Goal: Task Accomplishment & Management: Manage account settings

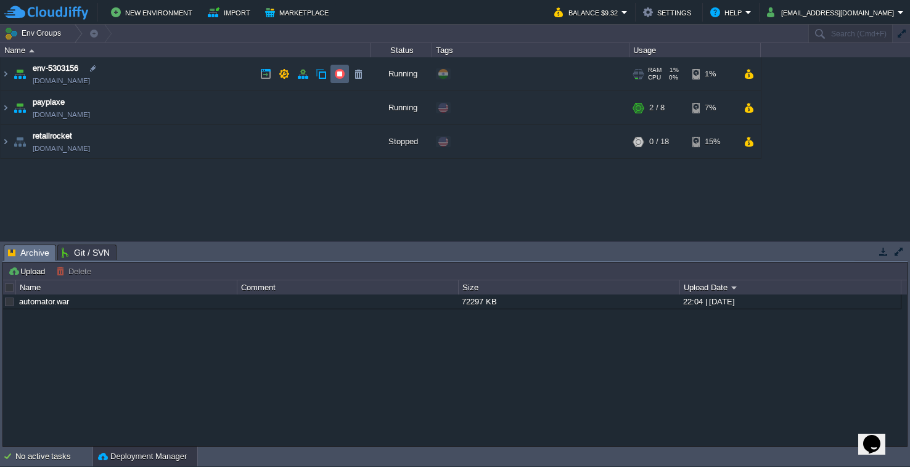
click at [338, 69] on button "button" at bounding box center [339, 73] width 11 height 11
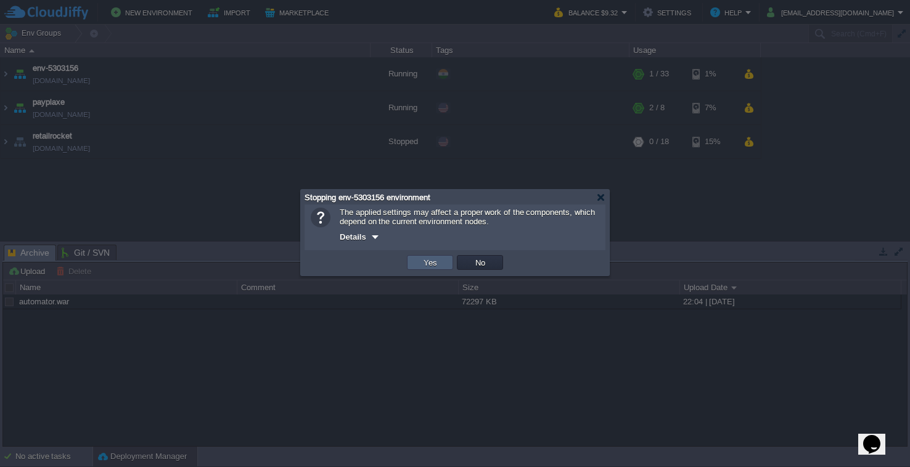
click at [429, 261] on button "Yes" at bounding box center [430, 262] width 21 height 11
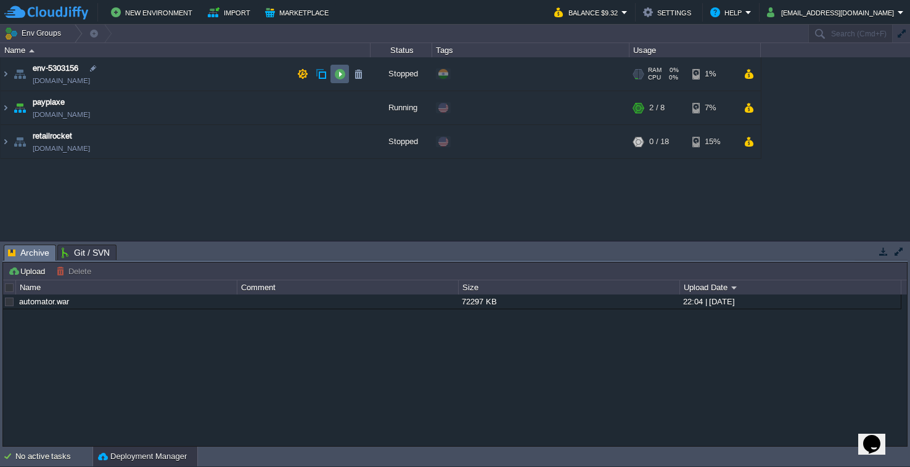
click at [338, 75] on button "button" at bounding box center [339, 73] width 11 height 11
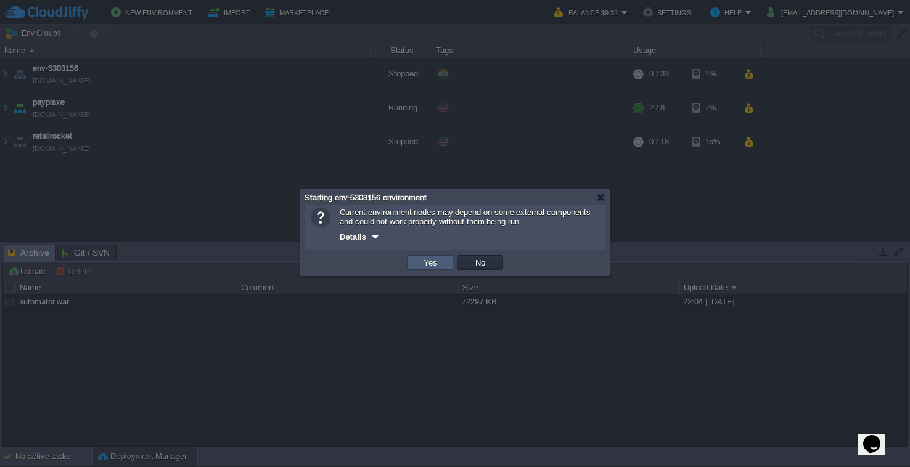
click at [441, 259] on td "Yes" at bounding box center [430, 262] width 46 height 15
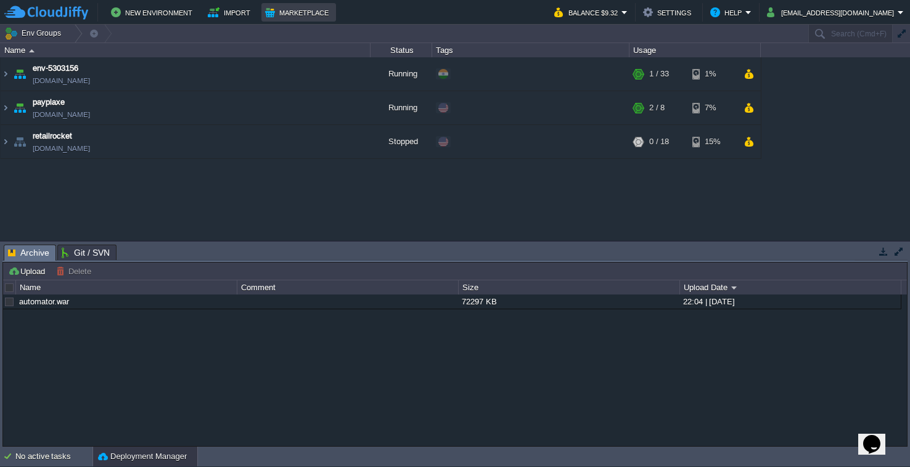
click at [275, 9] on button "Marketplace" at bounding box center [298, 12] width 67 height 15
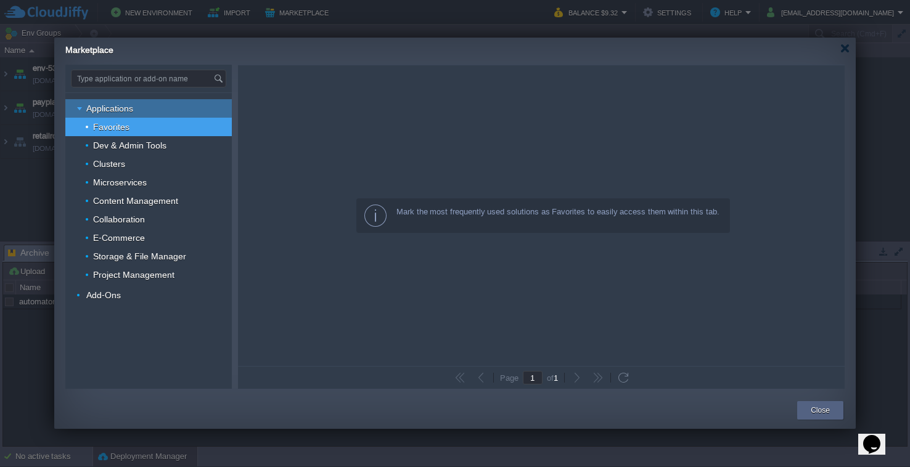
click at [168, 105] on div "Applications" at bounding box center [148, 108] width 166 height 18
type input "Type application or add-on name"
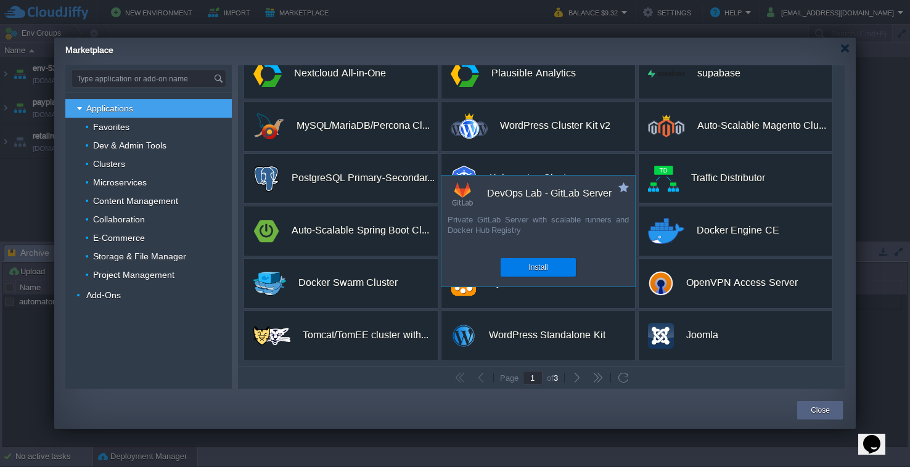
scroll to position [231, 0]
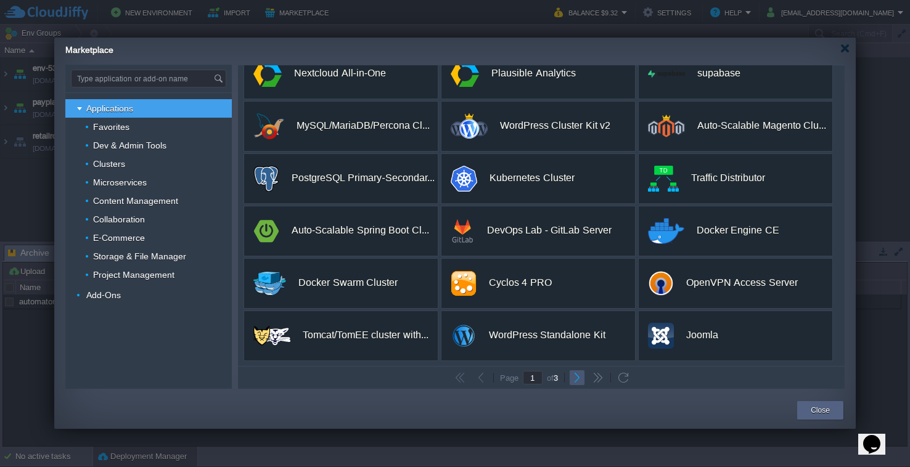
click at [573, 382] on button "button" at bounding box center [576, 377] width 11 height 11
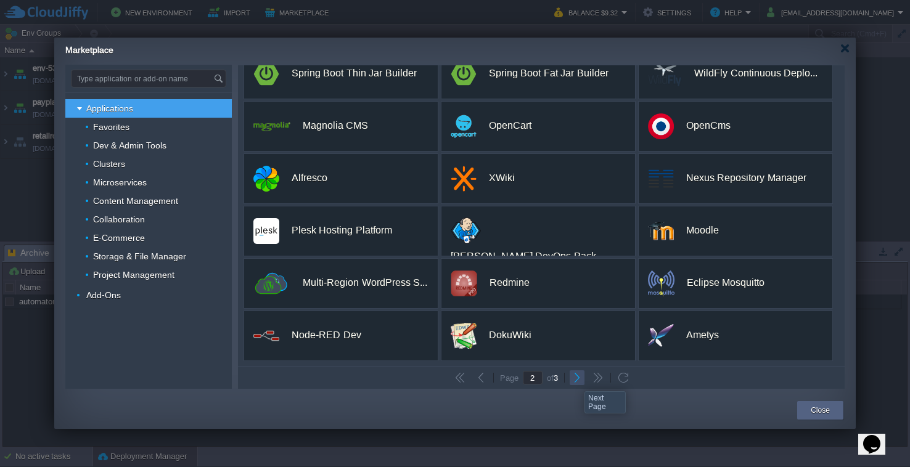
click at [575, 380] on button "button" at bounding box center [576, 377] width 11 height 11
type input "3"
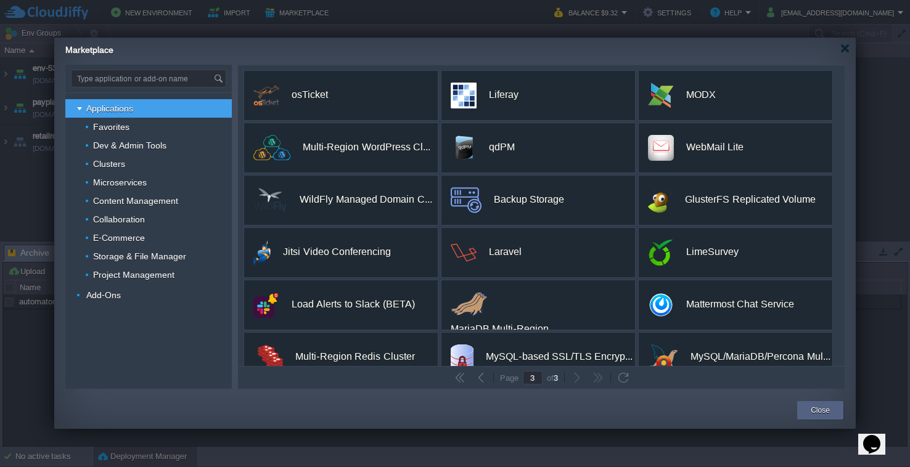
scroll to position [0, 0]
click at [158, 162] on div "Clusters" at bounding box center [148, 164] width 166 height 18
type input "Type application or add-on name"
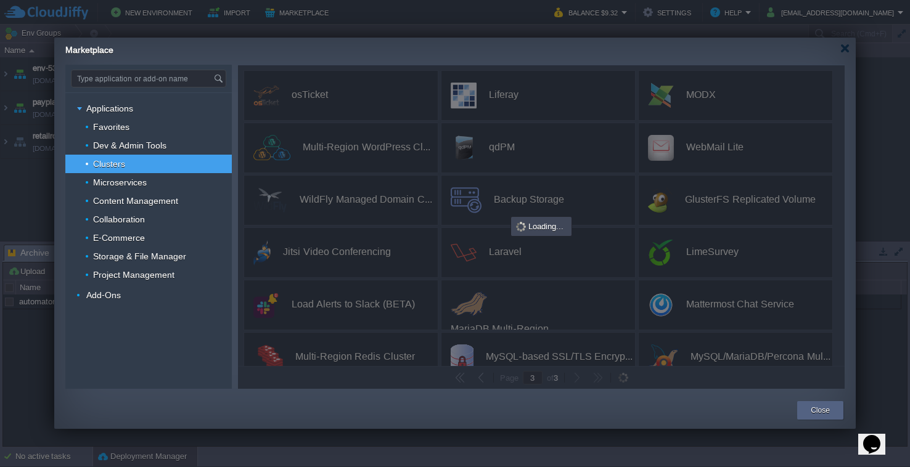
type input "1"
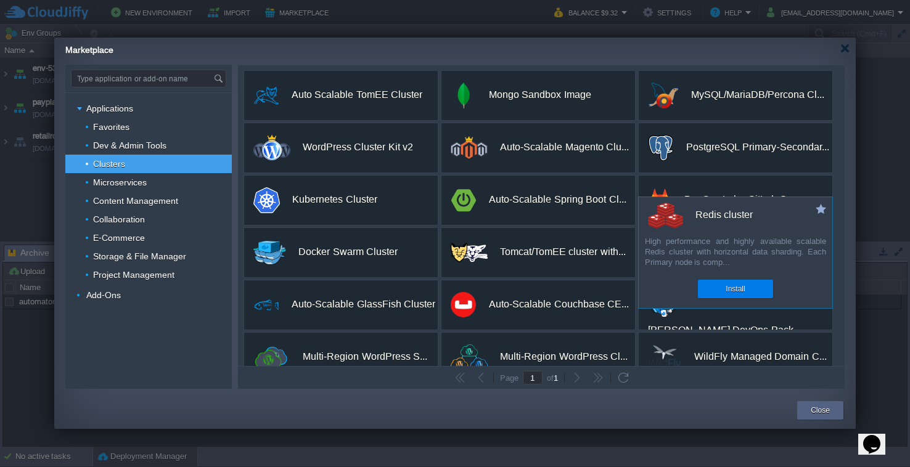
scroll to position [104, 0]
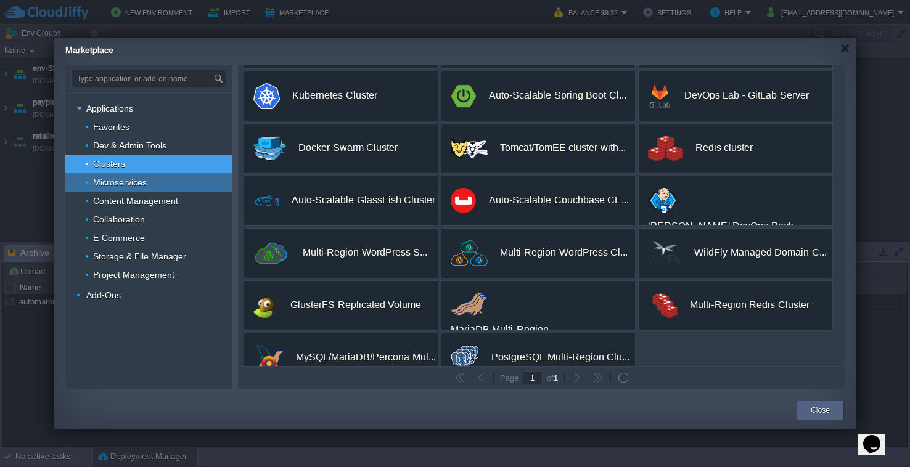
click at [134, 184] on span "Microservices" at bounding box center [120, 182] width 57 height 11
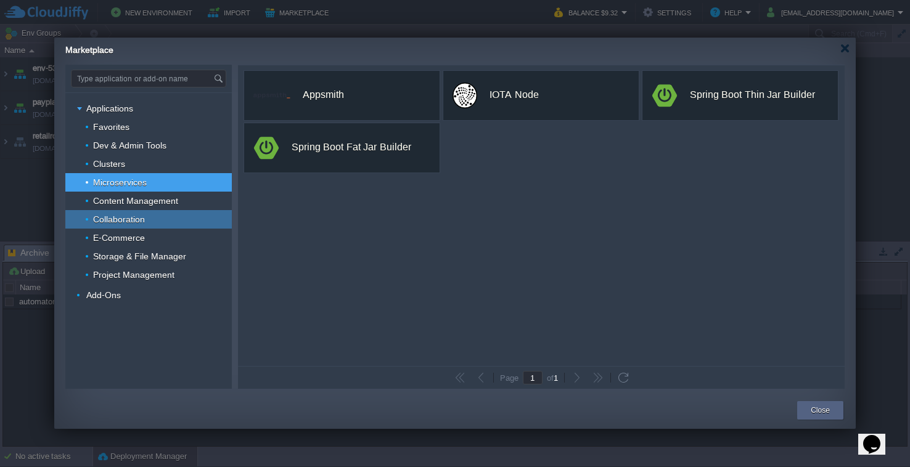
click at [129, 213] on div "Collaboration" at bounding box center [148, 219] width 166 height 18
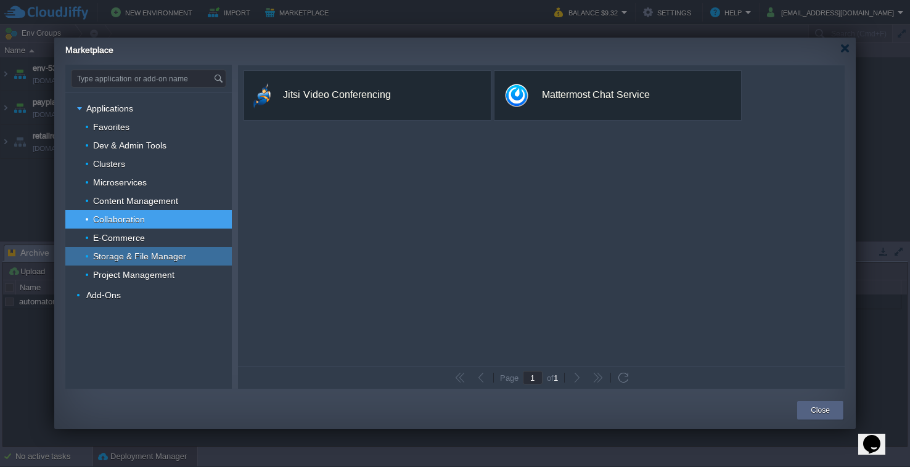
click at [129, 253] on span "Storage & File Manager" at bounding box center [140, 256] width 96 height 11
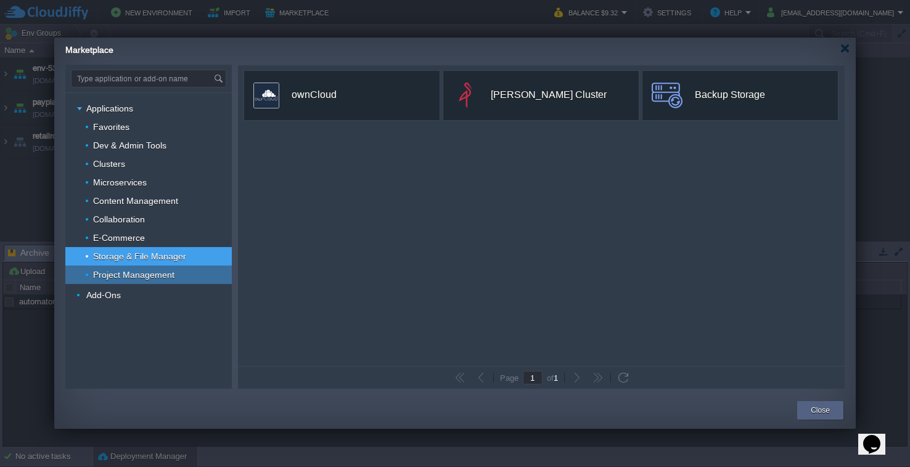
click at [126, 281] on div "Project Management" at bounding box center [148, 275] width 166 height 18
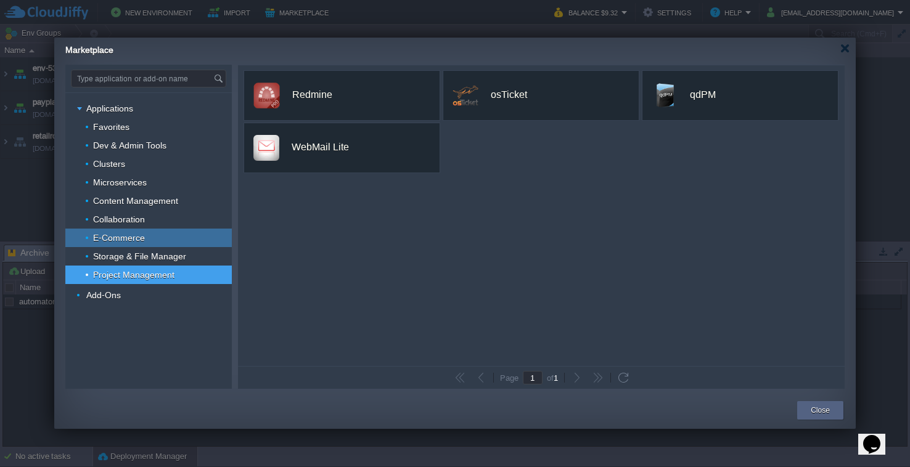
click at [141, 242] on span "E-Commerce" at bounding box center [119, 237] width 55 height 11
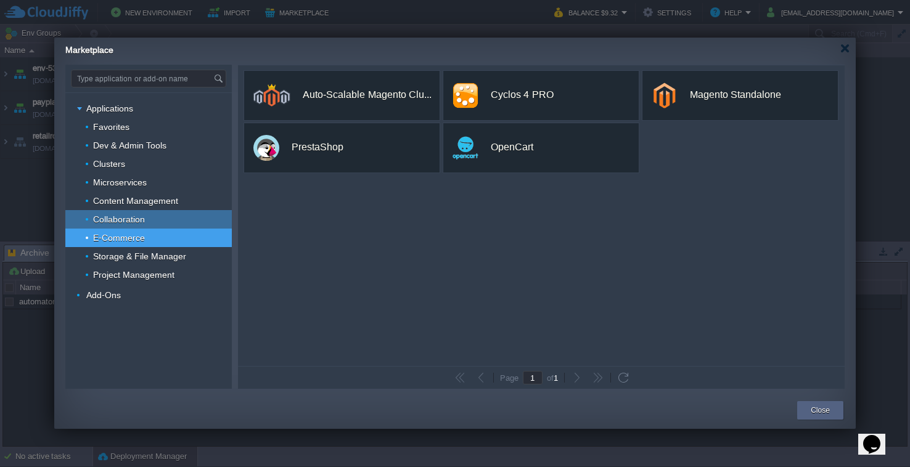
click at [150, 219] on div "Collaboration" at bounding box center [148, 219] width 166 height 18
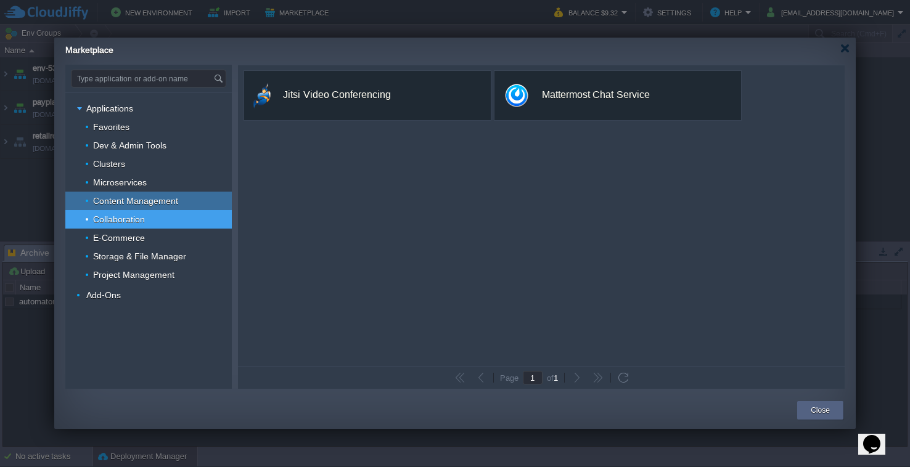
click at [151, 196] on span "Content Management" at bounding box center [136, 200] width 88 height 11
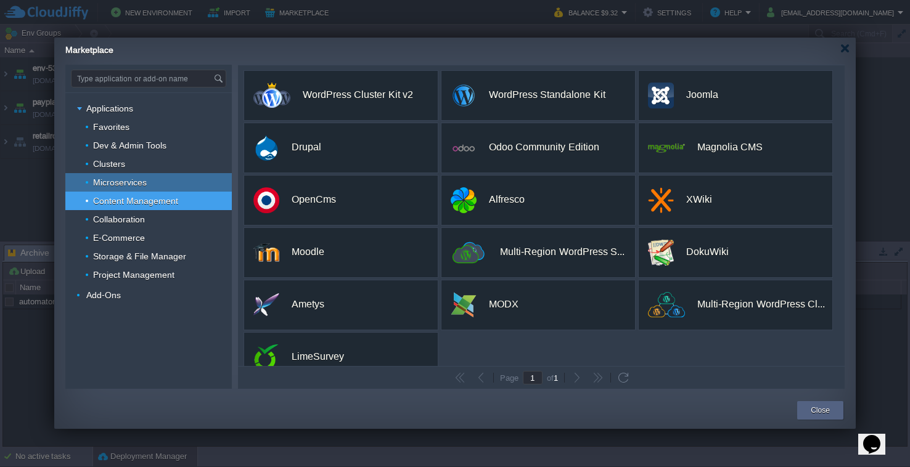
click at [153, 182] on div "Microservices" at bounding box center [148, 182] width 166 height 18
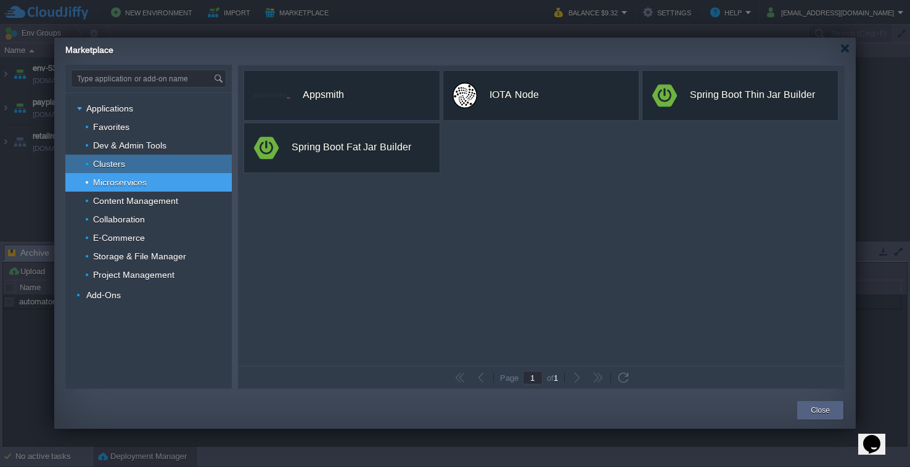
click at [145, 168] on div "Clusters" at bounding box center [148, 164] width 166 height 18
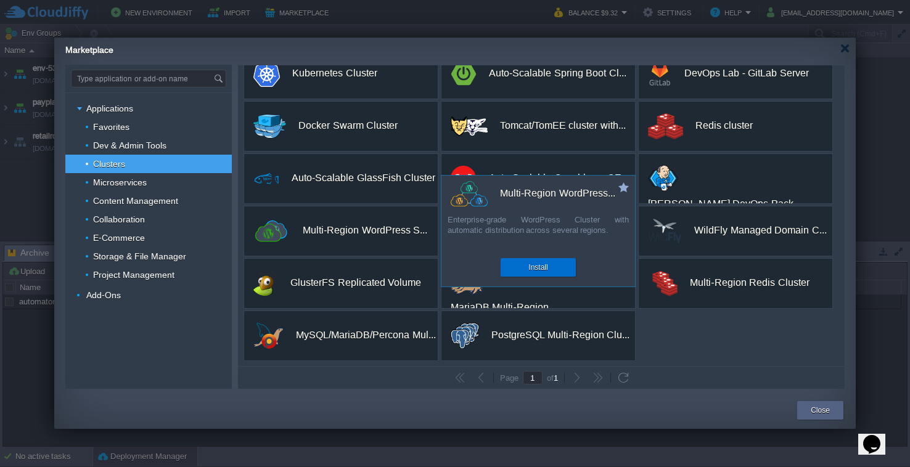
scroll to position [126, 0]
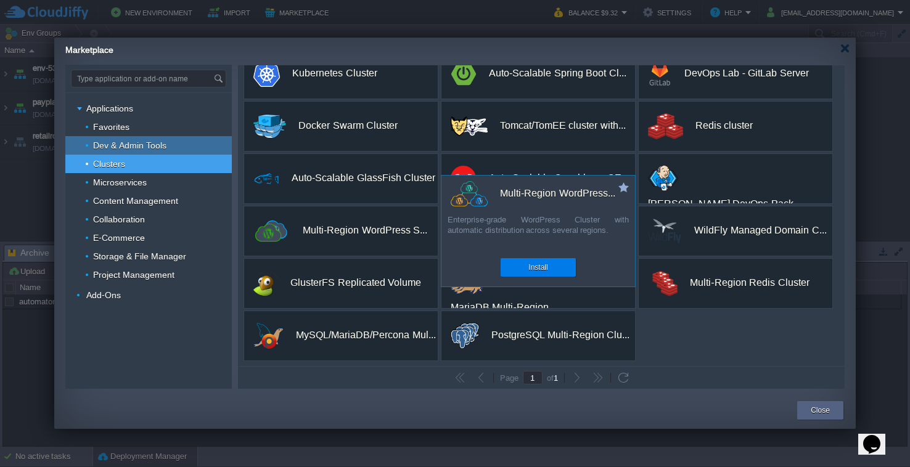
click at [164, 149] on span "Dev & Admin Tools" at bounding box center [130, 145] width 76 height 11
type input "Type application or add-on name"
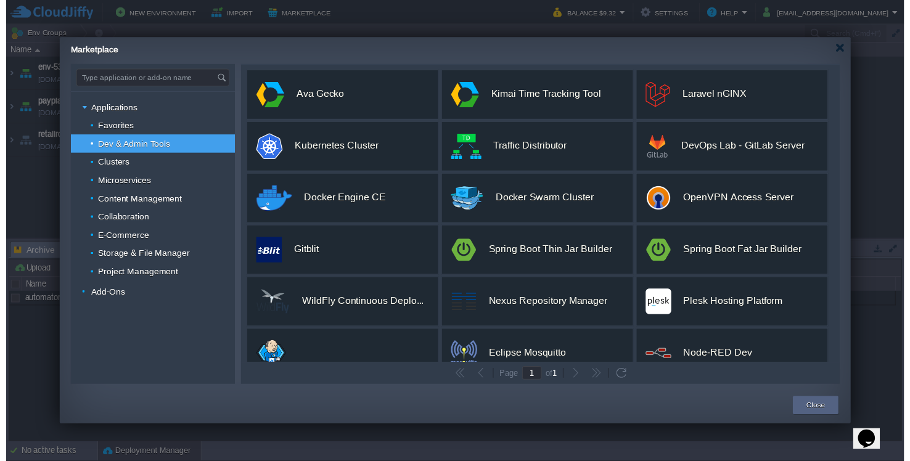
scroll to position [0, 0]
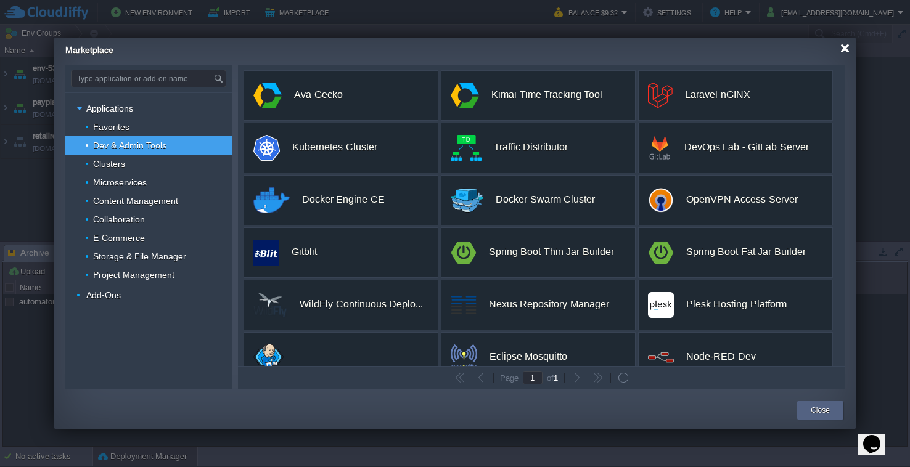
click at [844, 48] on div at bounding box center [844, 48] width 9 height 9
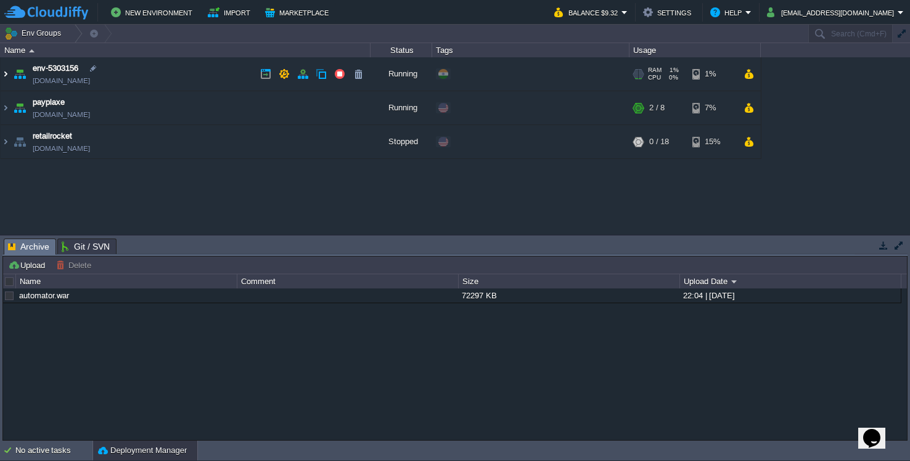
click at [9, 75] on img at bounding box center [6, 73] width 10 height 33
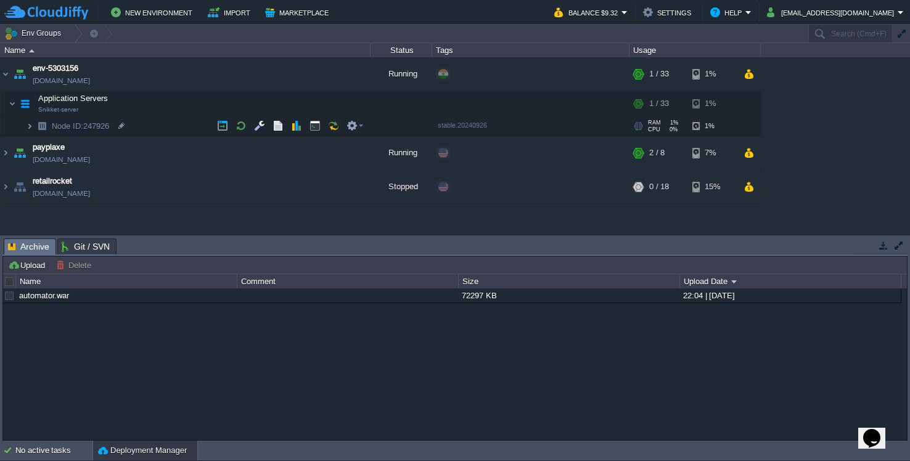
click at [29, 129] on img at bounding box center [29, 126] width 7 height 19
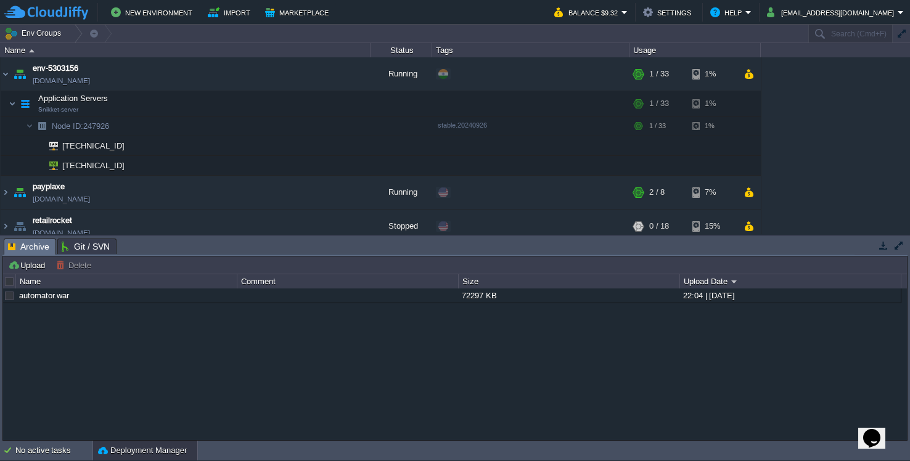
click at [879, 249] on button "button" at bounding box center [883, 245] width 11 height 11
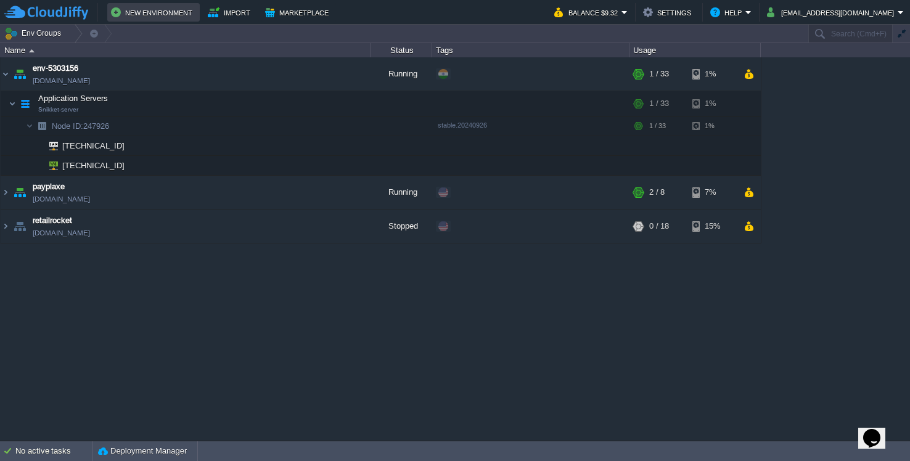
click at [141, 15] on button "New Environment" at bounding box center [153, 12] width 85 height 15
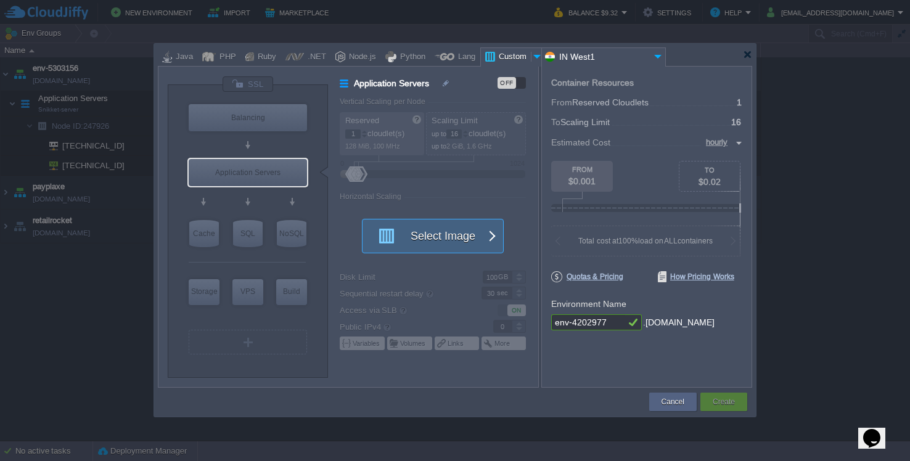
click at [421, 230] on button "Select Image" at bounding box center [425, 235] width 111 height 33
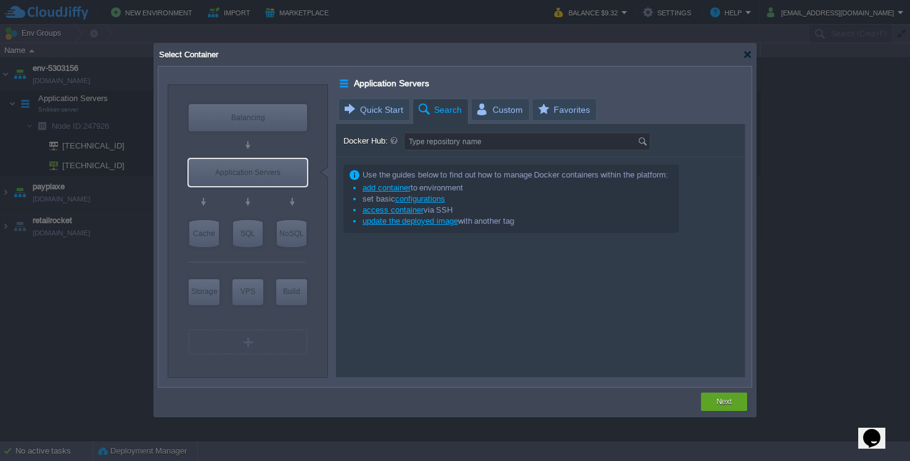
click at [389, 117] on span "Quick Start" at bounding box center [373, 109] width 60 height 21
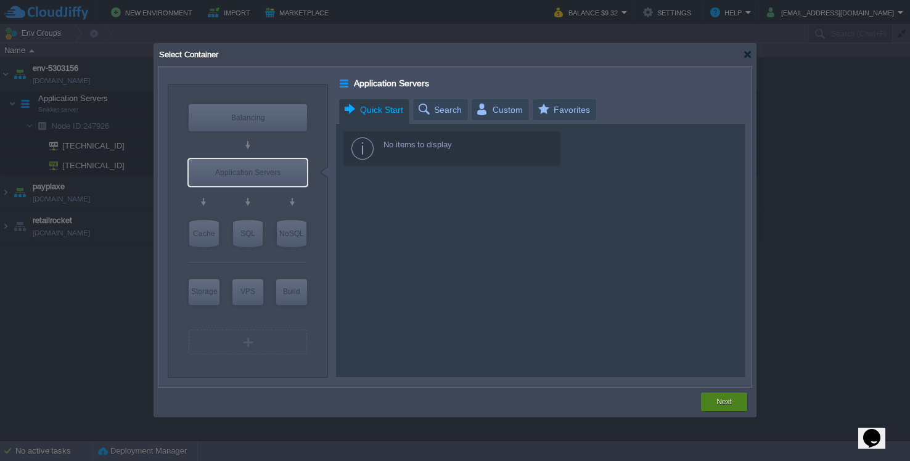
click at [721, 403] on button "Next" at bounding box center [723, 402] width 15 height 12
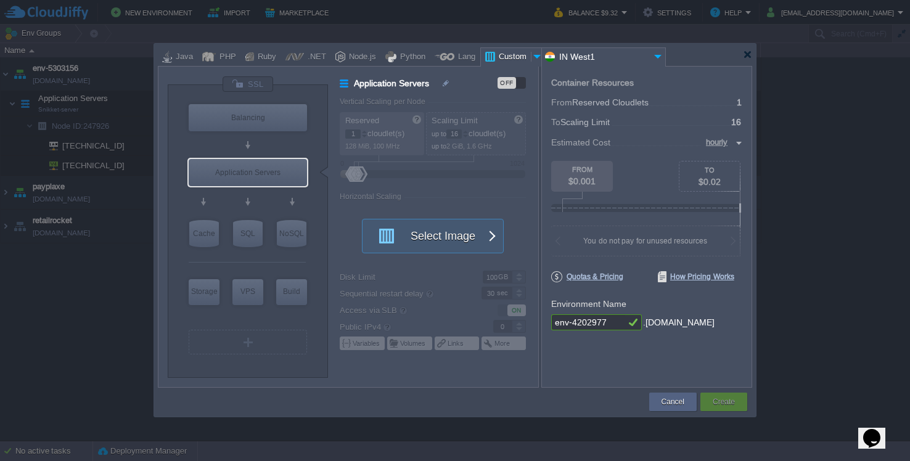
click at [436, 215] on div at bounding box center [439, 242] width 198 height 290
click at [436, 227] on button "Select Image" at bounding box center [425, 235] width 111 height 33
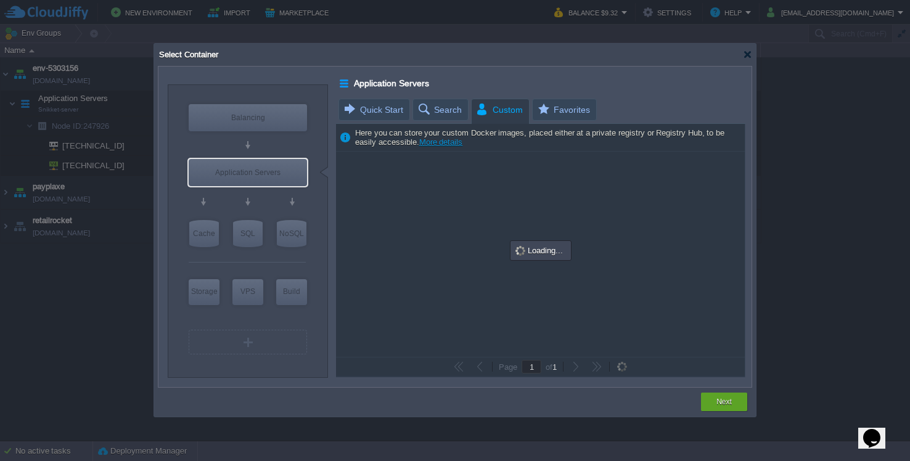
click at [481, 115] on span "Custom" at bounding box center [498, 110] width 47 height 22
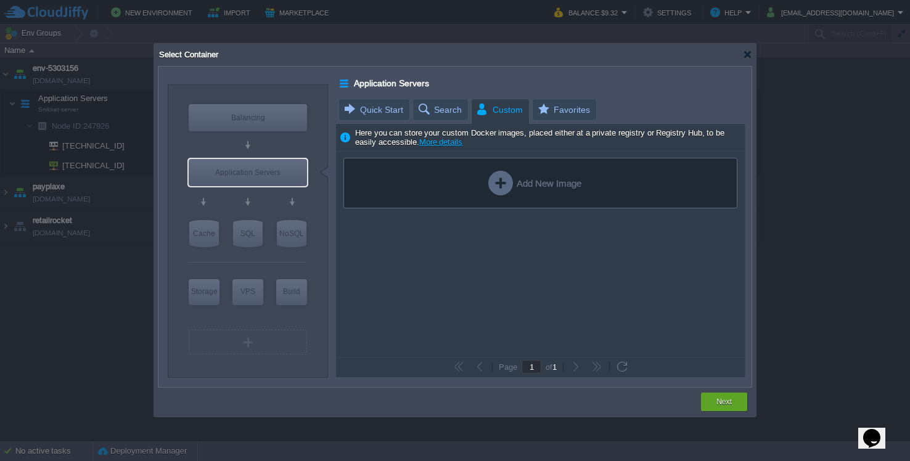
click at [493, 118] on span "Custom" at bounding box center [498, 110] width 47 height 22
click at [502, 168] on div "Add New Image" at bounding box center [540, 183] width 394 height 51
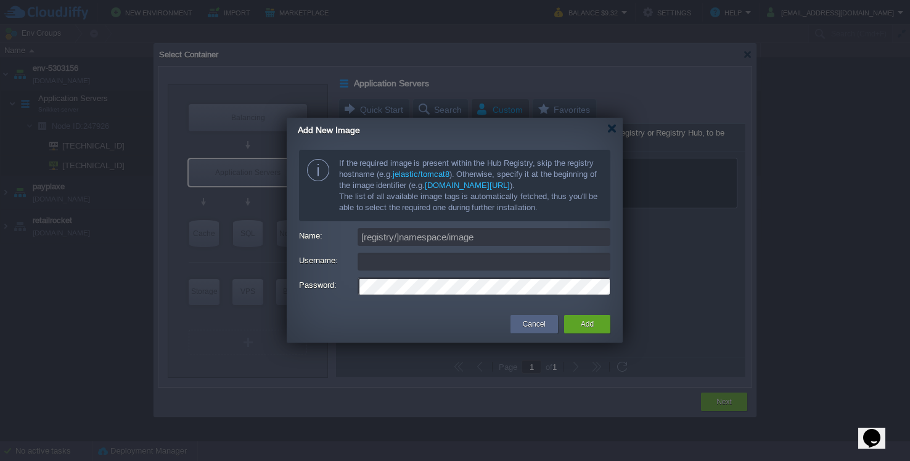
click at [490, 262] on input "Username:" at bounding box center [484, 262] width 253 height 18
click at [490, 245] on input "Name:" at bounding box center [484, 237] width 253 height 18
type input "[registry/]namespace/image"
click at [477, 264] on input "Username:" at bounding box center [484, 262] width 253 height 18
click at [509, 313] on td "Cancel" at bounding box center [534, 324] width 54 height 22
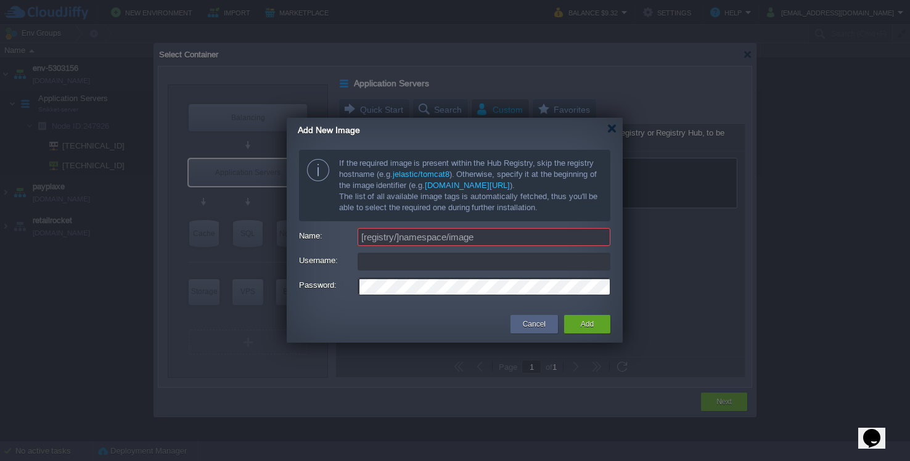
click at [542, 346] on div at bounding box center [455, 230] width 910 height 461
click at [534, 320] on button "Cancel" at bounding box center [534, 324] width 23 height 12
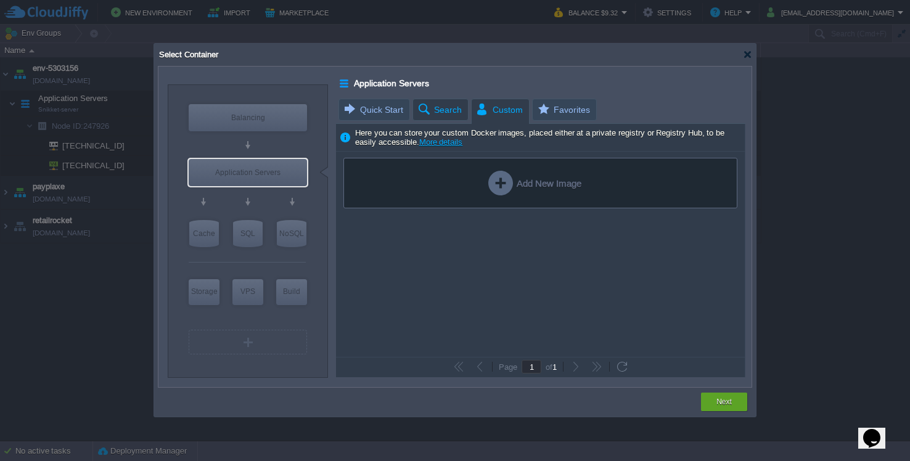
click at [443, 112] on span "Search" at bounding box center [439, 109] width 45 height 21
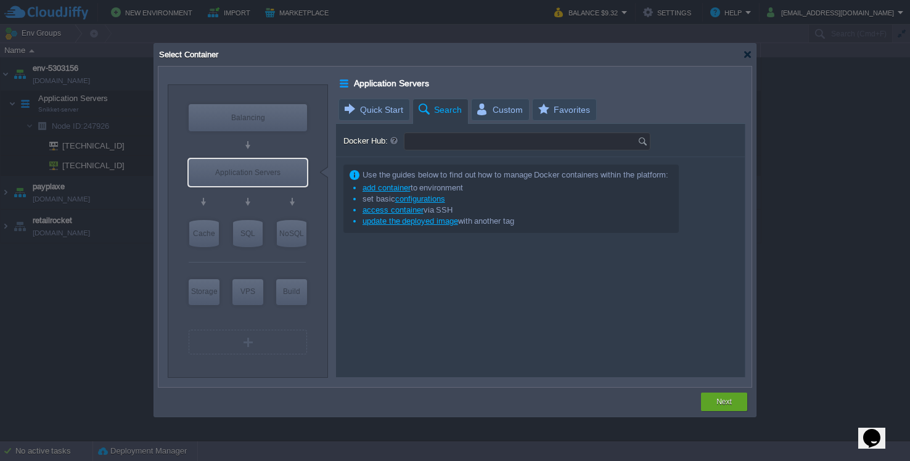
click at [444, 141] on input "Docker Hub:" at bounding box center [520, 141] width 233 height 17
type input "snikket"
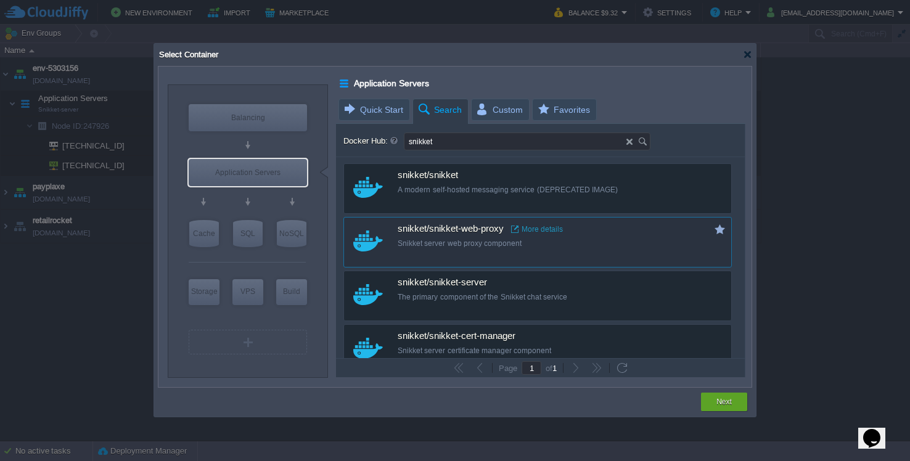
scroll to position [25, 0]
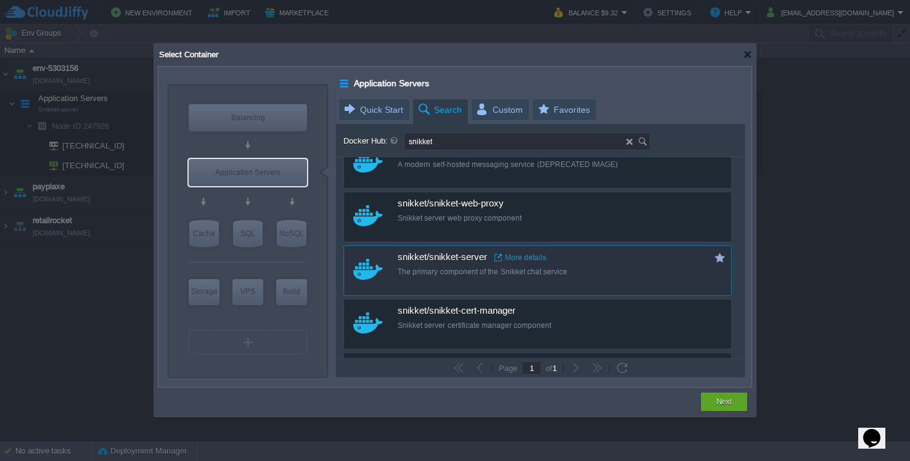
click at [615, 258] on div "snikket/snikket-server More details" at bounding box center [546, 257] width 297 height 11
type input "Snikket-server"
type input "latest"
type input "Snikket-server :"
type input "latest"
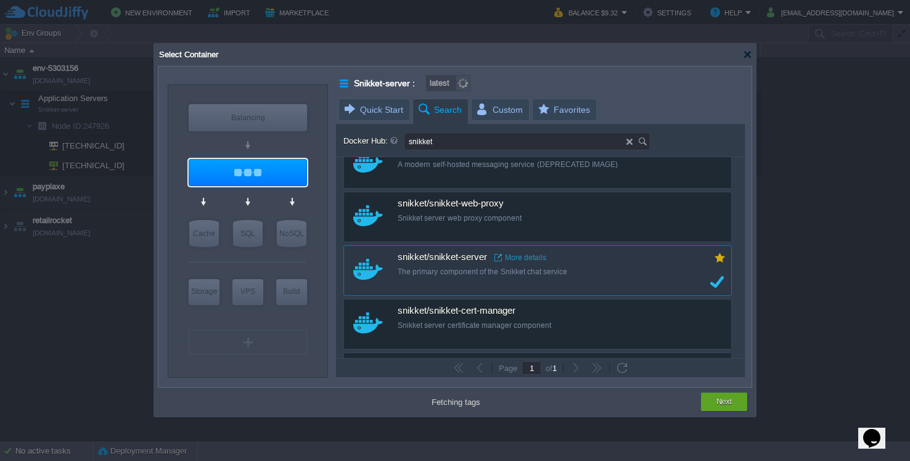
click at [719, 260] on button "button" at bounding box center [719, 257] width 11 height 11
type input "stable.20240926"
click at [713, 398] on div "Next" at bounding box center [724, 402] width 28 height 18
type input "stable.20240926"
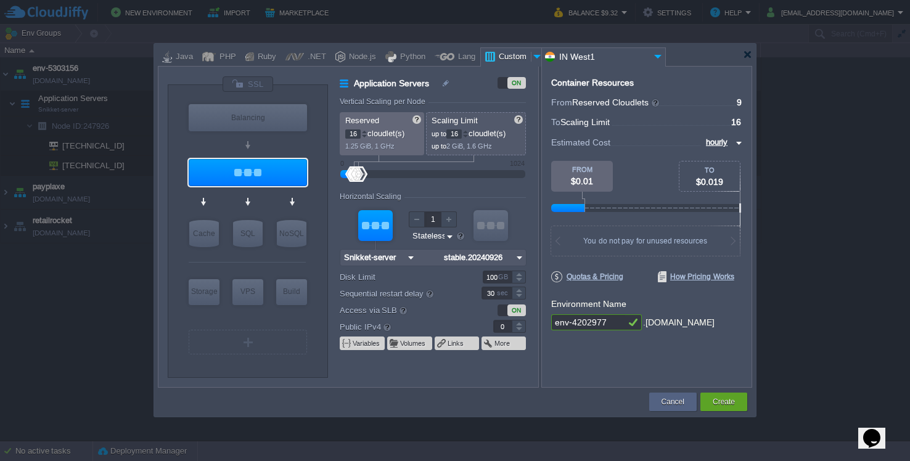
type input "17"
type input "18"
type input "19"
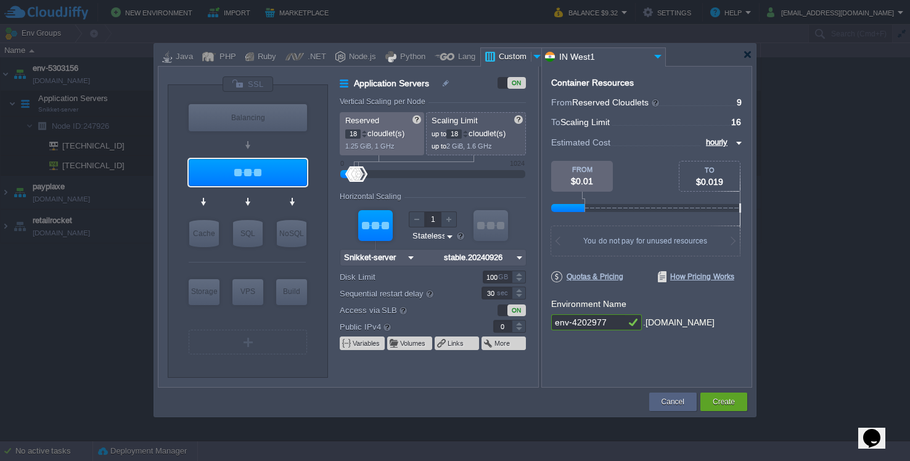
type input "19"
type input "20"
type input "21"
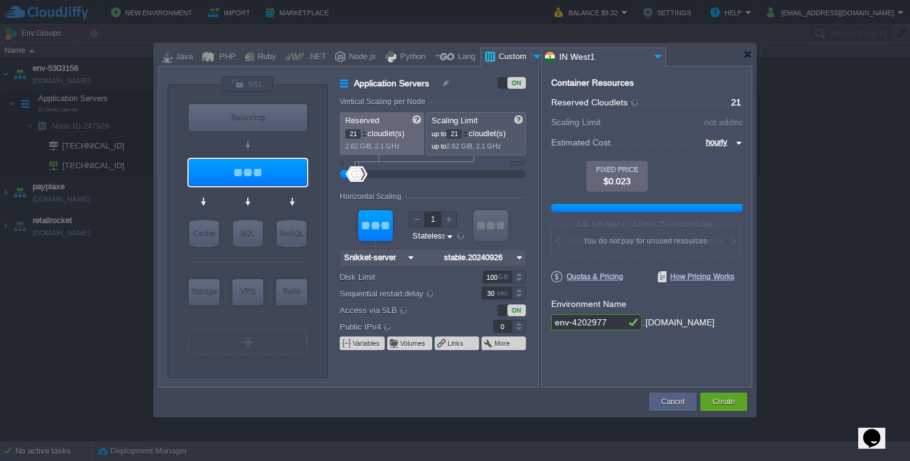
type input "22"
type input "23"
type input "24"
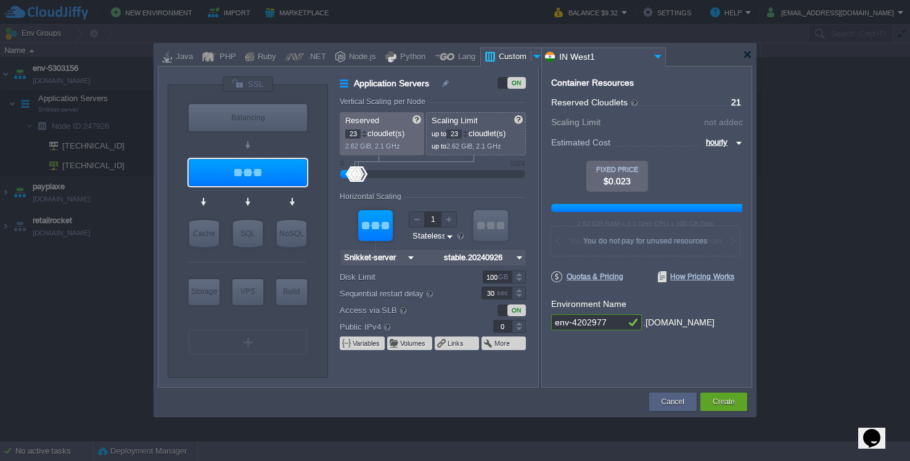
type input "24"
type input "25"
type input "26"
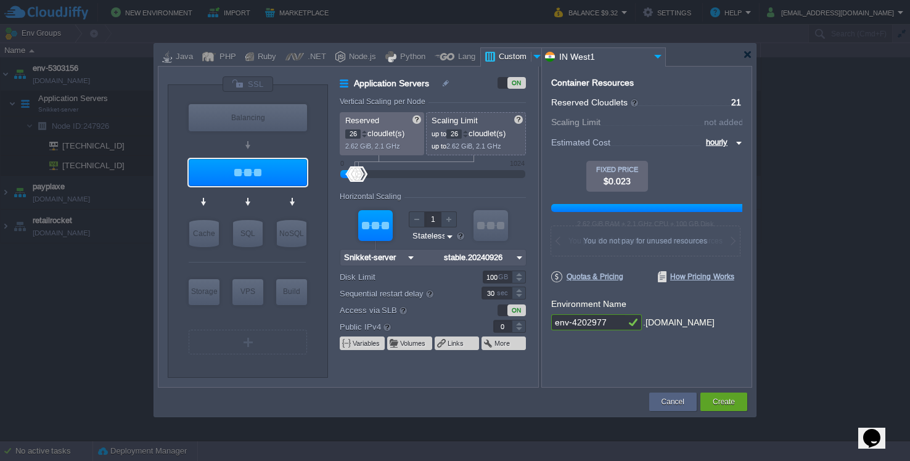
type input "27"
click at [364, 132] on div at bounding box center [364, 131] width 6 height 4
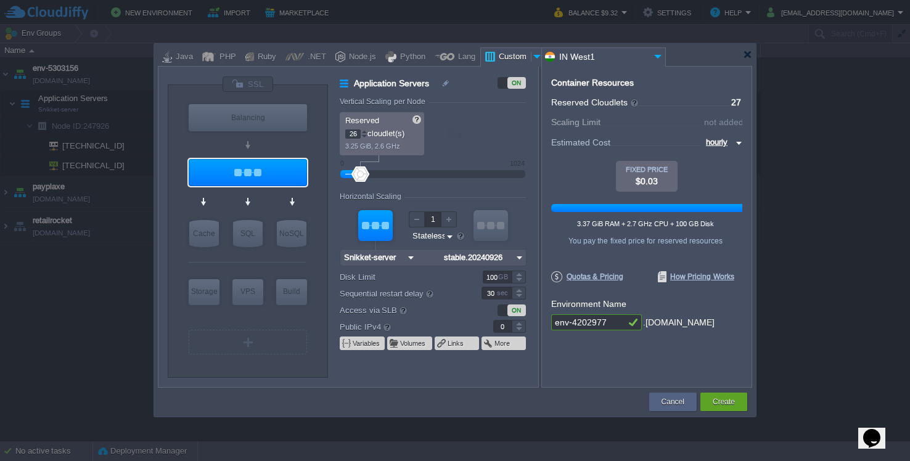
click at [364, 137] on div at bounding box center [364, 136] width 6 height 4
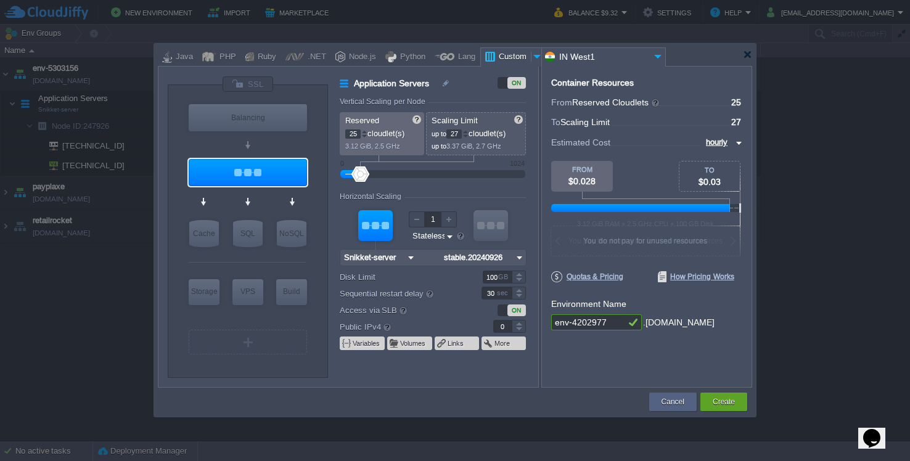
click at [364, 137] on div at bounding box center [364, 136] width 6 height 4
click at [366, 131] on div at bounding box center [364, 131] width 6 height 4
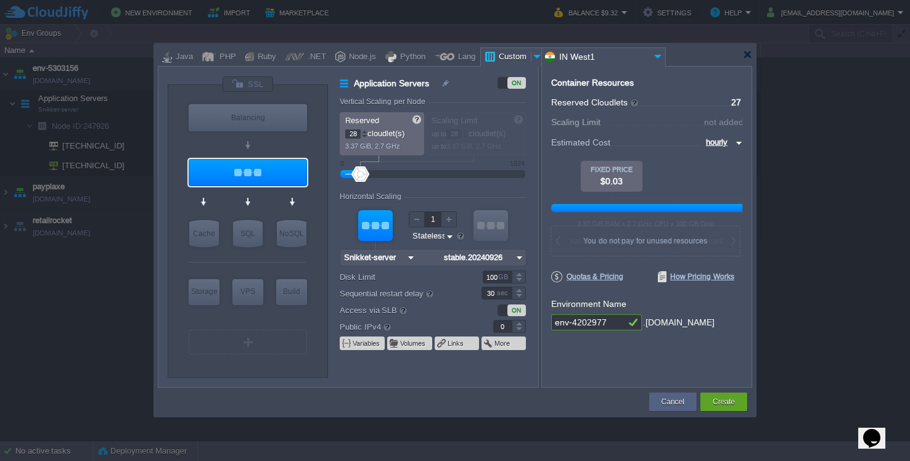
click at [366, 131] on div at bounding box center [364, 131] width 6 height 4
type input "32"
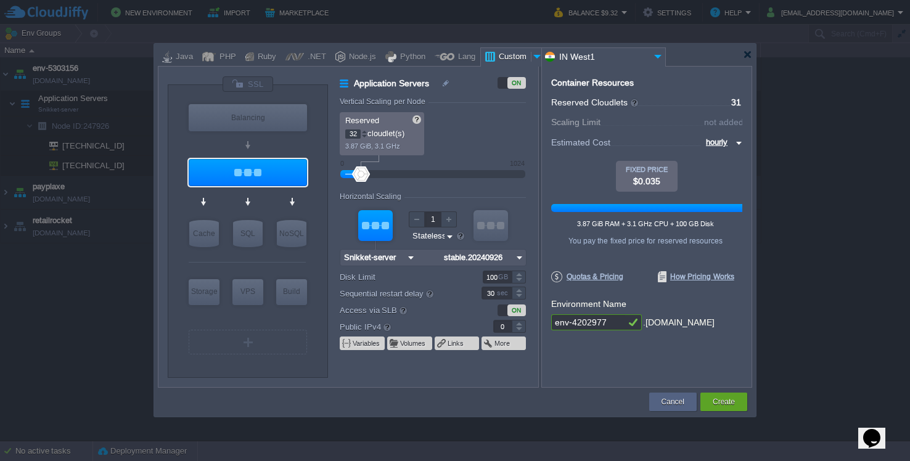
click at [366, 131] on div at bounding box center [364, 131] width 6 height 4
click at [477, 260] on input "stable.20240926" at bounding box center [476, 258] width 73 height 16
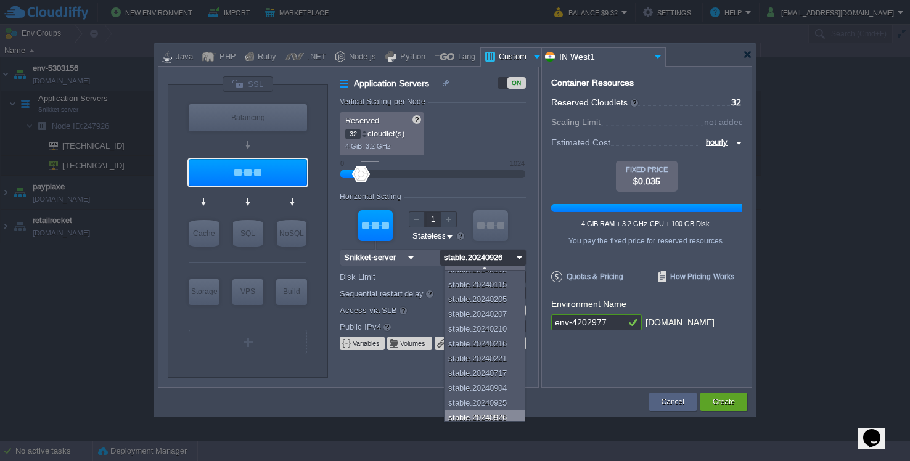
scroll to position [319, 0]
click at [484, 412] on div "stable.20240926" at bounding box center [486, 413] width 84 height 15
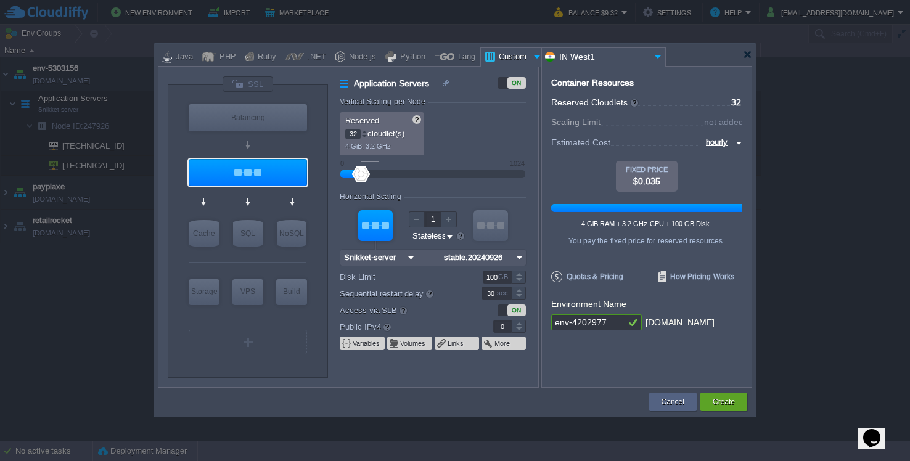
scroll to position [0, 0]
click at [595, 364] on div "Container Resources From Reserved Cloudlets ... = 32 not added To Scaling Limit…" at bounding box center [646, 227] width 211 height 322
click at [379, 259] on input "Snikket-server" at bounding box center [372, 258] width 64 height 16
click at [414, 235] on input "Stateless Stateful" at bounding box center [428, 237] width 34 height 12
click at [450, 197] on div "Horizontal Scaling" at bounding box center [433, 197] width 186 height 10
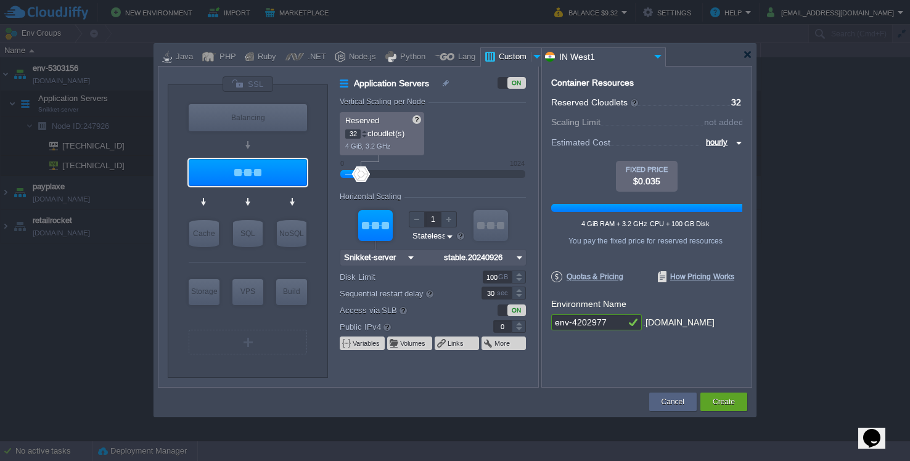
click at [711, 134] on div at bounding box center [646, 133] width 191 height 4
click at [711, 142] on input "hourly" at bounding box center [717, 143] width 30 height 14
click at [714, 160] on div "monthly" at bounding box center [721, 157] width 42 height 15
type input "monthly"
click at [718, 403] on button "Create" at bounding box center [724, 402] width 22 height 12
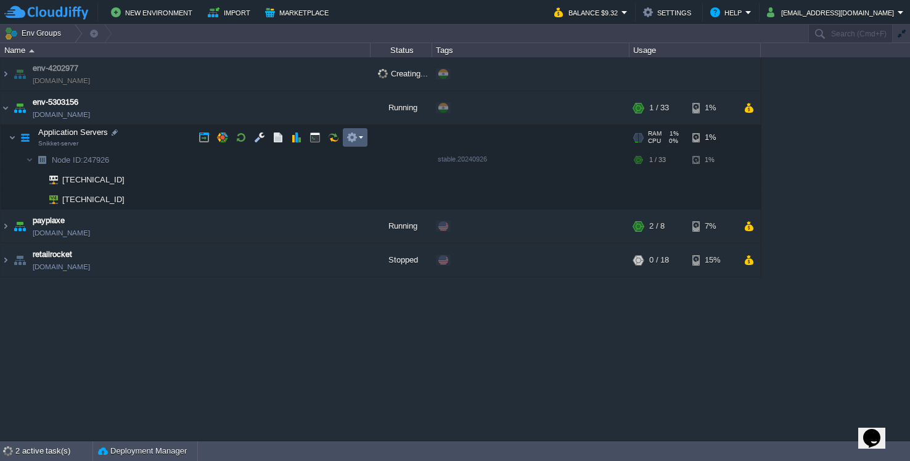
click at [362, 132] on td at bounding box center [355, 137] width 25 height 18
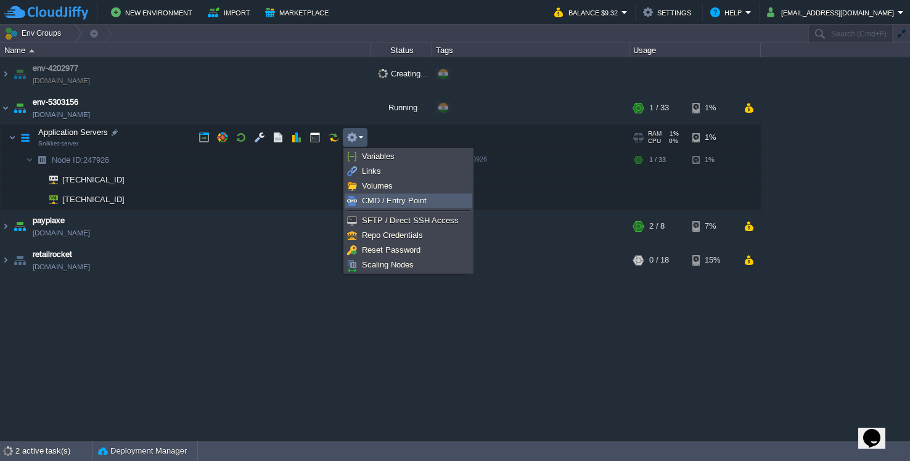
click at [387, 204] on span "CMD / Entry Point" at bounding box center [394, 200] width 65 height 9
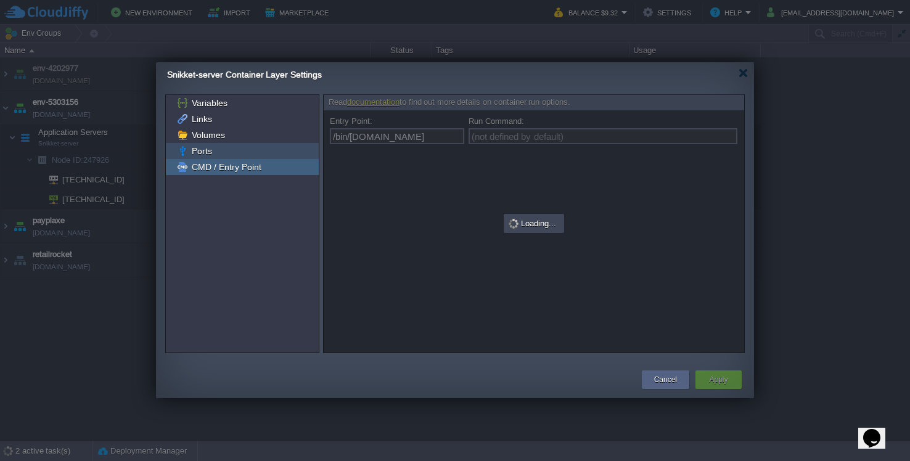
click at [211, 150] on span "Ports" at bounding box center [201, 150] width 25 height 11
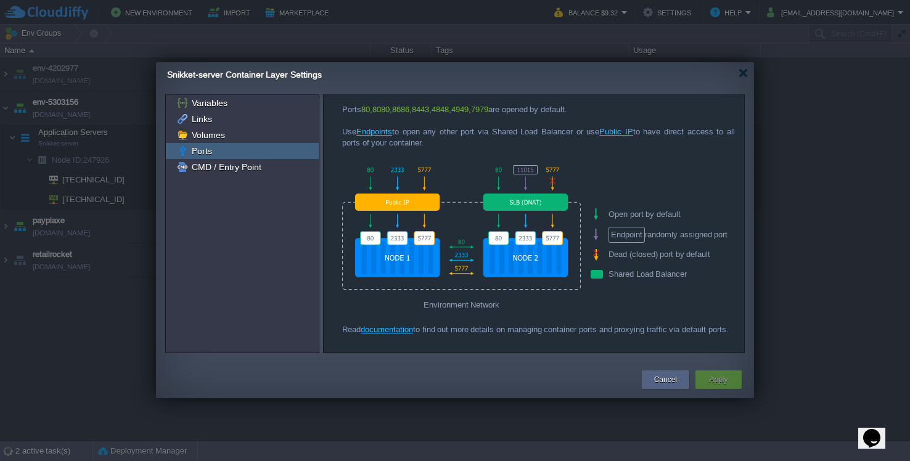
click at [388, 139] on div "Ports 80 , 8080 , 8686 , 8443 , 4848 , 4949 , 7979 are opened by default. Use E…" at bounding box center [538, 126] width 393 height 44
click at [386, 133] on link "Endpoints" at bounding box center [374, 131] width 36 height 9
click at [667, 376] on button "Cancel" at bounding box center [665, 380] width 23 height 12
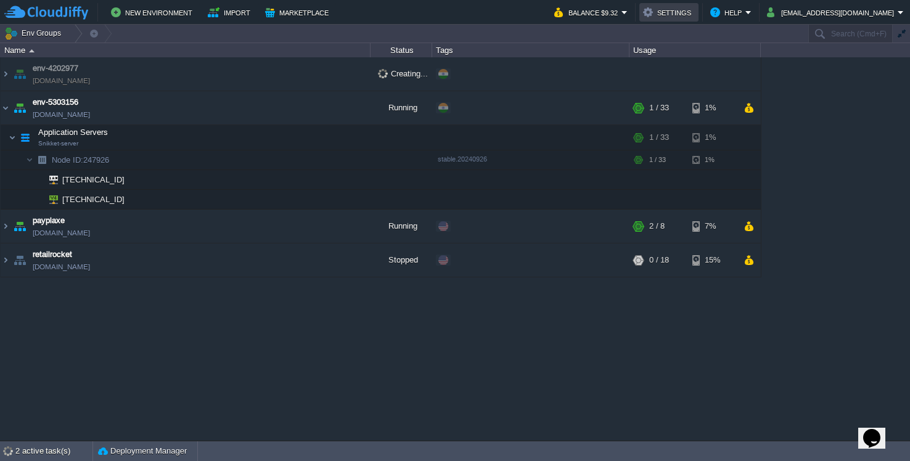
click at [695, 6] on button "Settings" at bounding box center [669, 12] width 52 height 15
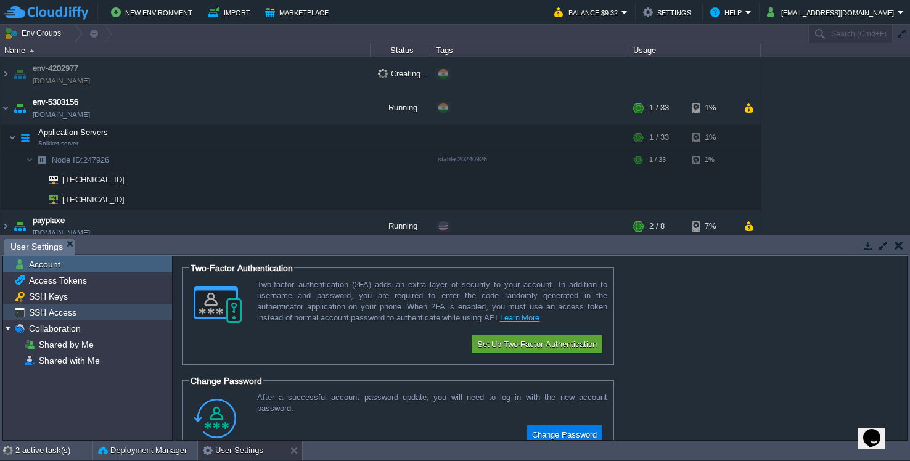
click at [73, 315] on span "SSH Access" at bounding box center [53, 312] width 52 height 11
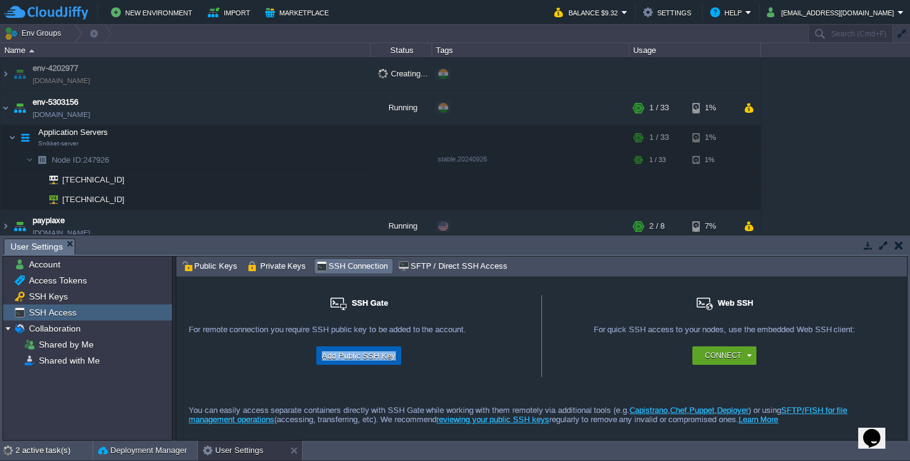
drag, startPoint x: 374, startPoint y: 364, endPoint x: 444, endPoint y: 341, distance: 74.1
click at [444, 341] on div "For remote connection you require SSH public key to be added to the account. Ad…" at bounding box center [359, 345] width 340 height 40
click at [441, 331] on div "For remote connection you require SSH public key to be added to the account." at bounding box center [359, 336] width 340 height 22
click at [373, 360] on button "Add Public SSH Key" at bounding box center [358, 355] width 81 height 15
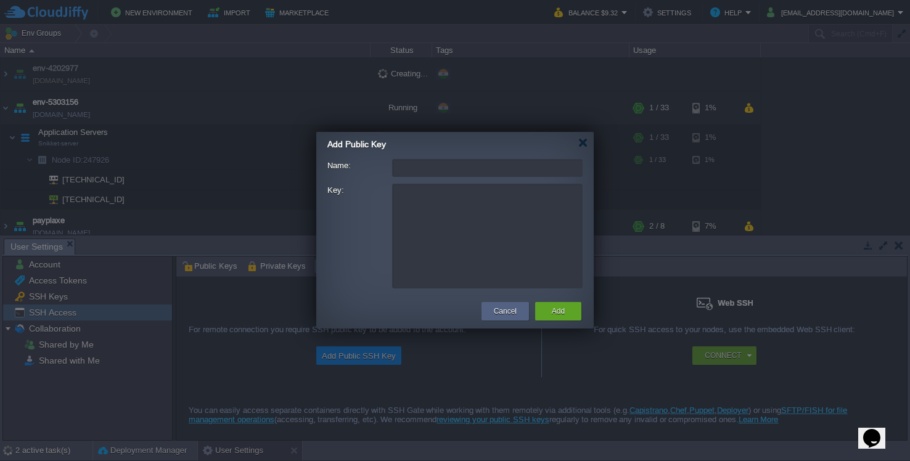
click at [449, 227] on textarea "Key:" at bounding box center [487, 236] width 190 height 105
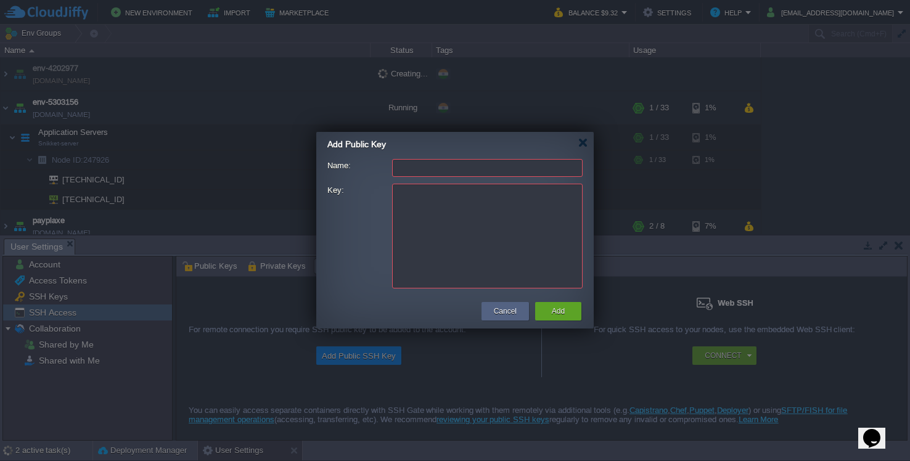
click at [446, 176] on input "Name:" at bounding box center [487, 168] width 190 height 18
click at [358, 145] on span "Add Public Key" at bounding box center [356, 144] width 59 height 10
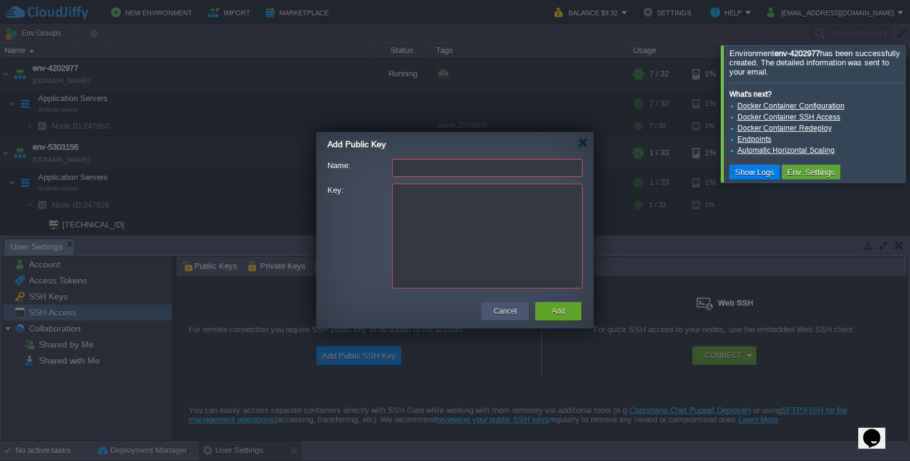
click at [505, 315] on button "Cancel" at bounding box center [505, 311] width 23 height 12
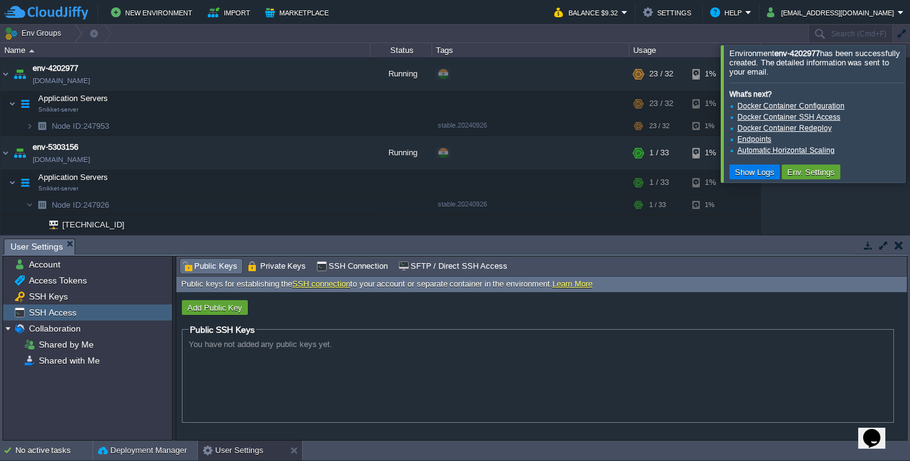
click at [335, 354] on div "You have not added any public keys yet." at bounding box center [538, 379] width 698 height 78
click at [216, 312] on button "Add Public Key" at bounding box center [215, 307] width 62 height 11
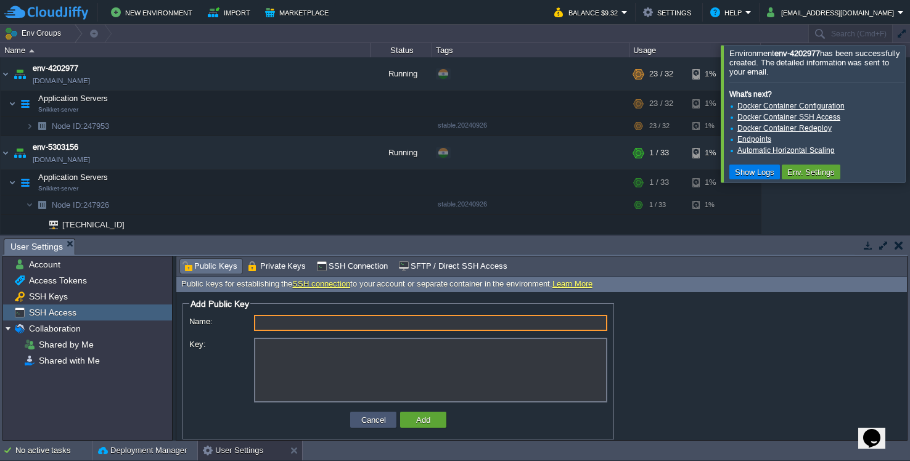
click at [388, 423] on button "Cancel" at bounding box center [374, 419] width 32 height 11
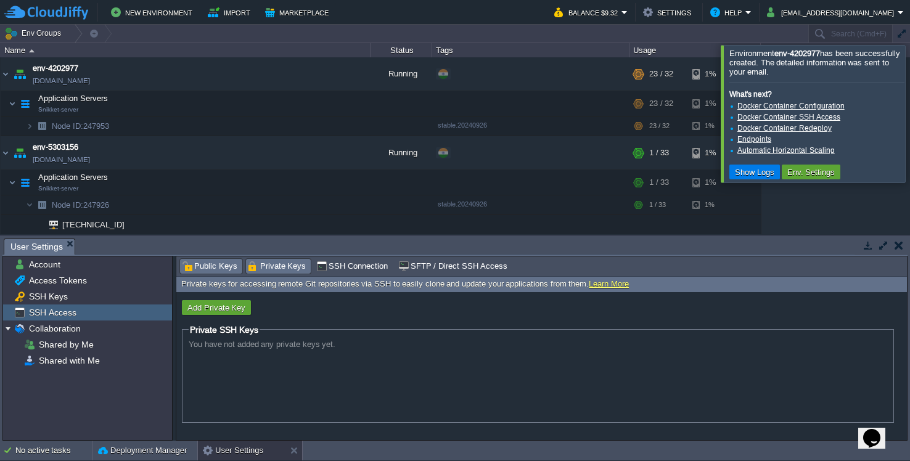
click at [231, 268] on span "Public Keys" at bounding box center [209, 267] width 55 height 14
click at [213, 311] on button "Add Public Key" at bounding box center [215, 307] width 62 height 11
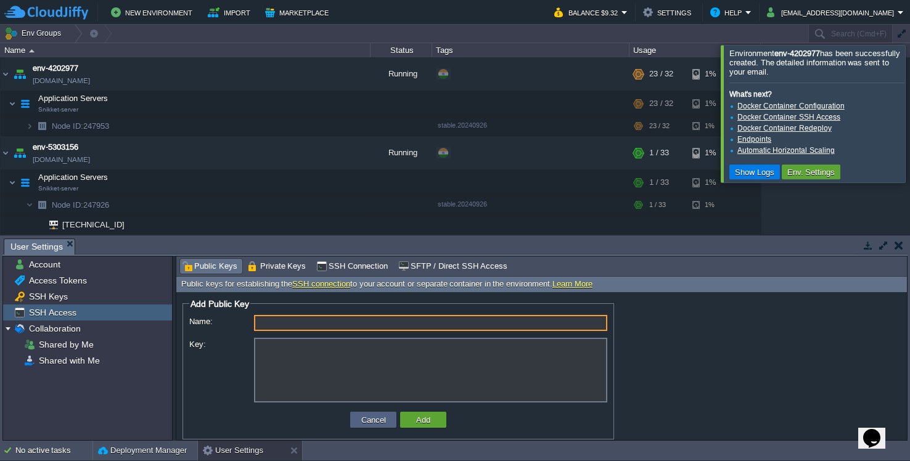
click at [84, 305] on div "SSH Access" at bounding box center [87, 313] width 169 height 16
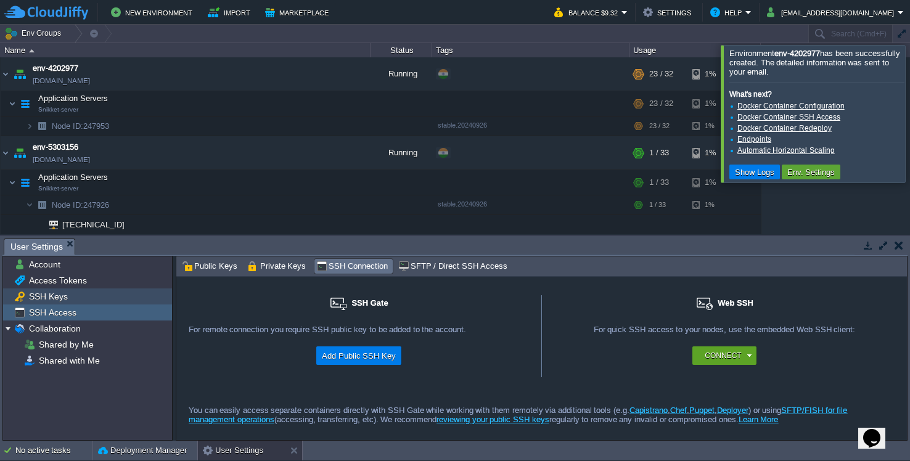
click at [75, 298] on div "SSH Keys" at bounding box center [87, 296] width 169 height 16
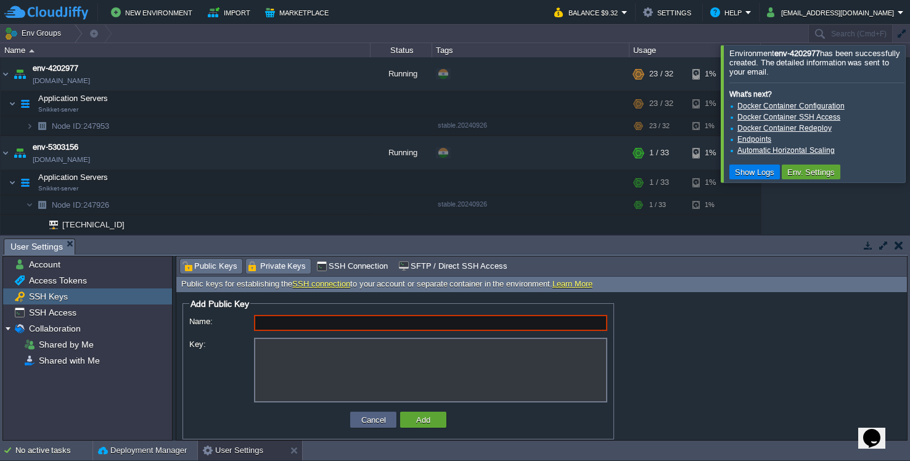
click at [256, 266] on span "Private Keys" at bounding box center [277, 267] width 59 height 14
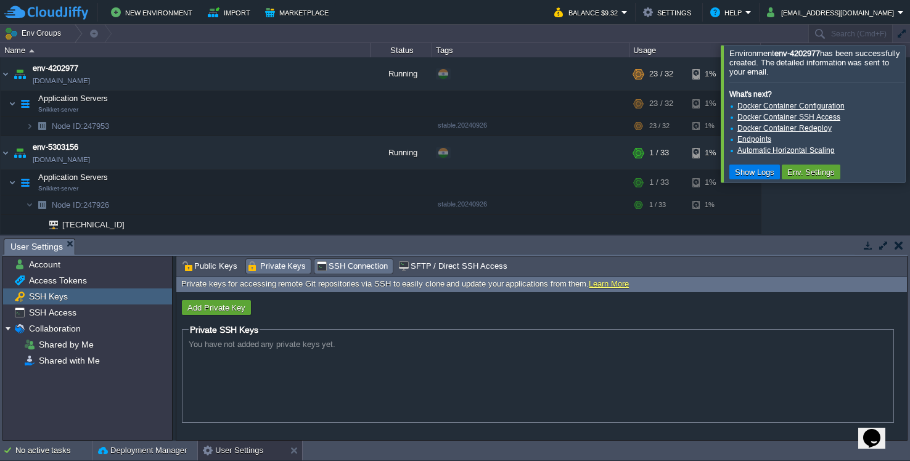
click at [333, 260] on span "SSH Connection" at bounding box center [352, 267] width 72 height 14
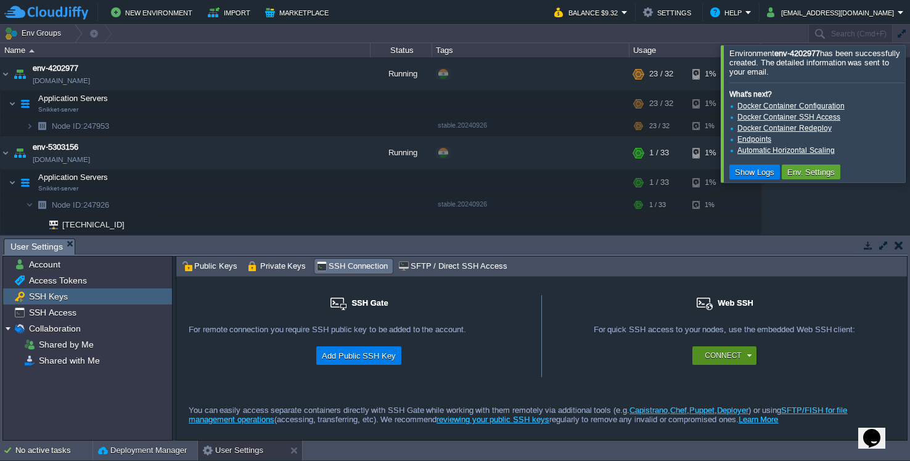
click at [745, 354] on div "Connect" at bounding box center [725, 355] width 49 height 18
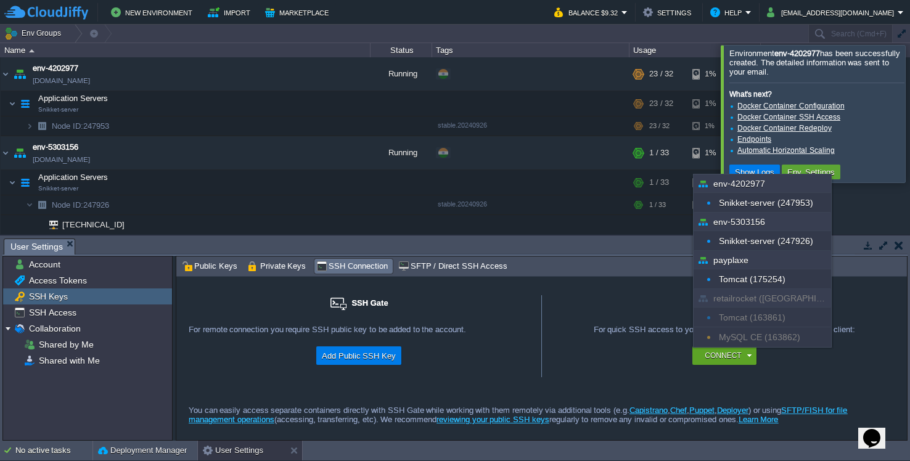
click at [650, 338] on div "For quick SSH access to your nodes, use the embedded Web SSH client:" at bounding box center [724, 336] width 340 height 22
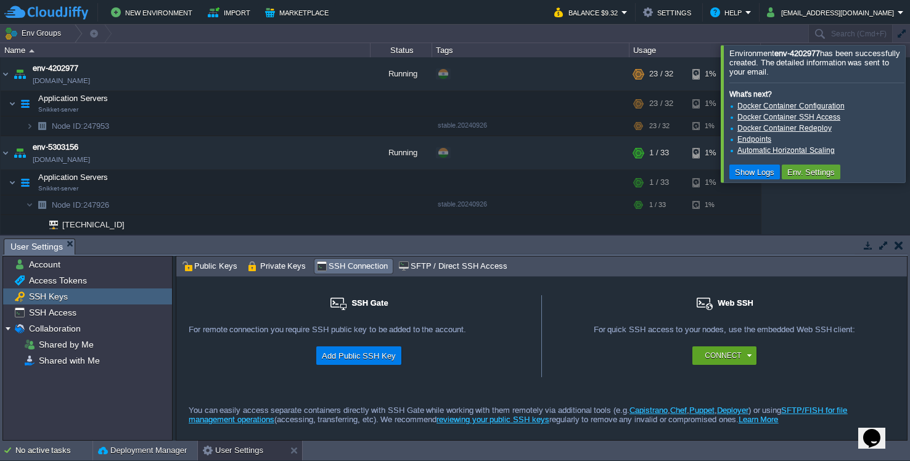
click at [420, 273] on span "SFTP / Direct SSH Access" at bounding box center [452, 267] width 109 height 14
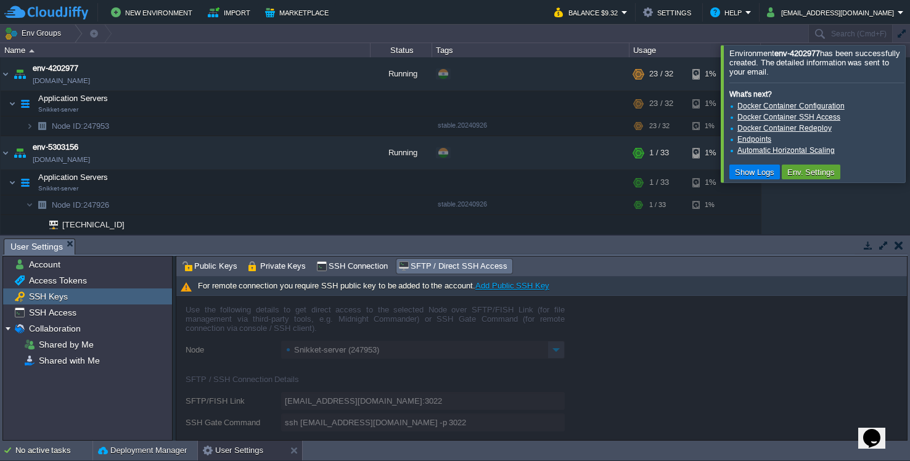
click at [497, 287] on link "Add Public SSH Key" at bounding box center [512, 285] width 74 height 9
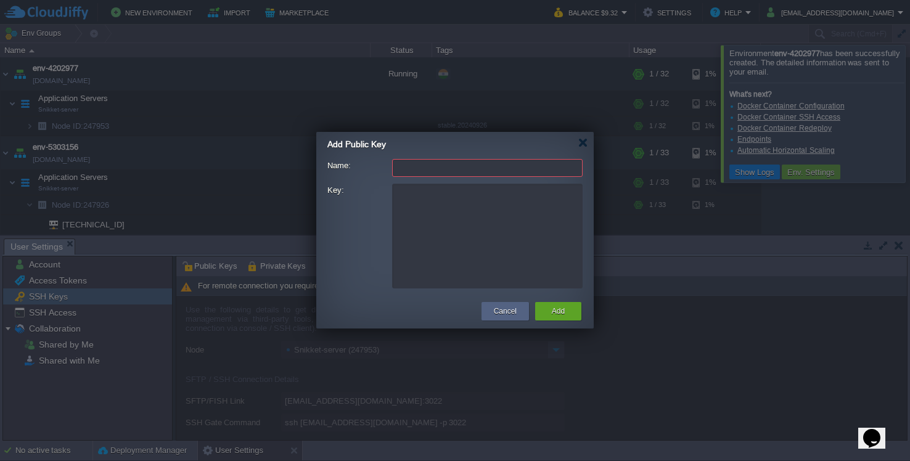
click at [446, 227] on textarea "Key:" at bounding box center [487, 236] width 190 height 105
paste textarea "ssh-rsa AAAAB3NzaC1yc2EAAAADAQABAAACAQDmpCP7okgbaeOx/tjHetWqYrIkBEcyio0L2GVCfKd…"
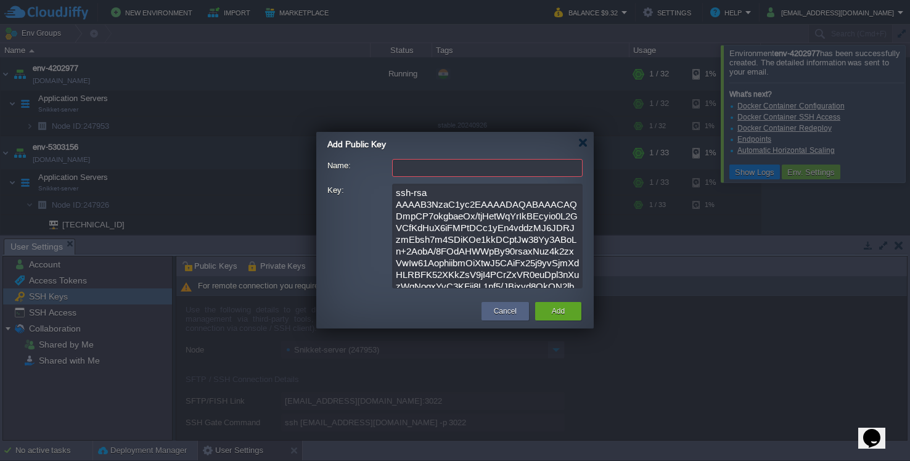
type textarea "ssh-rsa AAAAB3NzaC1yc2EAAAADAQABAAACAQDmpCP7okgbaeOx/tjHetWqYrIkBEcyio0L2GVCfKd…"
click at [433, 173] on input "Name:" at bounding box center [487, 168] width 190 height 18
paste input "andrei@Andreis-MacBook-Pro.local"
type input "andrei@Andreis-MacBook-Pro.local"
click at [562, 308] on button "Add" at bounding box center [558, 311] width 13 height 12
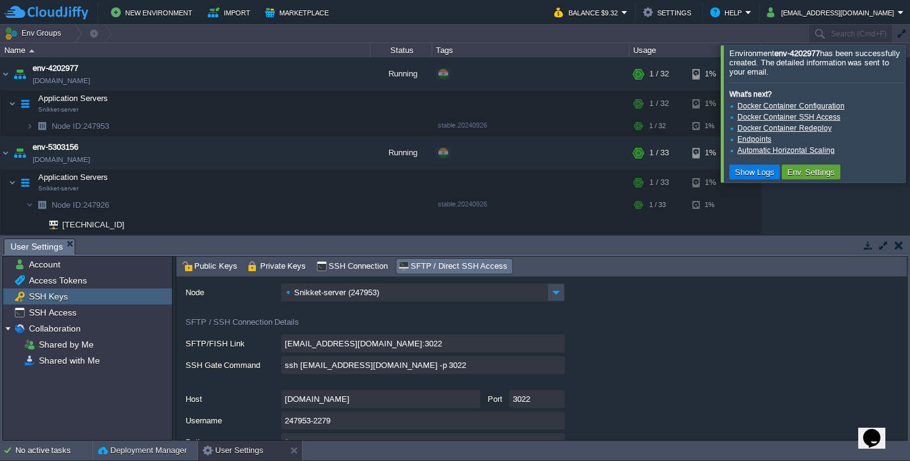
scroll to position [26, 0]
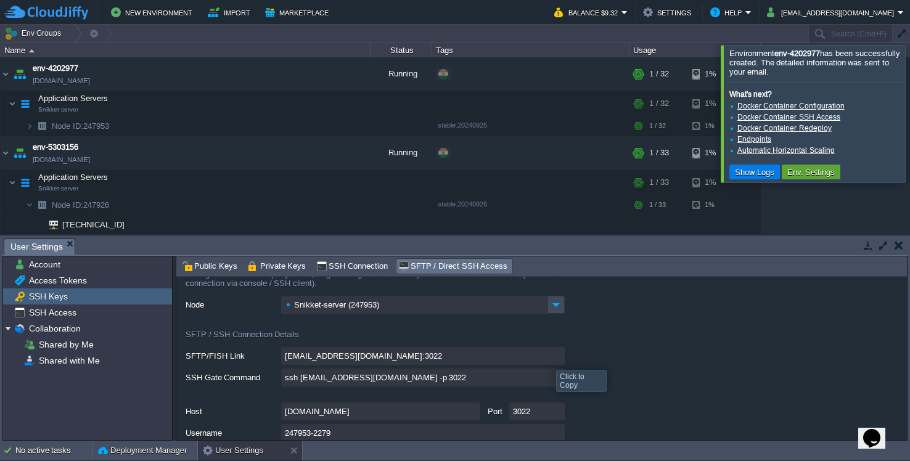
click at [554, 361] on input "247953-2279@gate.cloudjiffy.co:3022" at bounding box center [423, 356] width 284 height 18
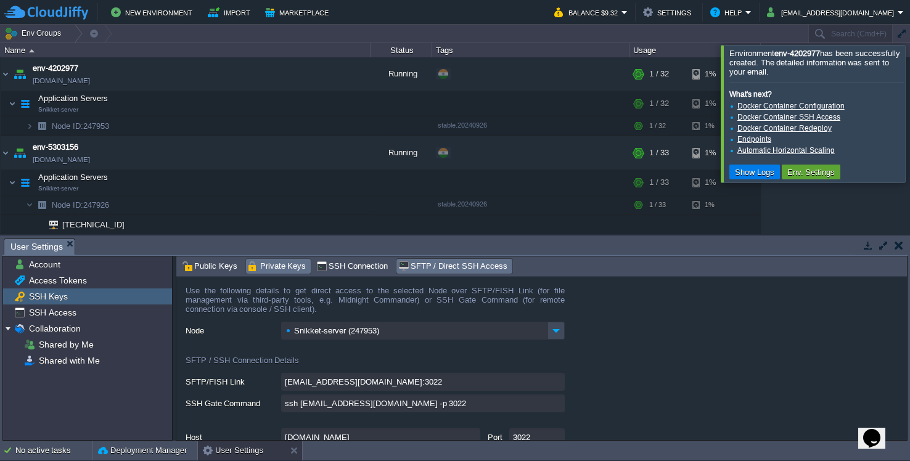
scroll to position [0, 0]
click at [344, 260] on span "SSH Connection" at bounding box center [352, 267] width 72 height 14
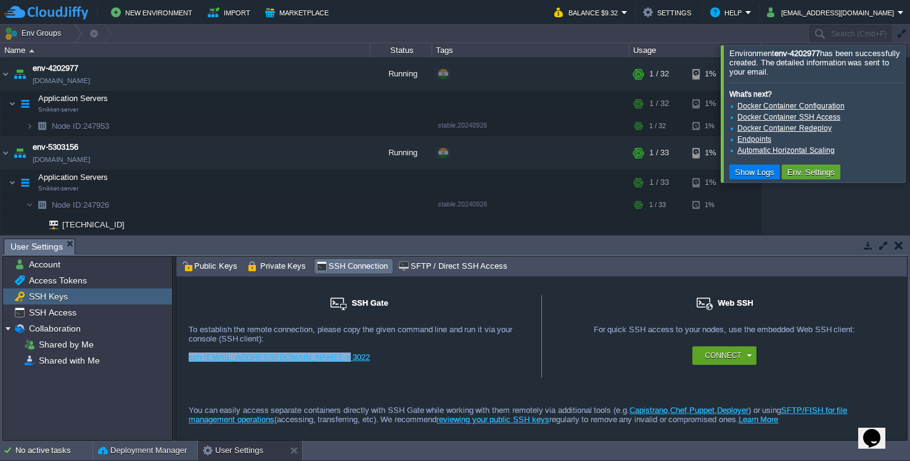
drag, startPoint x: 336, startPoint y: 358, endPoint x: 188, endPoint y: 359, distance: 147.9
click at [188, 359] on div "SSH Gate For remote connection you require SSH public key to be added to the ac…" at bounding box center [359, 339] width 366 height 88
copy link "ssh 2279@gate.cloudjiffy.co -p 3022"
click at [297, 359] on link "ssh 2279@gate.cloudjiffy.co -p 3022" at bounding box center [279, 357] width 181 height 9
click at [287, 261] on span "Private Keys" at bounding box center [277, 267] width 59 height 14
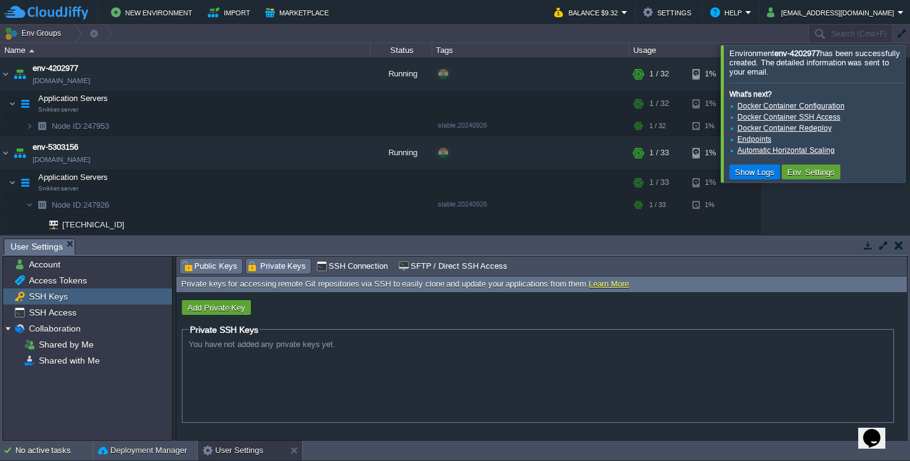
click at [216, 264] on span "Public Keys" at bounding box center [209, 267] width 55 height 14
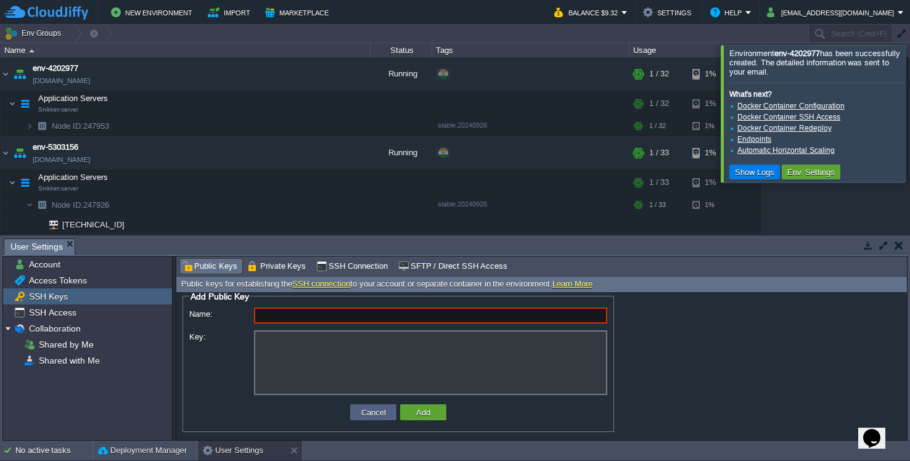
scroll to position [8, 0]
click at [374, 412] on button "Cancel" at bounding box center [374, 412] width 32 height 11
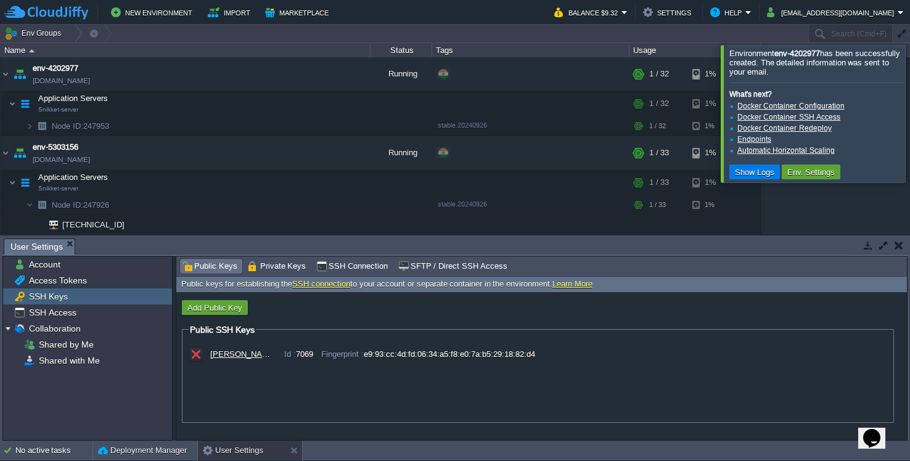
click at [308, 358] on div "Id : 7069" at bounding box center [296, 354] width 49 height 9
click at [371, 356] on div "Fingerprint : e9:93:cc:4d:fd:06:34:a5:f8:e0:7a:b5:29:18:82:d4" at bounding box center [428, 354] width 214 height 9
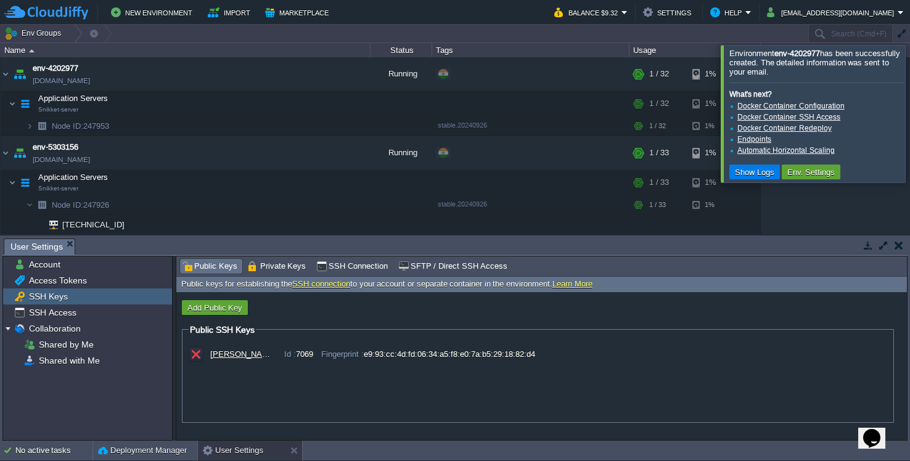
click at [377, 365] on div "andrei@Andreis-MacBook-Pro.local Id : 7069 Fingerprint : e9:93:cc:4d:fd:06:34:a…" at bounding box center [538, 356] width 698 height 32
drag, startPoint x: 366, startPoint y: 358, endPoint x: 541, endPoint y: 356, distance: 175.7
click at [535, 356] on div "Fingerprint : e9:93:cc:4d:fd:06:34:a5:f8:e0:7a:b5:29:18:82:d4" at bounding box center [428, 354] width 214 height 9
click at [201, 354] on button "button" at bounding box center [195, 354] width 11 height 11
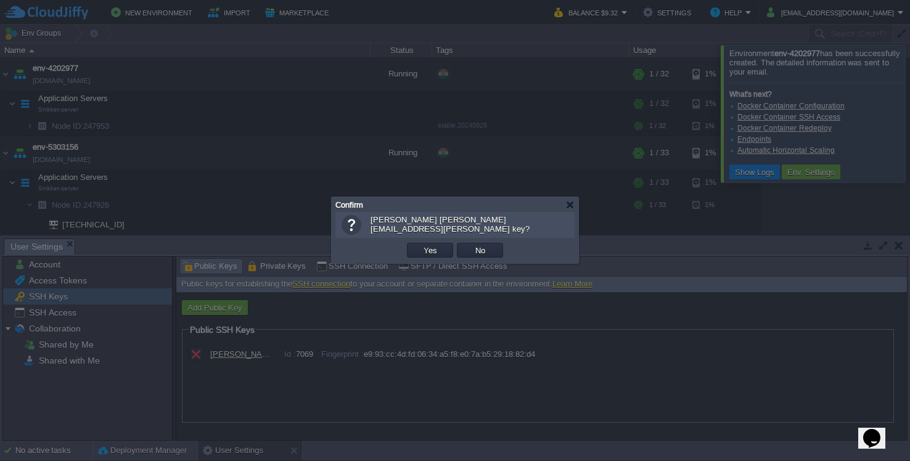
click at [446, 239] on div "OK Yes No Cancel" at bounding box center [454, 250] width 239 height 25
click at [441, 248] on td "Yes" at bounding box center [430, 250] width 46 height 15
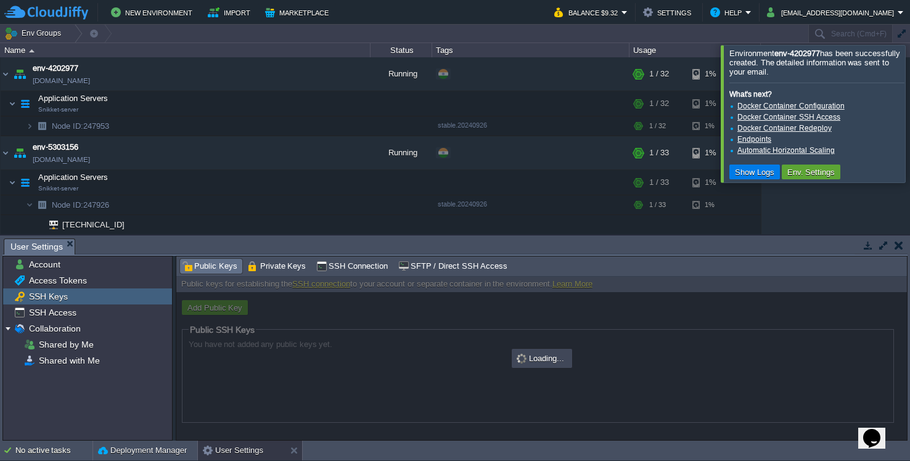
click at [224, 308] on div at bounding box center [541, 358] width 730 height 163
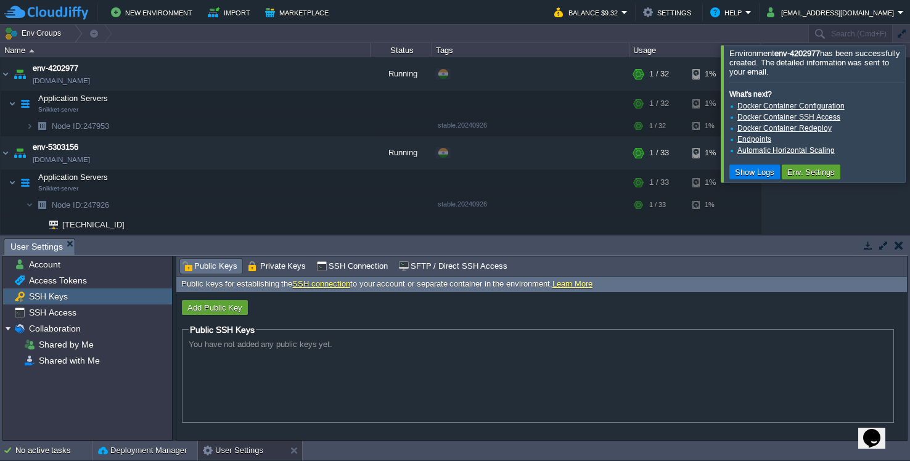
click at [224, 308] on button "Add Public Key" at bounding box center [215, 307] width 62 height 11
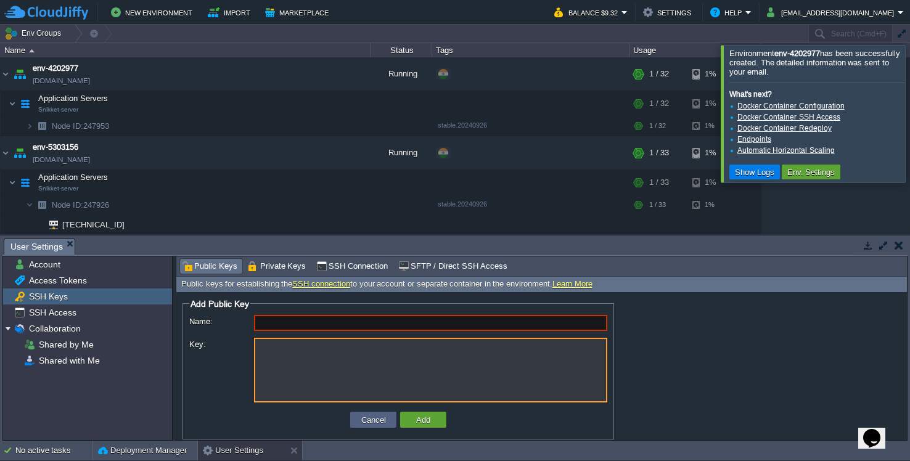
click at [313, 353] on textarea "Key:" at bounding box center [430, 370] width 353 height 65
paste textarea "ssh-rsa AAAAB3NzaC1yc2EAAAADAQABAAACAQDmpCP7okgbaeOx/tjHetWqYrIkBEcyio0L2GVCfKd…"
type textarea "ssh-rsa AAAAB3NzaC1yc2EAAAADAQABAAACAQDmpCP7okgbaeOx/tjHetWqYrIkBEcyio0L2GVCfKd…"
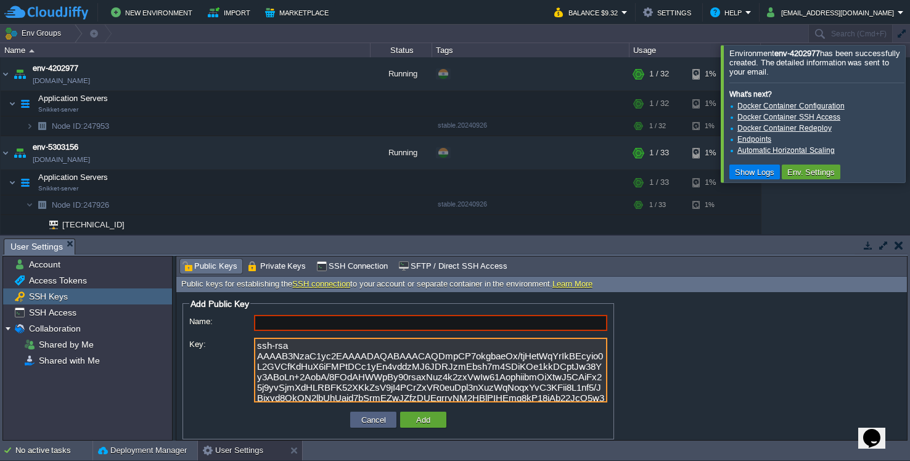
type input "andrei@Andreis-MacBook-Pro.local"
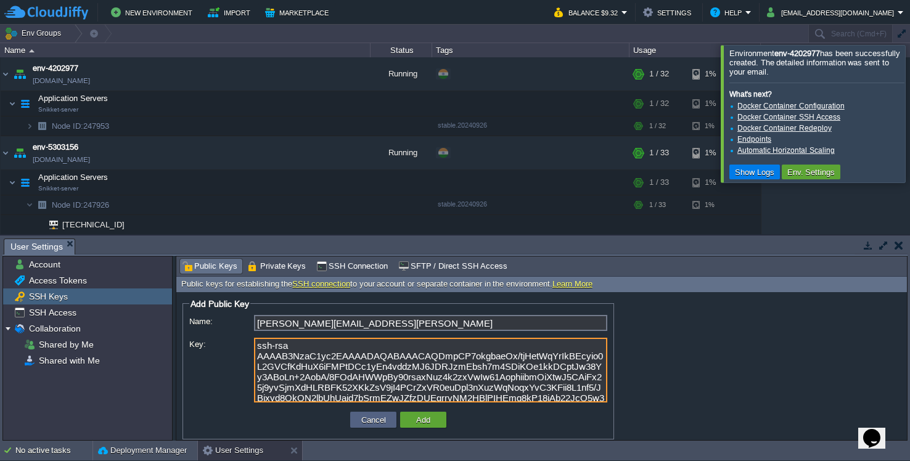
scroll to position [0, 0]
type textarea "ssh-rsa AAAAB3NzaC1yc2EAAAADAQABAAACAQDmpCP7okgbaeOx/tjHetWqYrIkBEcyio0L2GVCfKd…"
click at [422, 420] on button "Add" at bounding box center [423, 419] width 22 height 11
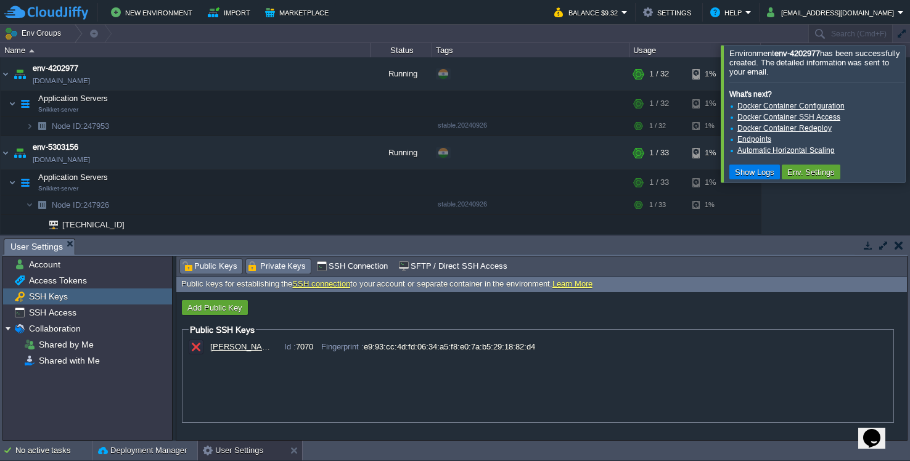
click at [274, 268] on span "Private Keys" at bounding box center [277, 267] width 59 height 14
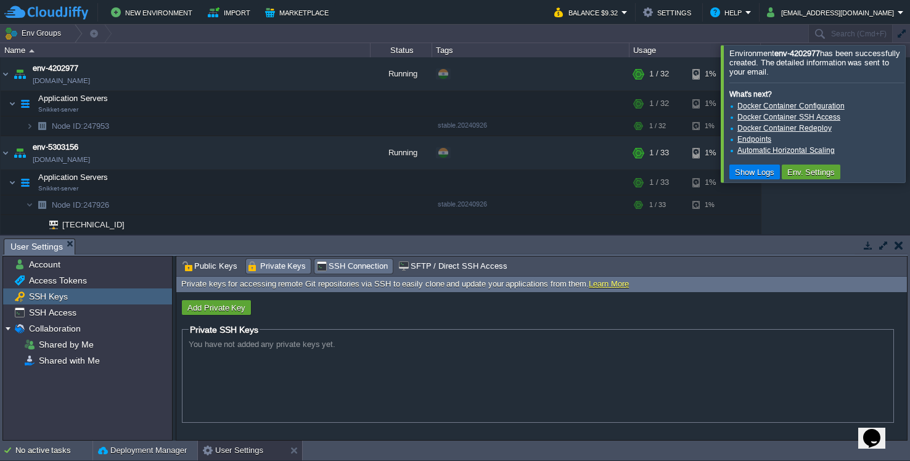
click at [326, 269] on span "SSH Connection" at bounding box center [352, 267] width 72 height 14
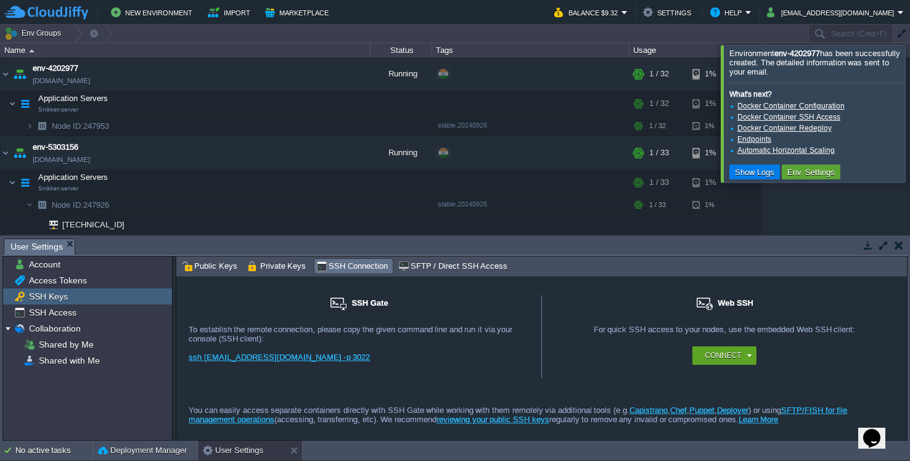
click at [275, 360] on link "ssh 2279@gate.cloudjiffy.co -p 3022" at bounding box center [279, 357] width 181 height 9
drag, startPoint x: 363, startPoint y: 364, endPoint x: 183, endPoint y: 363, distance: 180.0
click at [183, 363] on div "SSH Gate For remote connection you require SSH public key to be added to the ac…" at bounding box center [359, 339] width 366 height 88
copy link "ssh 2279@gate.cloudjiffy.co -p 3022"
click at [348, 354] on div "For remote connection you require SSH public key to be added to the account. Ad…" at bounding box center [359, 348] width 340 height 46
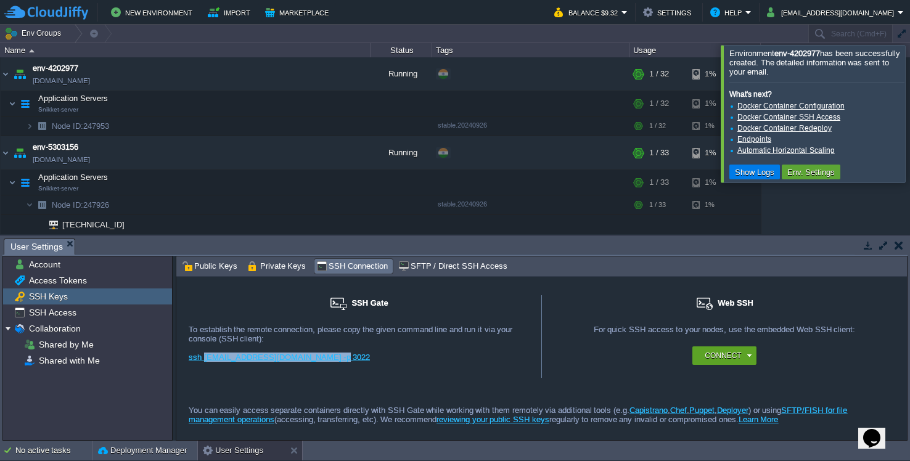
drag, startPoint x: 356, startPoint y: 360, endPoint x: 202, endPoint y: 358, distance: 154.1
click at [202, 358] on div "ssh 2279@gate.cloudjiffy.co -p 3022" at bounding box center [359, 362] width 340 height 18
copy link "2279@gate.cloudjiffy.co -p 3022"
click at [507, 456] on td "No active tasks Deployment Manager User Settings" at bounding box center [455, 451] width 910 height 20
click at [232, 320] on div "SSH Gate" at bounding box center [359, 310] width 340 height 30
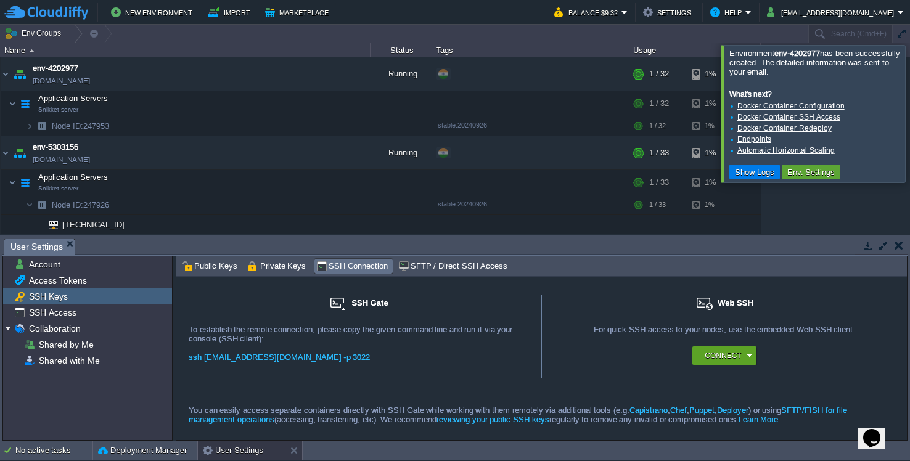
click at [386, 406] on div "You can easily access separate containers directly with SSH Gate while working …" at bounding box center [541, 403] width 730 height 51
click at [385, 412] on div "You can easily access separate containers directly with SSH Gate while working …" at bounding box center [541, 403] width 730 height 51
click at [533, 365] on div "SSH Gate For remote connection you require SSH public key to be added to the ac…" at bounding box center [359, 339] width 366 height 88
click at [406, 342] on div "To establish the remote connection, please copy the given command line and run …" at bounding box center [359, 334] width 340 height 18
click at [298, 358] on link "ssh 2279@gate.cloudjiffy.co -p 3022" at bounding box center [279, 357] width 181 height 9
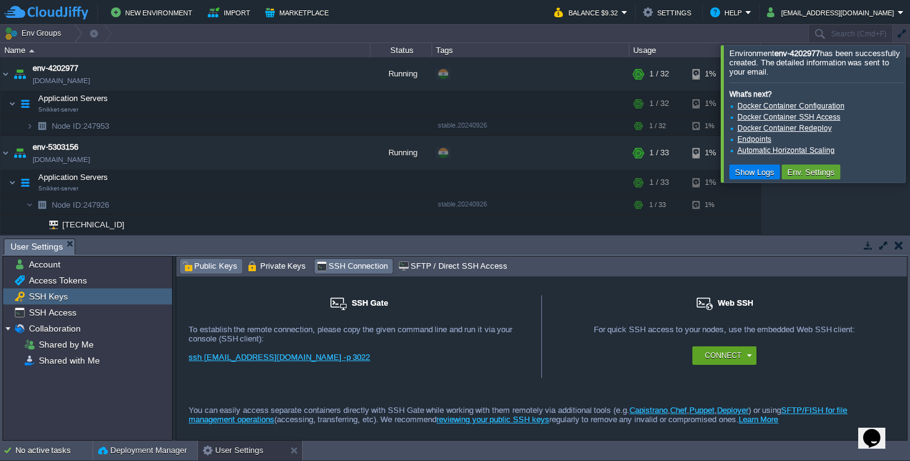
click at [212, 263] on span "Public Keys" at bounding box center [209, 267] width 55 height 14
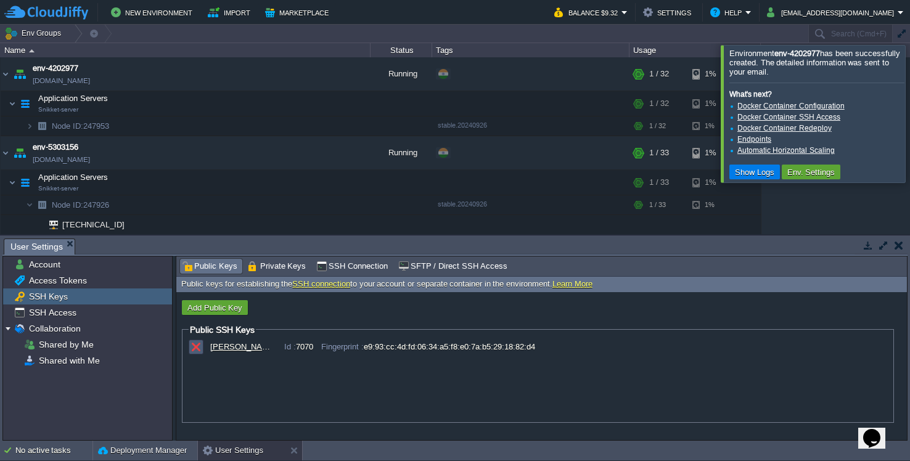
click at [198, 347] on button "button" at bounding box center [195, 346] width 11 height 11
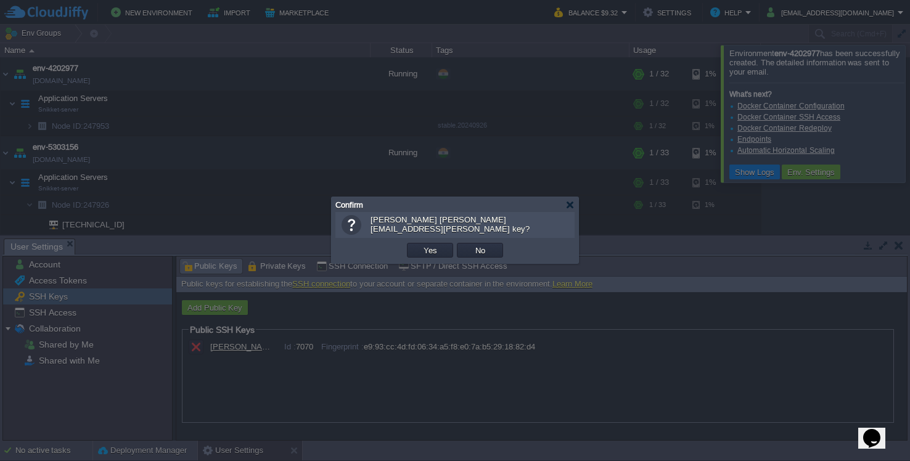
click at [421, 249] on button "Yes" at bounding box center [430, 250] width 21 height 11
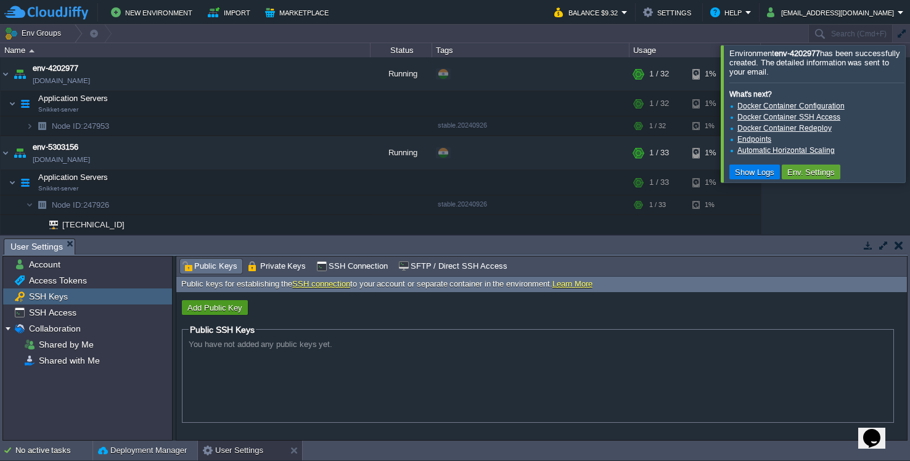
click at [214, 311] on button "Add Public Key" at bounding box center [215, 307] width 62 height 11
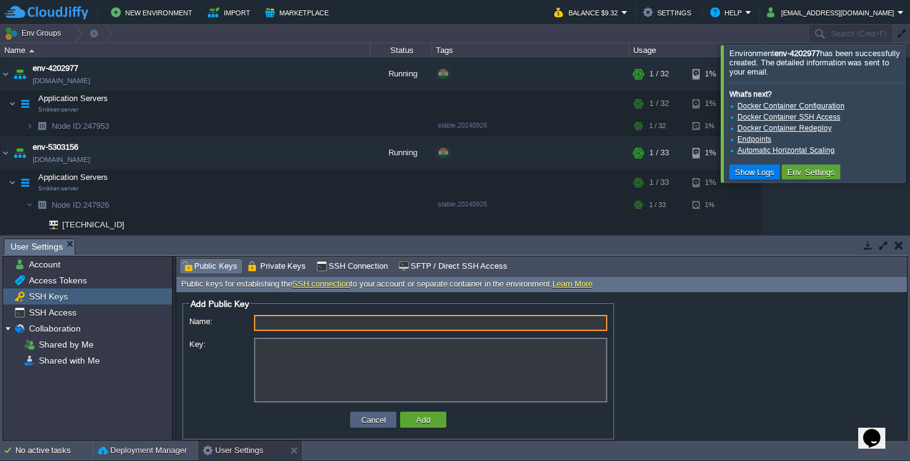
click at [350, 359] on textarea "Key:" at bounding box center [430, 370] width 353 height 65
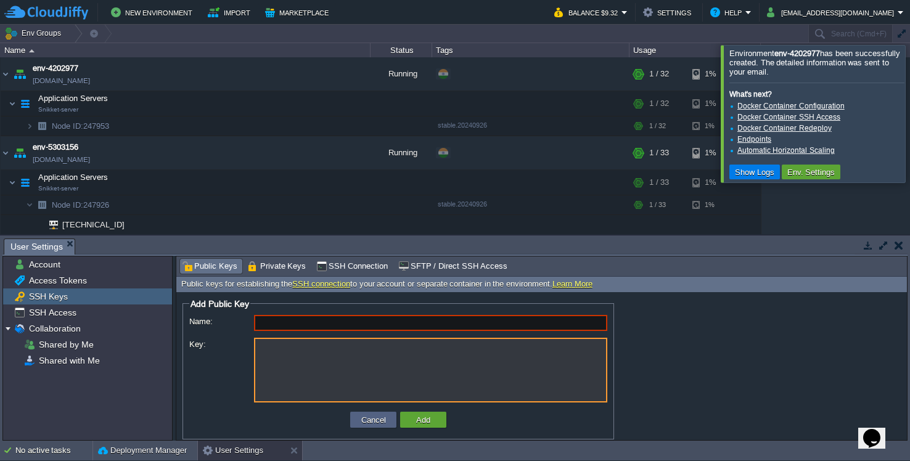
paste textarea "AAAAB3NzaC1yc2EAAAADAQABAAABAQDJZKBrMbcHbg6orNz+xwMgLyj3/vetNvmTP7nr4HL4NuDFvFz…"
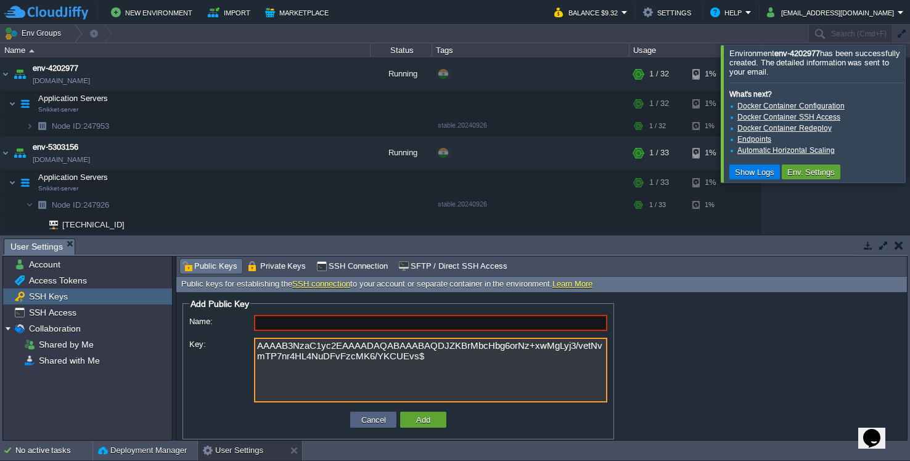
type textarea "AAAAB3NzaC1yc2EAAAADAQABAAABAQDJZKBrMbcHbg6orNz+xwMgLyj3/vetNvmTP7nr4HL4NuDFvFz…"
click at [343, 327] on input "Name:" at bounding box center [430, 323] width 353 height 16
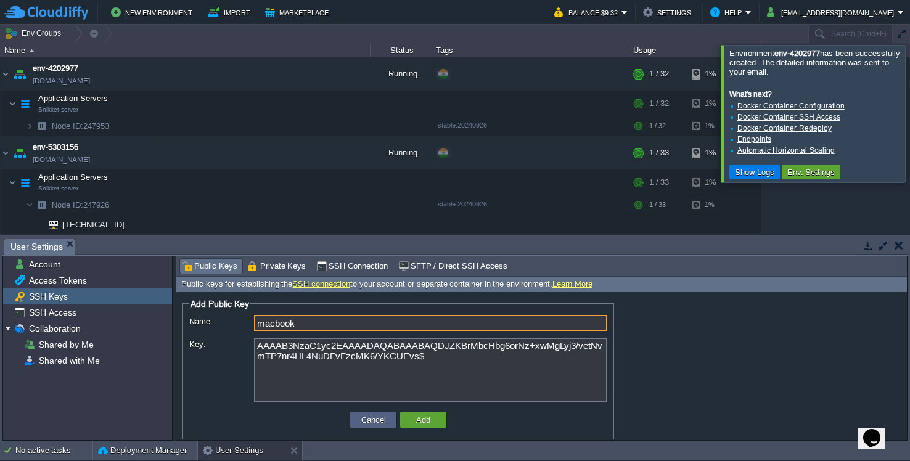
type input "MacBook"
drag, startPoint x: 377, startPoint y: 338, endPoint x: 417, endPoint y: 418, distance: 89.9
click at [417, 418] on button "Add" at bounding box center [423, 419] width 22 height 11
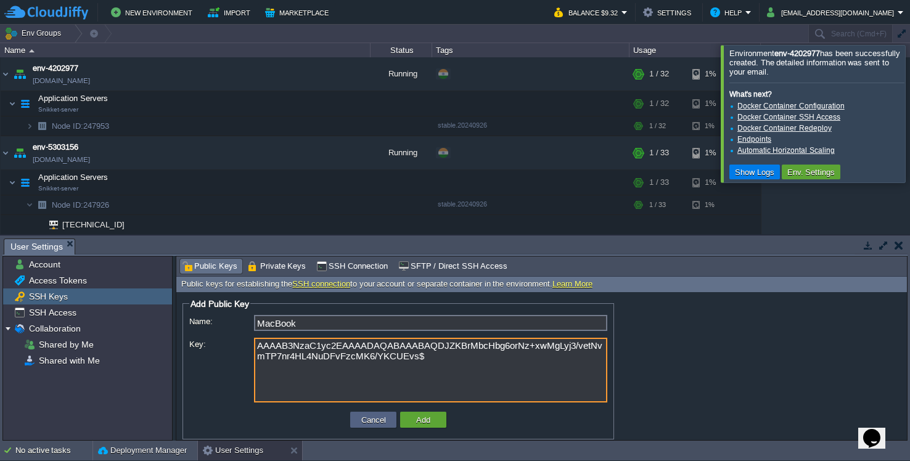
click at [380, 362] on textarea "AAAAB3NzaC1yc2EAAAADAQABAAABAQDJZKBrMbcHbg6orNz+xwMgLyj3/vetNvmTP7nr4HL4NuDFvFz…" at bounding box center [430, 370] width 353 height 65
paste textarea "[gate.cloudjiffy.co]:3022 ssh-rsa AAAAB3NzaC1yc2EAAAADAQABAAABAQDJZKBrMbcHbg6or…"
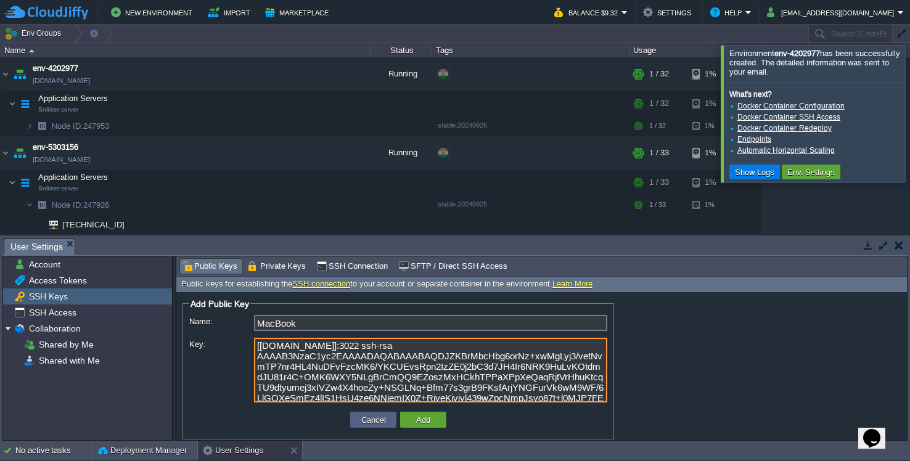
drag, startPoint x: 394, startPoint y: 346, endPoint x: 339, endPoint y: 349, distance: 54.9
click at [339, 349] on textarea "[gate.cloudjiffy.co]:3022 ssh-rsa AAAAB3NzaC1yc2EAAAADAQABAAABAQDJZKBrMbcHbg6or…" at bounding box center [430, 370] width 353 height 65
drag, startPoint x: 329, startPoint y: 346, endPoint x: 263, endPoint y: 346, distance: 66.0
click at [263, 346] on textarea "[gate.cloudjiffy.co]:3022 ssh-rsa AAAAB3NzaC1yc2EAAAADAQABAAABAQDJZKBrMbcHbg6or…" at bounding box center [430, 370] width 353 height 65
drag, startPoint x: 393, startPoint y: 346, endPoint x: 243, endPoint y: 345, distance: 149.2
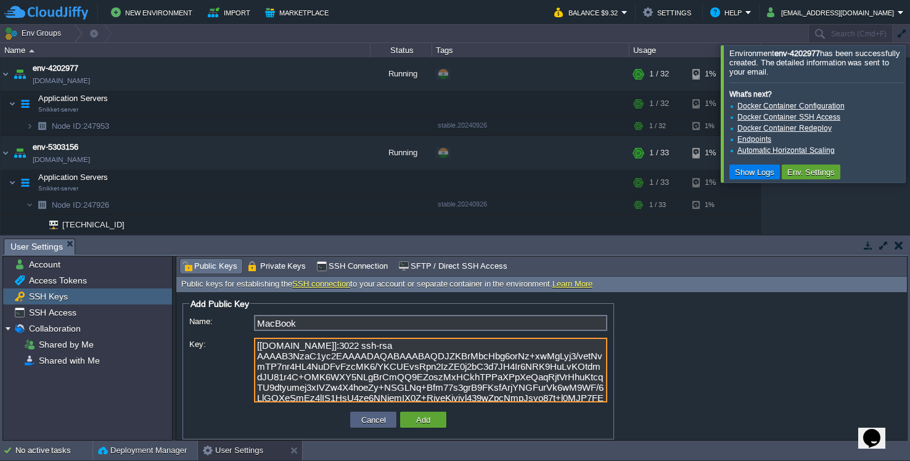
click at [243, 345] on div "Key: [gate.cloudjiffy.co]:3022 ssh-rsa AAAAB3NzaC1yc2EAAAADAQABAAABAQDJZKBrMbcH…" at bounding box center [398, 371] width 418 height 67
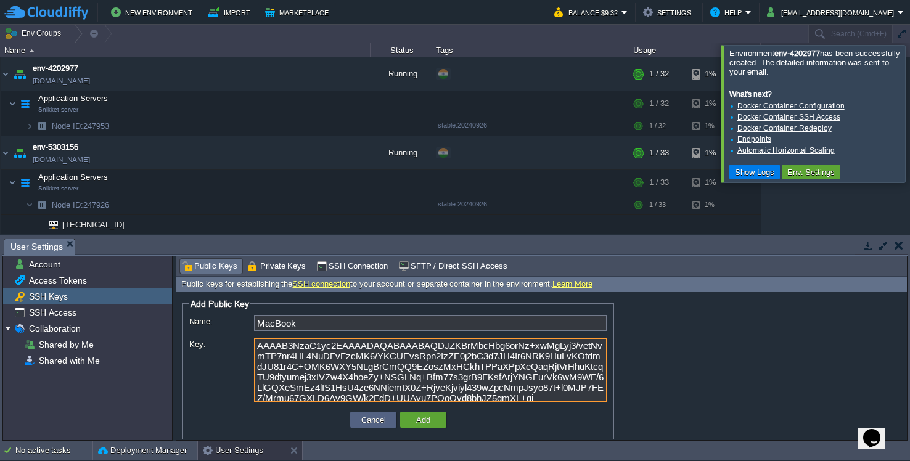
type textarea "AAAAB3NzaC1yc2EAAAADAQABAAABAQDJZKBrMbcHbg6orNz+xwMgLyj3/vetNvmTP7nr4HL4NuDFvFz…"
click at [303, 322] on input "MacBook" at bounding box center [430, 323] width 353 height 16
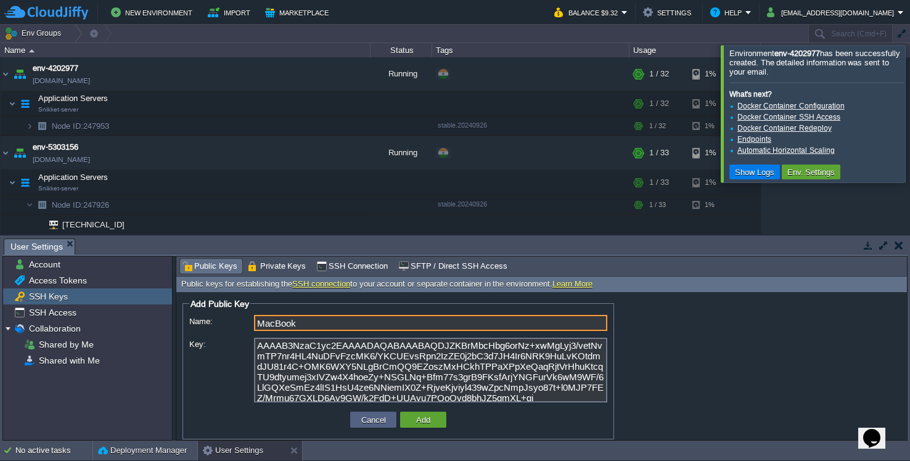
click at [303, 322] on input "MacBook" at bounding box center [430, 323] width 353 height 16
paste input "[gate.cloudjiffy.co]:3022 ssh-rsa"
type input "[gate.cloudjiffy.co]:3022 ssh-rsa"
click at [415, 419] on button "Add" at bounding box center [423, 419] width 22 height 11
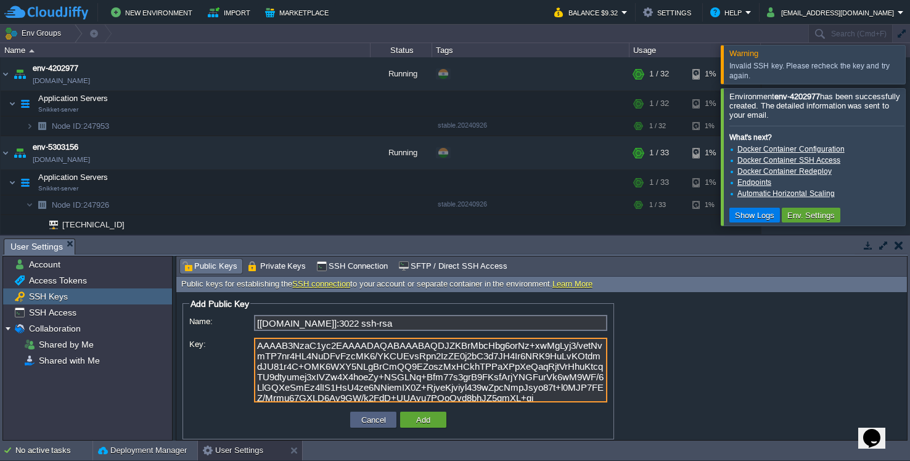
click at [341, 361] on textarea "AAAAB3NzaC1yc2EAAAADAQABAAABAQDJZKBrMbcHbg6orNz+xwMgLyj3/vetNvmTP7nr4HL4NuDFvFz…" at bounding box center [430, 370] width 353 height 65
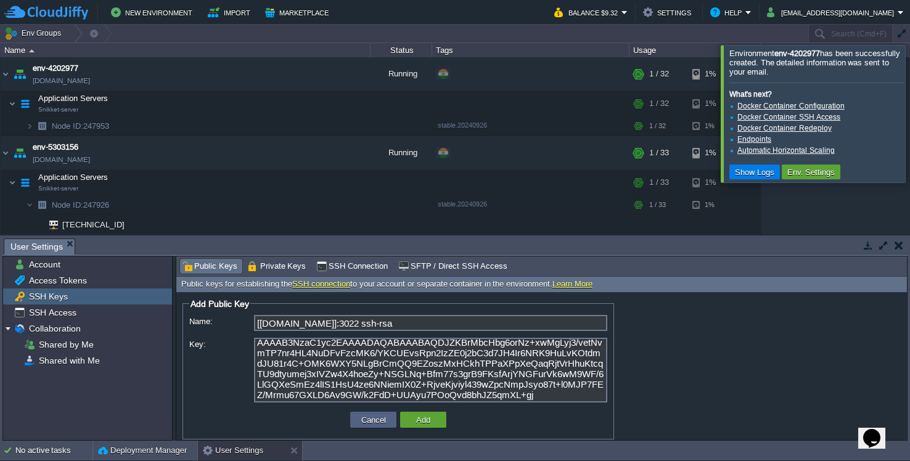
drag, startPoint x: 632, startPoint y: 456, endPoint x: 320, endPoint y: 353, distance: 328.7
click at [320, 353] on textarea "AAAAB3NzaC1yc2EAAAADAQABAAABAQDJZKBrMbcHbg6orNz+xwMgLyj3/vetNvmTP7nr4HL4NuDFvFz…" at bounding box center [430, 370] width 353 height 65
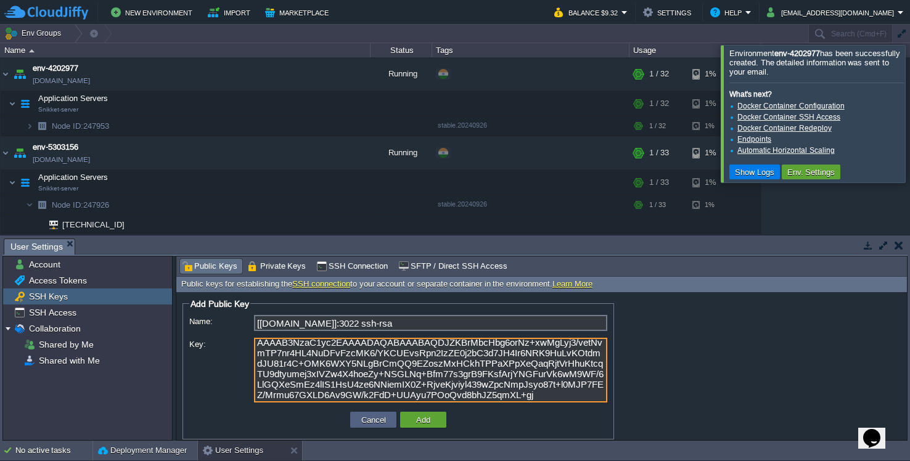
click at [325, 354] on textarea "AAAAB3NzaC1yc2EAAAADAQABAAABAQDJZKBrMbcHbg6orNz+xwMgLyj3/vetNvmTP7nr4HL4NuDFvFz…" at bounding box center [430, 370] width 353 height 65
paste textarea "ssh-rsa"
type textarea "ssh-rsa AAAAB3NzaC1yc2EAAAADAQABAAABAQDJZKBrMbcHbg6orNz+xwMgLyj3/vetNvmTP7nr4HL…"
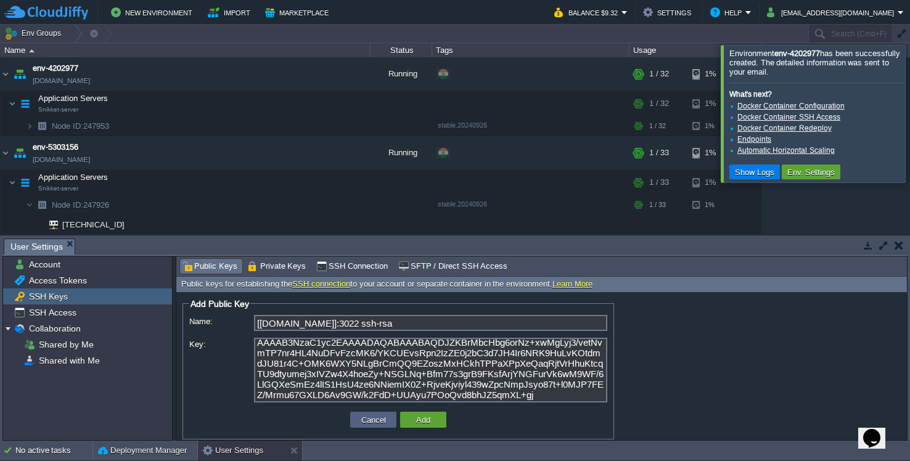
click at [404, 409] on div "Cancel Add" at bounding box center [398, 420] width 418 height 26
click at [409, 415] on td "Add" at bounding box center [423, 420] width 46 height 16
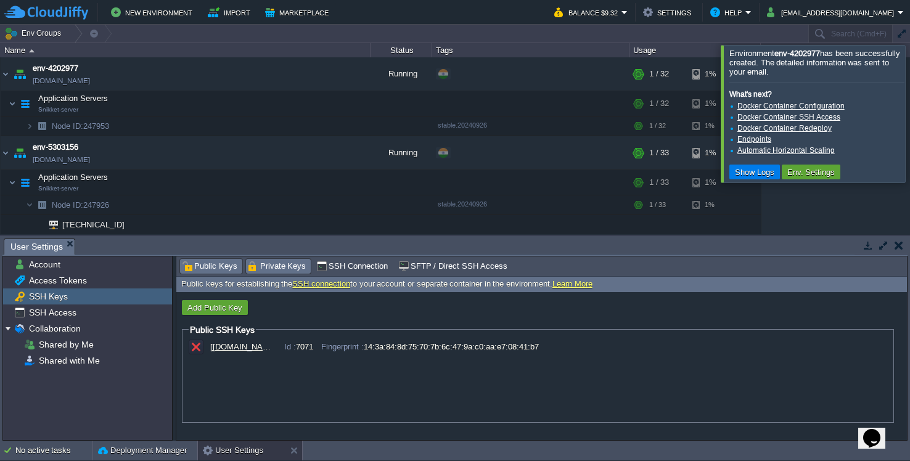
click at [281, 271] on span "Private Keys" at bounding box center [277, 267] width 59 height 14
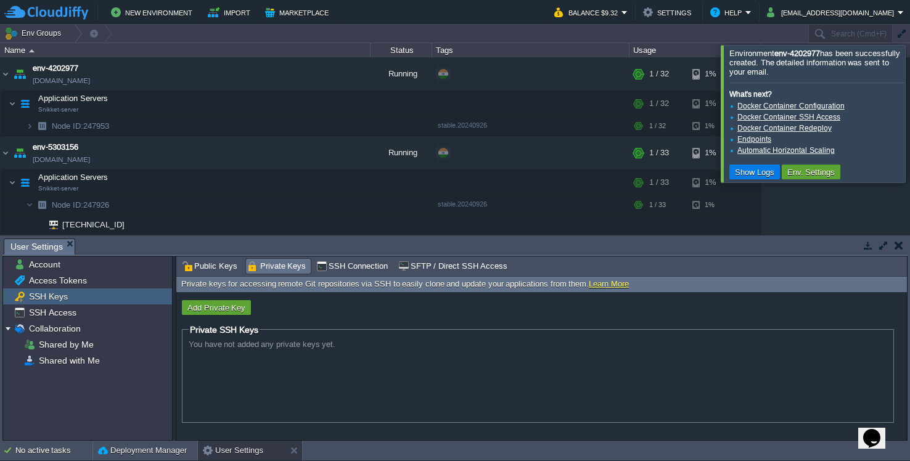
click at [333, 269] on span "SSH Connection" at bounding box center [352, 267] width 72 height 14
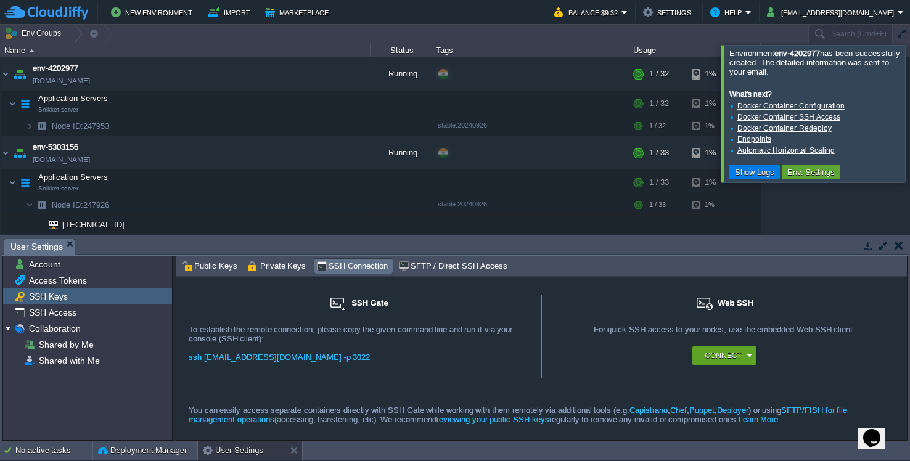
click at [284, 358] on link "ssh 2279@gate.cloudjiffy.co -p 3022" at bounding box center [279, 357] width 181 height 9
click at [223, 271] on span "Public Keys" at bounding box center [209, 267] width 55 height 14
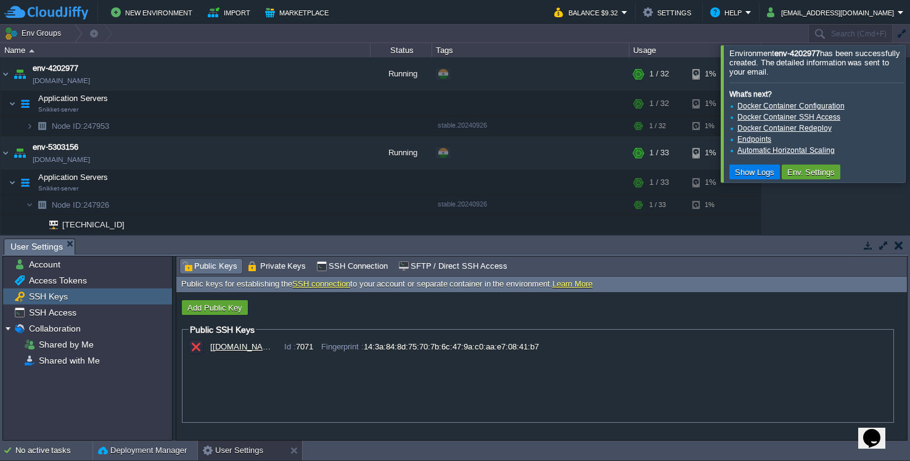
click at [242, 347] on div "[gate.cloudjiffy.co]:3022 ssh-rsa" at bounding box center [241, 346] width 62 height 9
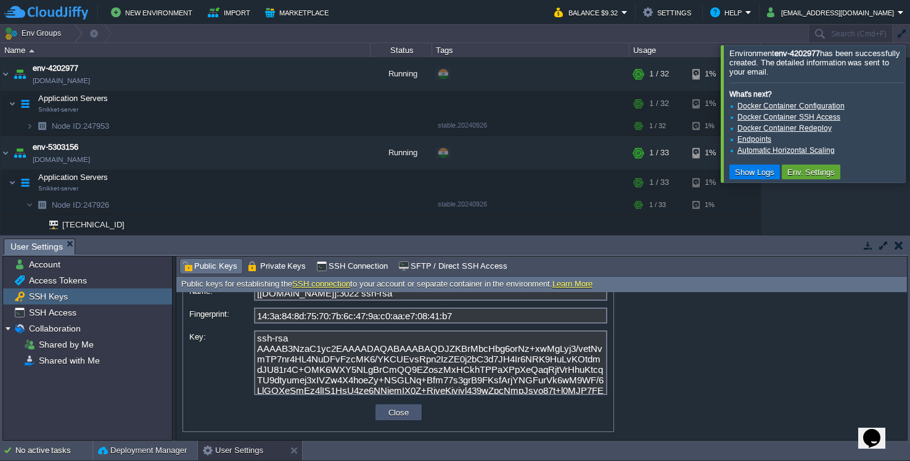
scroll to position [54, 0]
click at [380, 414] on td "Close" at bounding box center [398, 412] width 46 height 16
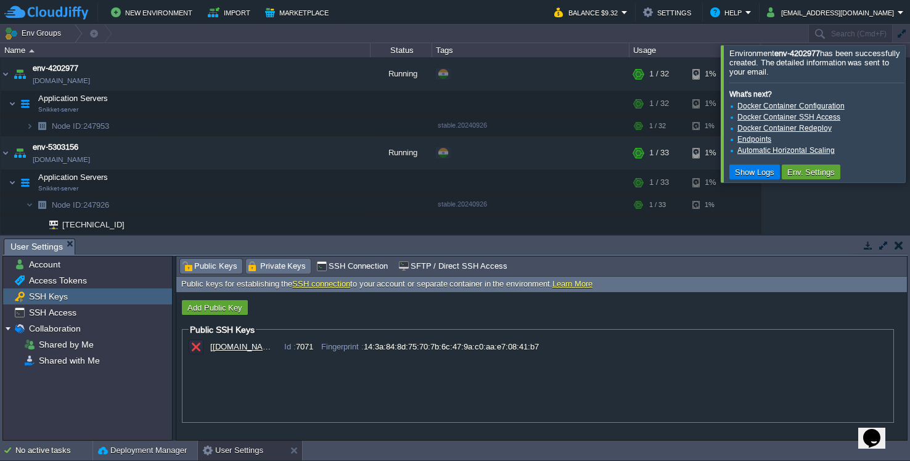
click at [275, 268] on span "Private Keys" at bounding box center [277, 267] width 59 height 14
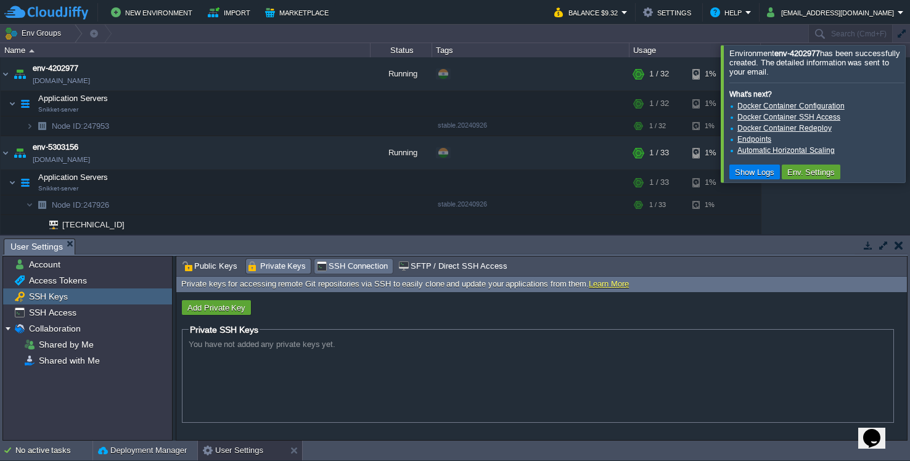
click at [336, 269] on span "SSH Connection" at bounding box center [352, 267] width 72 height 14
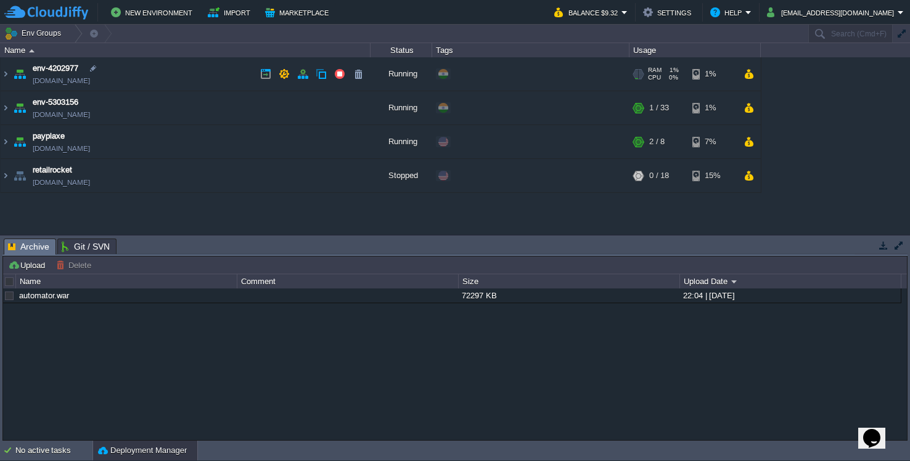
click at [6, 75] on img at bounding box center [6, 73] width 10 height 33
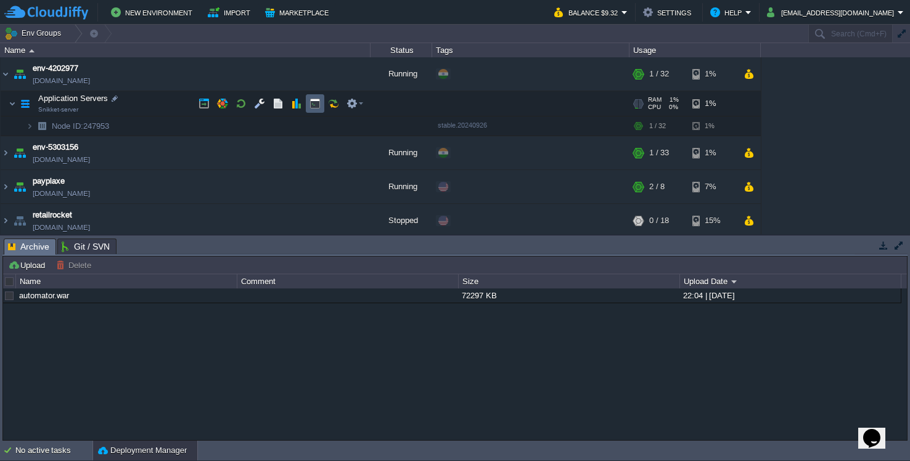
click at [316, 101] on button "button" at bounding box center [314, 103] width 11 height 11
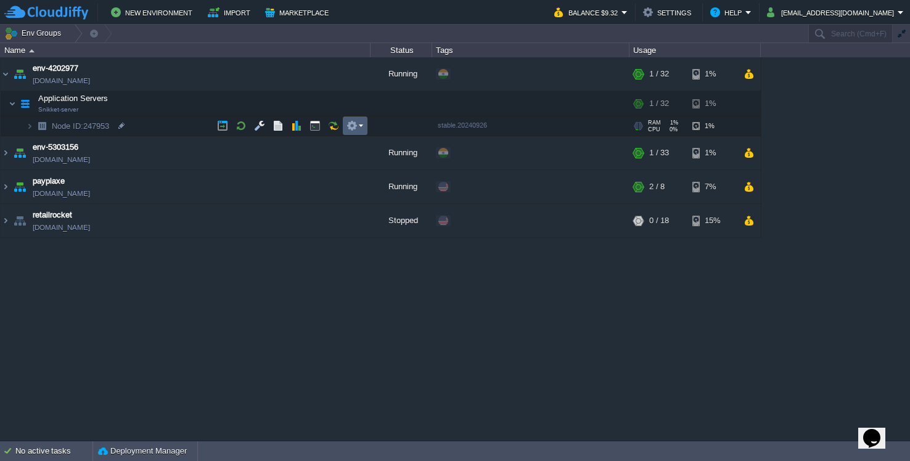
click at [363, 129] on td at bounding box center [355, 126] width 25 height 18
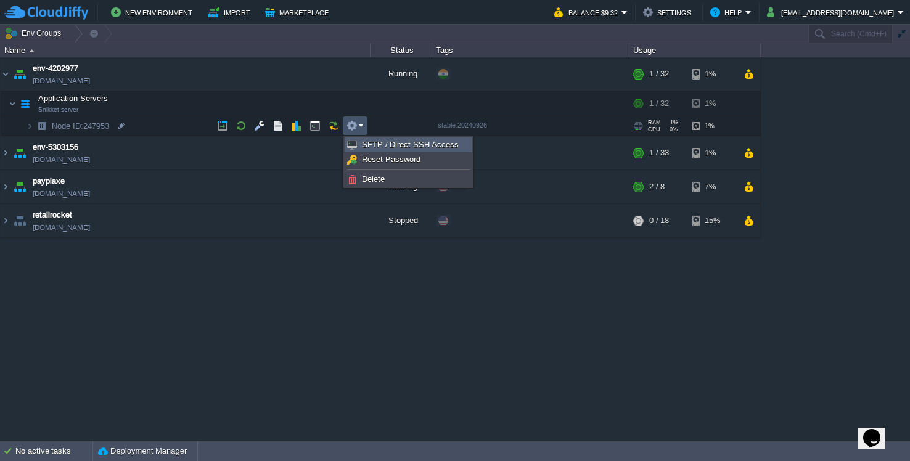
click at [359, 144] on link "SFTP / Direct SSH Access" at bounding box center [408, 145] width 126 height 14
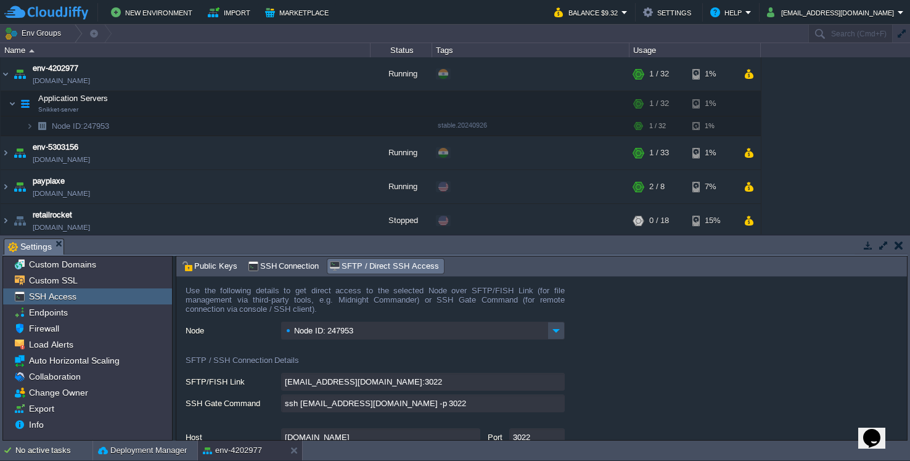
scroll to position [-1, 0]
click at [301, 264] on span "SSH Connection" at bounding box center [284, 267] width 72 height 14
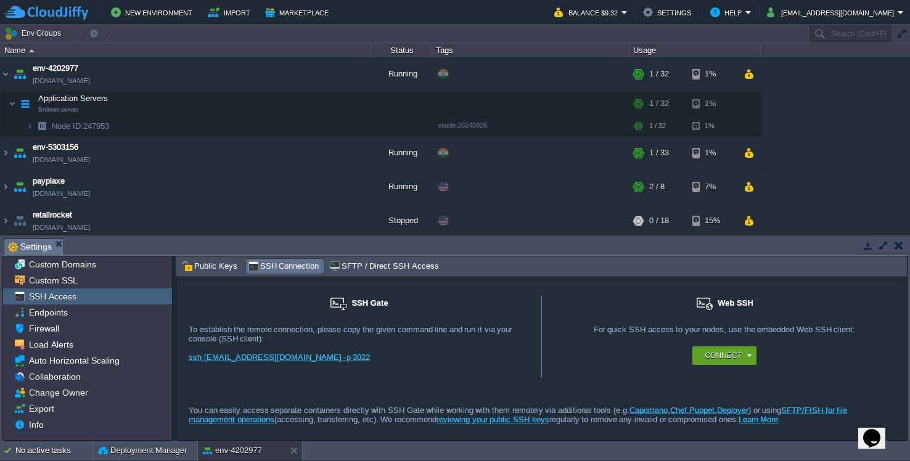
click at [295, 361] on link "ssh [EMAIL_ADDRESS][DOMAIN_NAME] -p 3022" at bounding box center [279, 357] width 181 height 9
click at [354, 266] on span "SFTP / Direct SSH Access" at bounding box center [383, 267] width 109 height 14
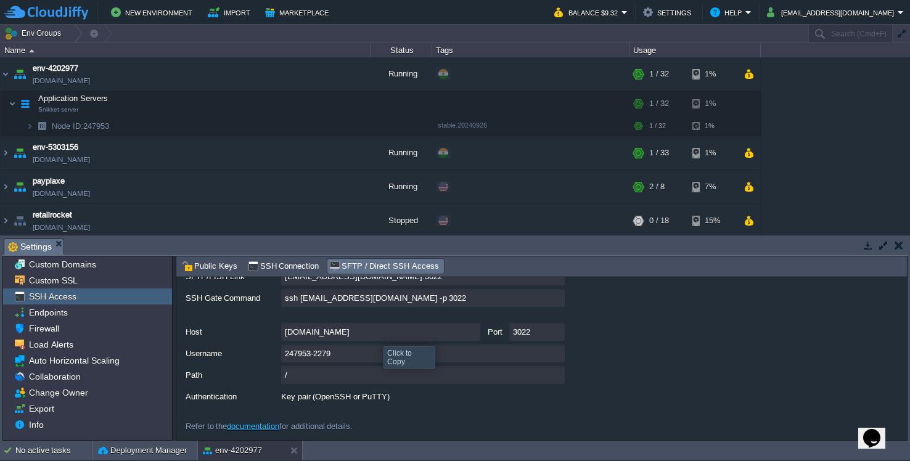
scroll to position [108, 0]
click at [264, 430] on link "documentation" at bounding box center [253, 426] width 52 height 9
click at [211, 276] on div "Public Keys SSH Connection SFTP / Direct SSH Access" at bounding box center [541, 266] width 730 height 20
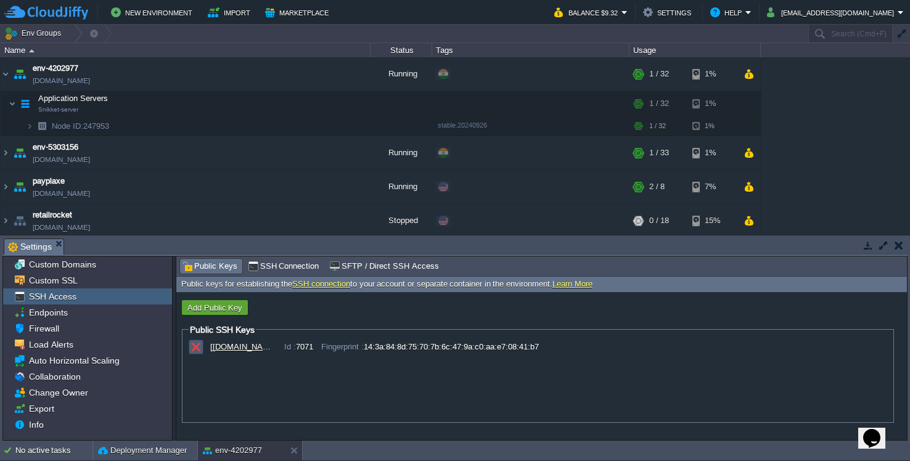
click at [192, 346] on button "button" at bounding box center [195, 346] width 11 height 11
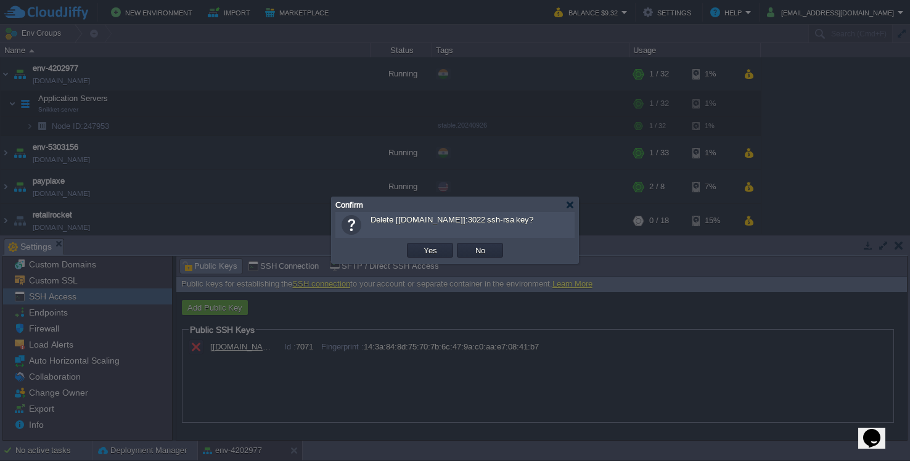
click at [435, 250] on button "Yes" at bounding box center [430, 250] width 21 height 11
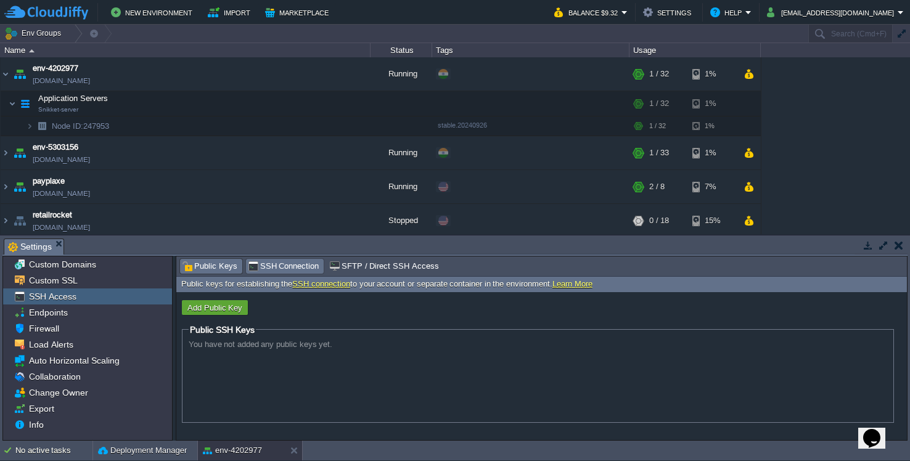
click at [283, 264] on span "SSH Connection" at bounding box center [284, 267] width 72 height 14
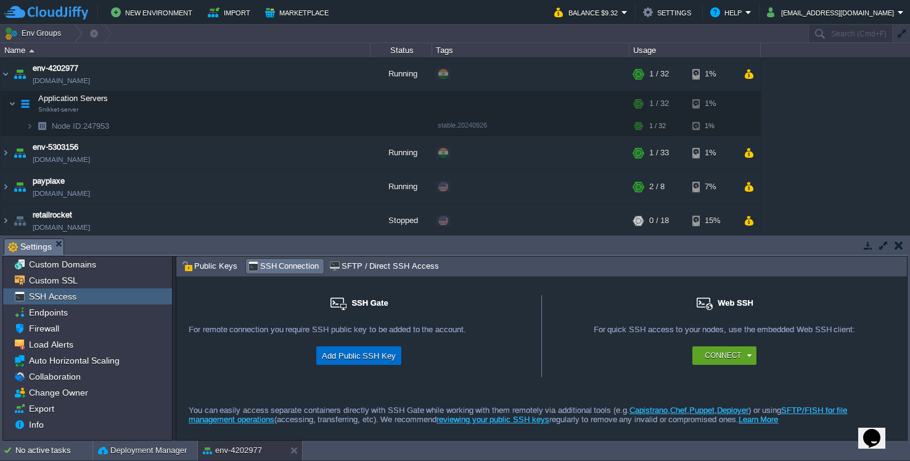
click at [364, 355] on button "Add Public SSH Key" at bounding box center [358, 355] width 81 height 15
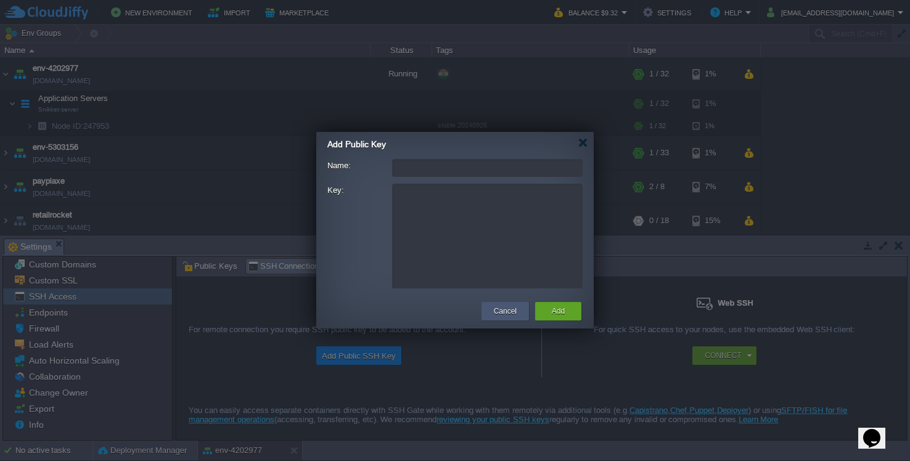
click at [510, 311] on button "Cancel" at bounding box center [505, 311] width 23 height 12
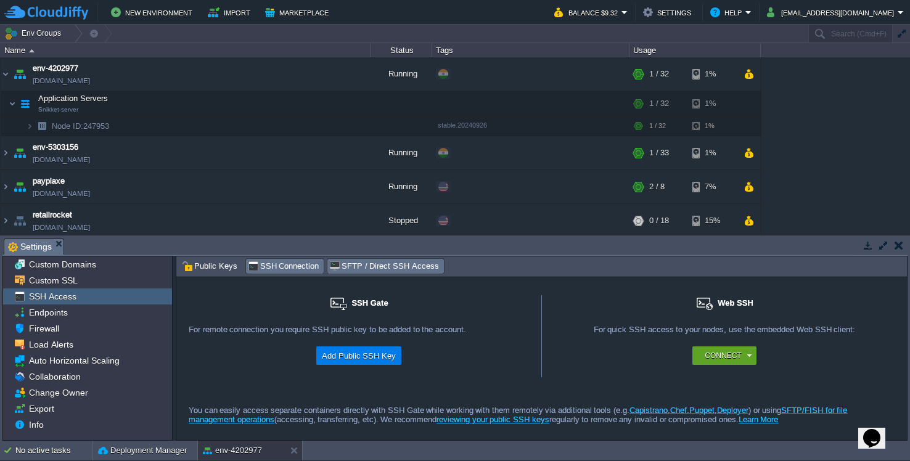
click at [344, 260] on div "SFTP / Direct SSH Access" at bounding box center [385, 266] width 116 height 15
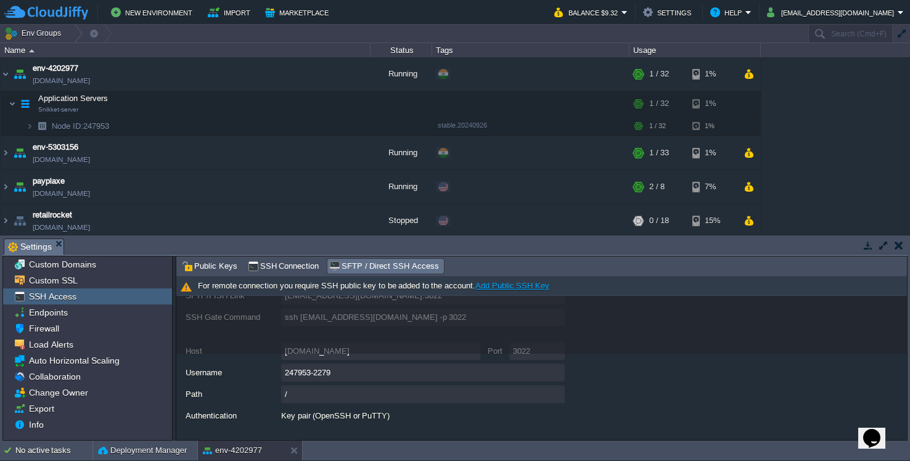
click at [502, 288] on link "Add Public SSH Key" at bounding box center [512, 285] width 74 height 9
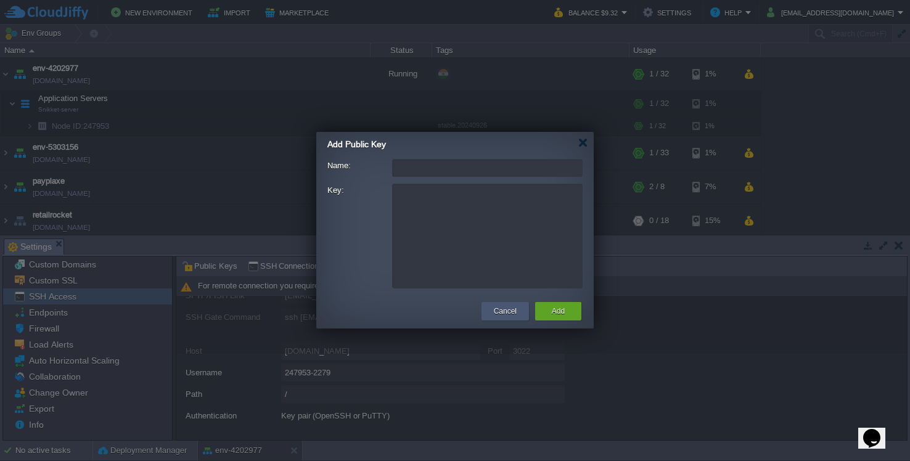
click at [507, 313] on button "Cancel" at bounding box center [505, 311] width 23 height 12
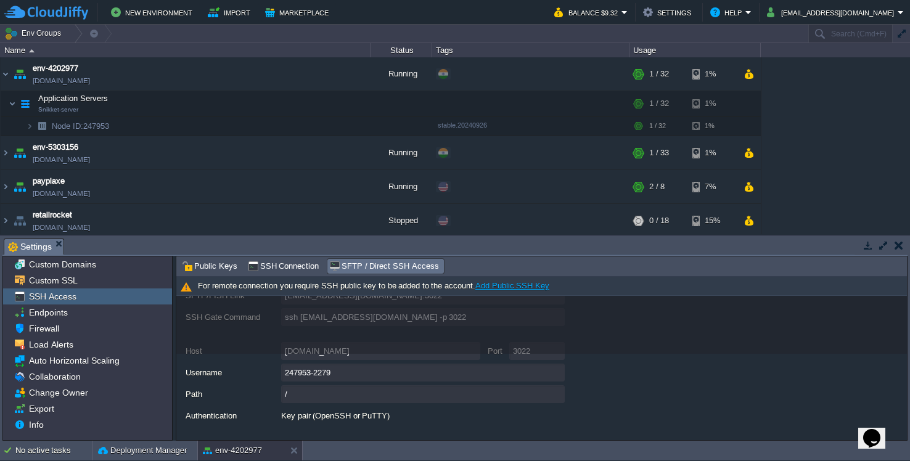
click at [327, 282] on div "For remote connection you require SSH public key to be added to the account. Ad…" at bounding box center [541, 286] width 730 height 19
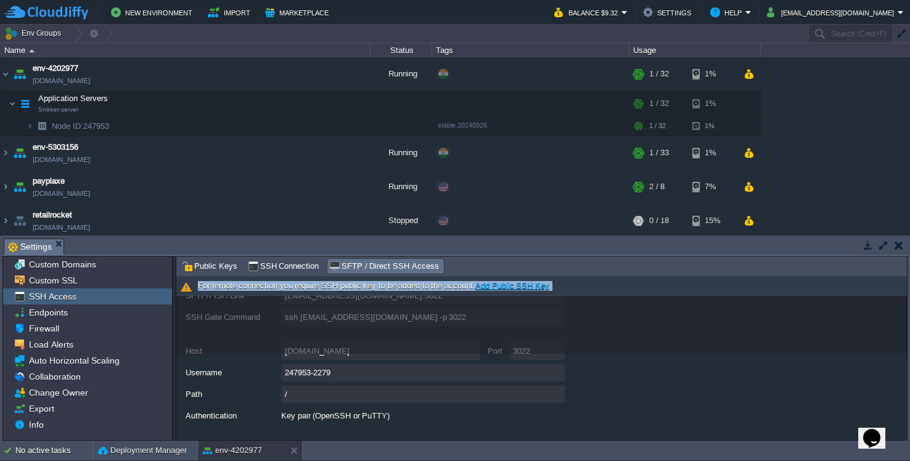
click at [327, 282] on div "For remote connection you require SSH public key to be added to the account. Ad…" at bounding box center [541, 286] width 730 height 19
copy div "For remote connection you require SSH public key to be added to the account. Ad…"
click at [218, 264] on span "Public Keys" at bounding box center [209, 267] width 55 height 14
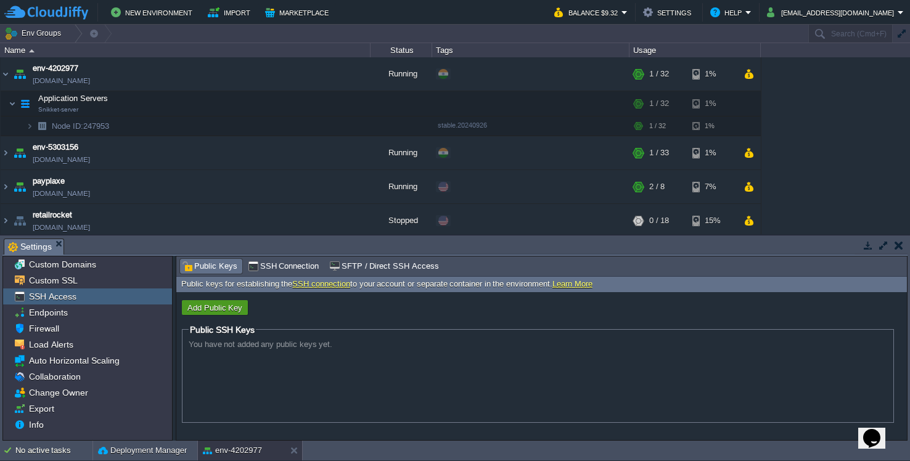
click at [227, 308] on button "Add Public Key" at bounding box center [215, 307] width 62 height 11
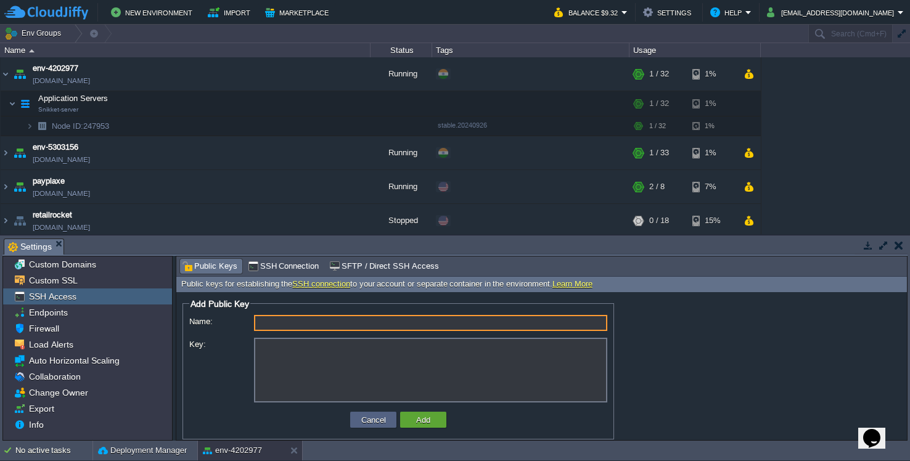
click at [411, 366] on textarea "Key:" at bounding box center [430, 370] width 353 height 65
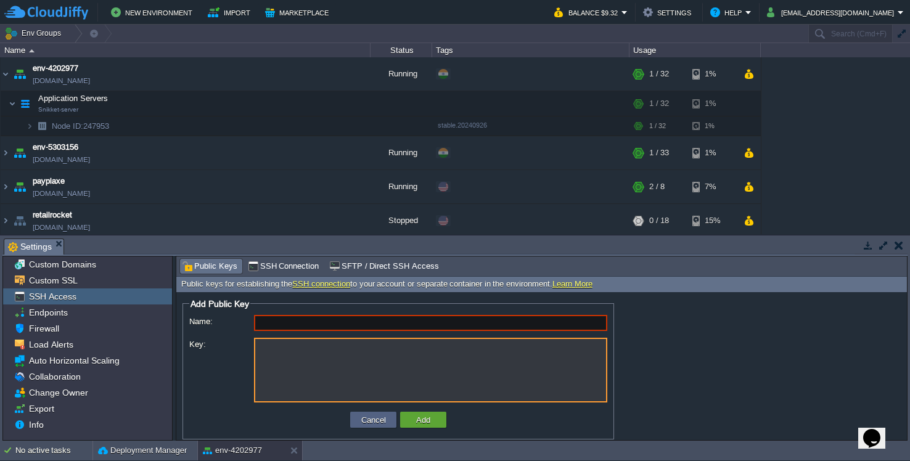
paste textarea "-----BEGIN OPENSSH PRIVATE KEY----- b3BlbnNzaC1rZXktdjEAAAAABG5vbmUAAAAEbm9uZQA…"
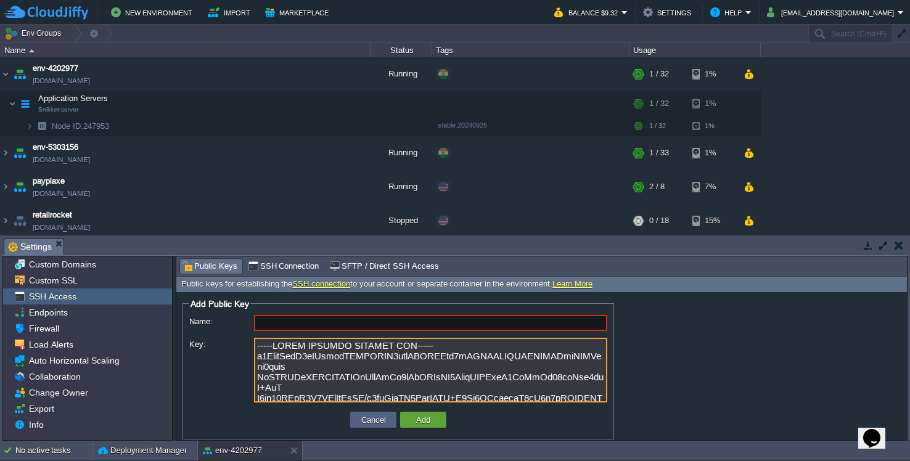
scroll to position [-1, 0]
type textarea "-----BEGIN OPENSSH PRIVATE KEY----- b3BlbnNzaC1rZXktdjEAAAAABG5vbmUAAAAEbm9uZQA…"
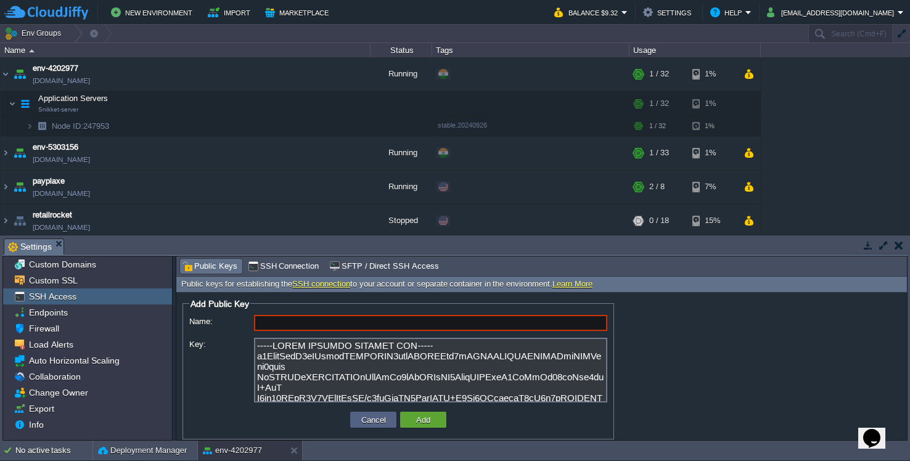
click at [370, 322] on input "Name:" at bounding box center [430, 323] width 353 height 16
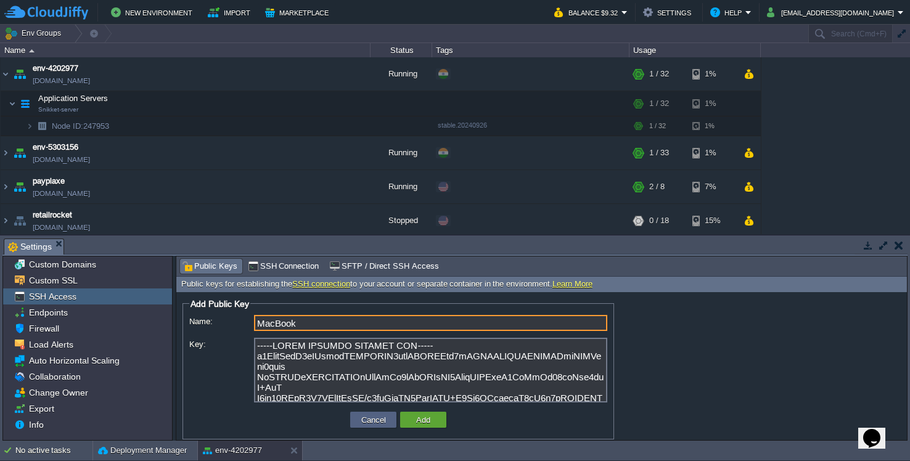
type input "MacBook"
drag, startPoint x: 369, startPoint y: 334, endPoint x: 437, endPoint y: 415, distance: 105.9
click at [437, 415] on td "Add" at bounding box center [423, 420] width 46 height 16
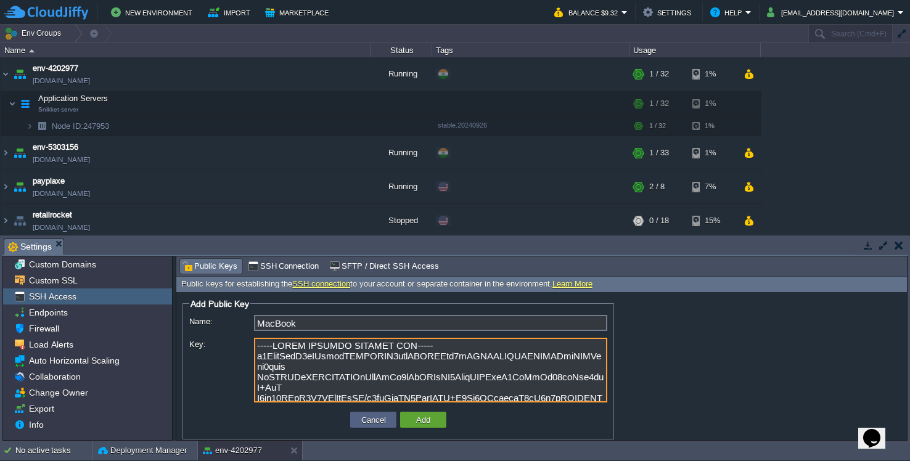
click at [322, 378] on textarea "Key:" at bounding box center [430, 370] width 353 height 65
paste textarea
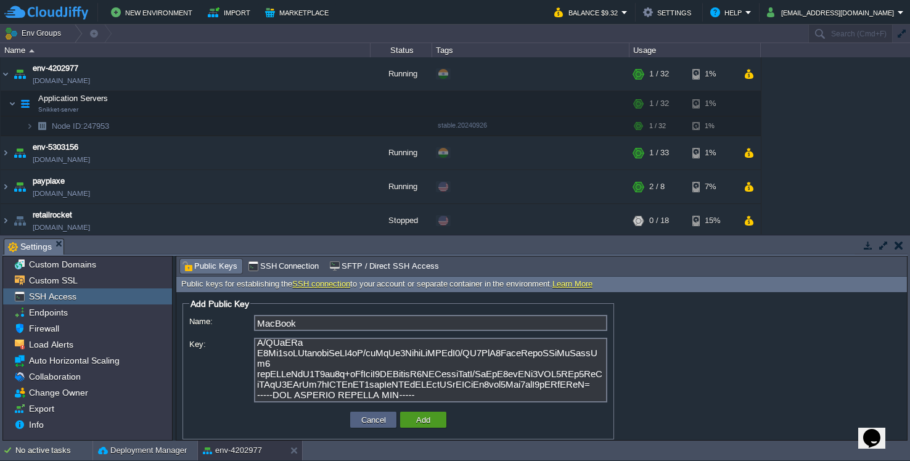
click at [420, 422] on button "Add" at bounding box center [423, 419] width 22 height 11
click at [312, 363] on textarea "Key:" at bounding box center [430, 370] width 353 height 65
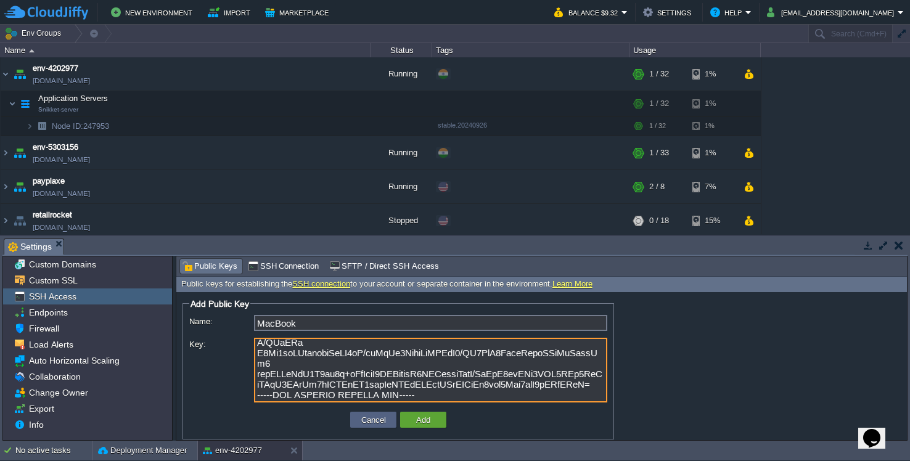
paste textarea "ssh-rsa AAAAB3NzaC1yc2EAAAADAQABAAABgQDJiGFFoijd4GpVIq8sjQe/C4w5VfKEzULI+E+3XSD…"
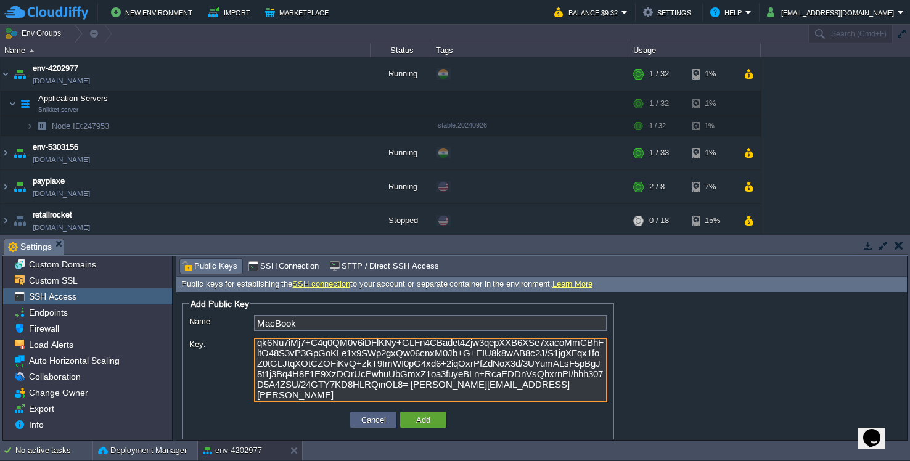
scroll to position [51, 0]
type textarea "ssh-rsa AAAAB3NzaC1yc2EAAAADAQABAAABgQDJiGFFoijd4GpVIq8sjQe/C4w5VfKEzULI+E+3XSD…"
click at [423, 427] on td "Add" at bounding box center [423, 420] width 46 height 16
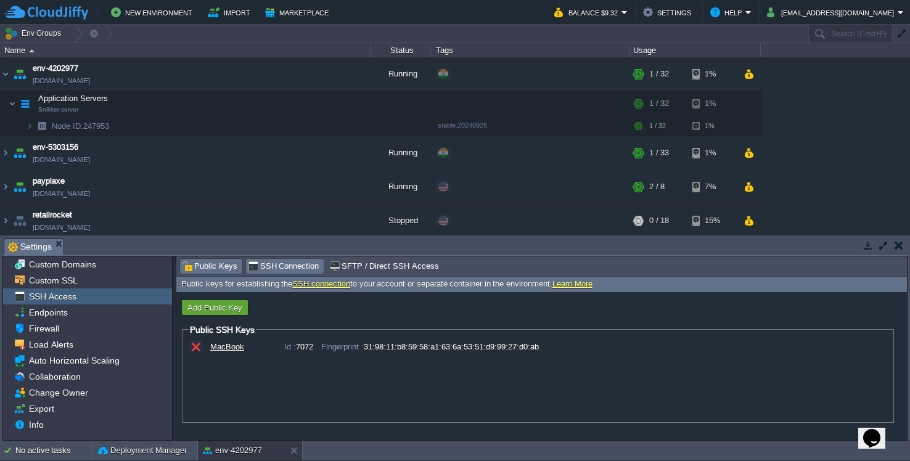
click at [263, 269] on span "SSH Connection" at bounding box center [284, 267] width 72 height 14
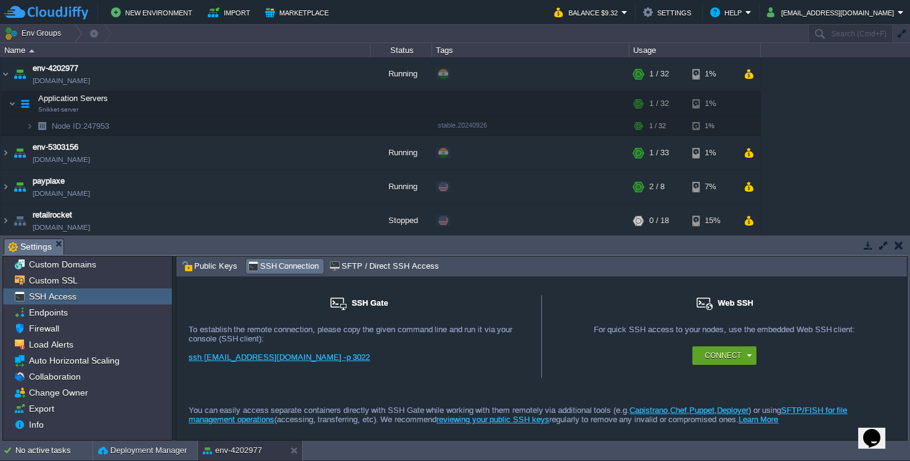
click at [270, 358] on link "ssh 2279@gate.cloudjiffy.co -p 3022" at bounding box center [279, 357] width 181 height 9
click at [902, 249] on button "button" at bounding box center [898, 245] width 9 height 11
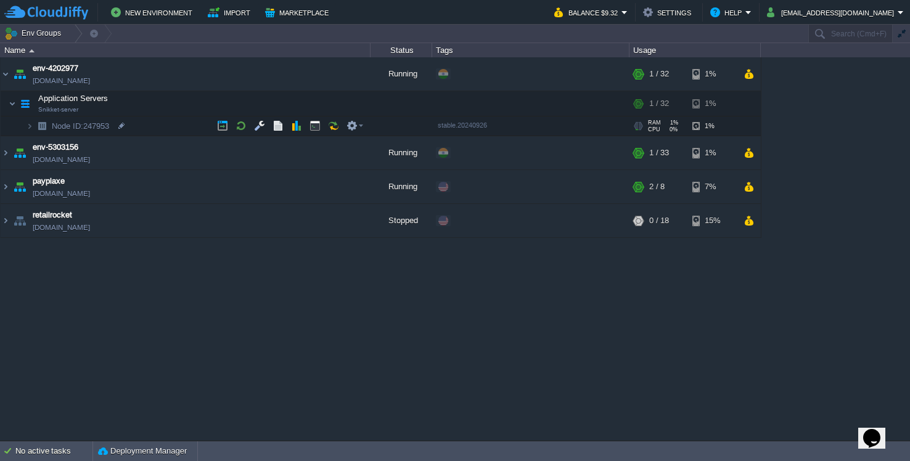
click at [33, 129] on img at bounding box center [29, 126] width 7 height 19
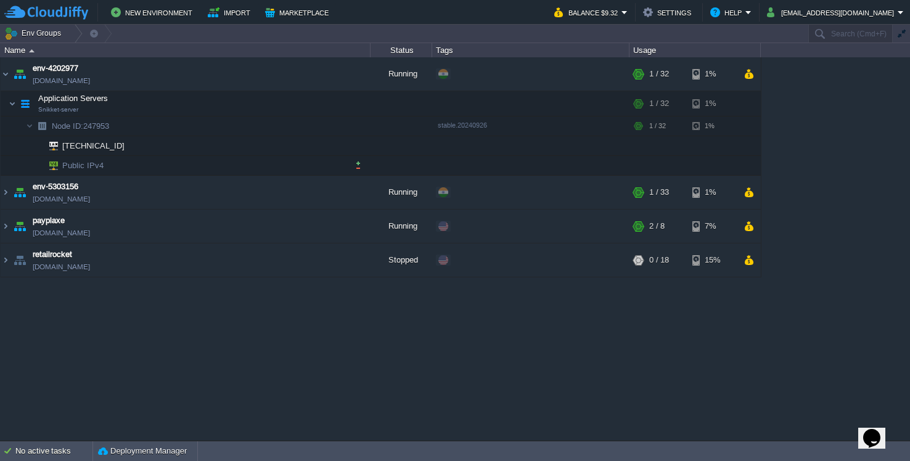
click at [105, 166] on td "Public IPv4" at bounding box center [186, 166] width 370 height 20
click at [91, 164] on span "Public IPv4" at bounding box center [83, 165] width 44 height 19
click at [369, 166] on td "Public IPv4" at bounding box center [186, 166] width 370 height 20
click at [358, 166] on button "button" at bounding box center [358, 165] width 11 height 11
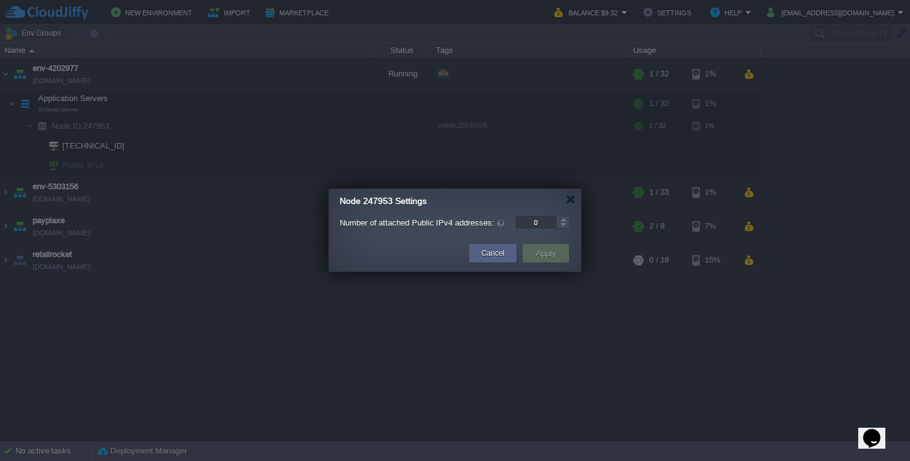
type input "1"
click at [560, 221] on div at bounding box center [563, 219] width 14 height 6
click at [549, 250] on button "Apply" at bounding box center [546, 253] width 28 height 15
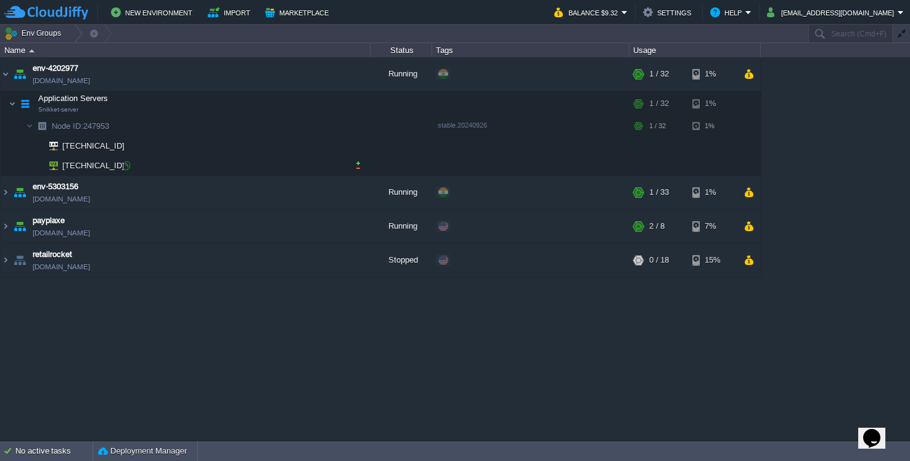
click at [126, 167] on div at bounding box center [126, 165] width 11 height 11
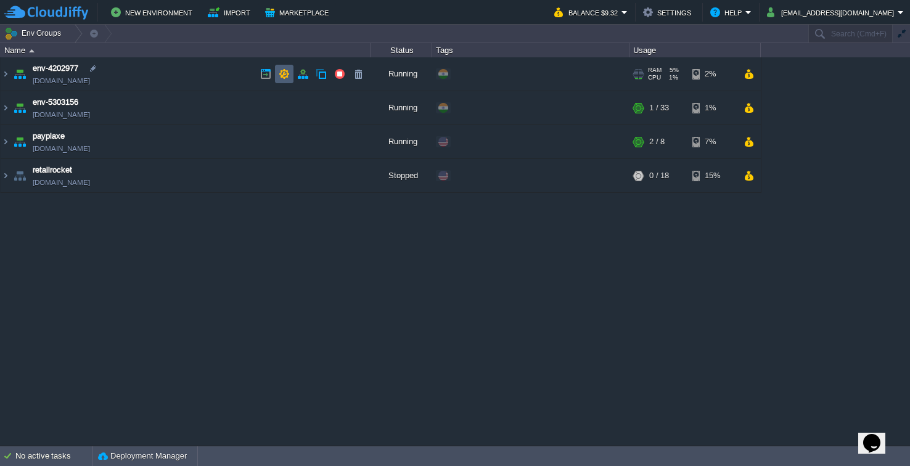
click at [282, 76] on button "button" at bounding box center [284, 73] width 11 height 11
click at [4, 72] on img at bounding box center [6, 73] width 10 height 33
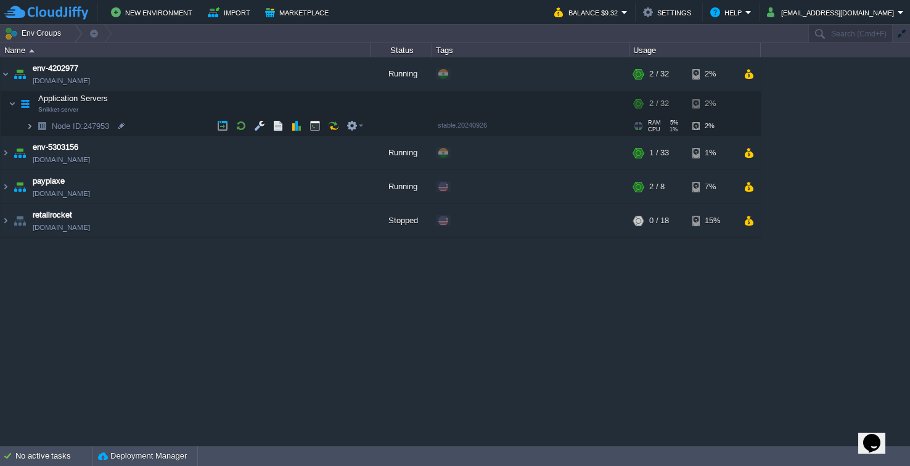
click at [31, 123] on img at bounding box center [29, 126] width 7 height 19
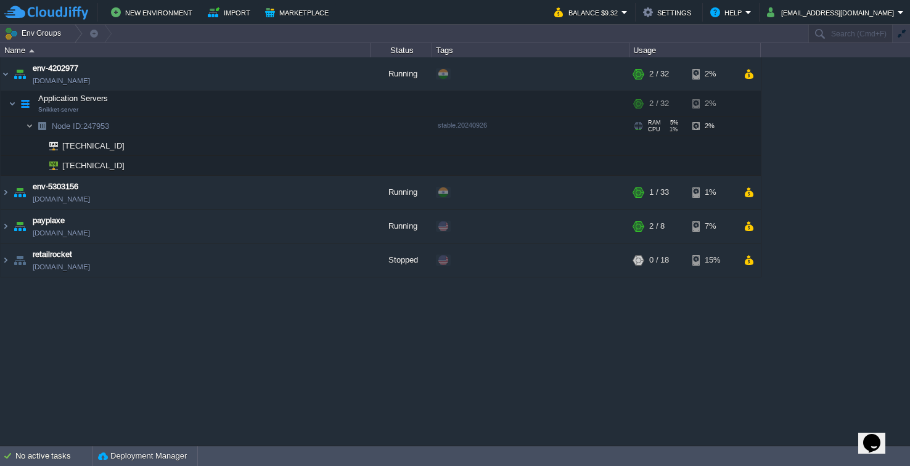
click at [31, 122] on img at bounding box center [29, 126] width 7 height 19
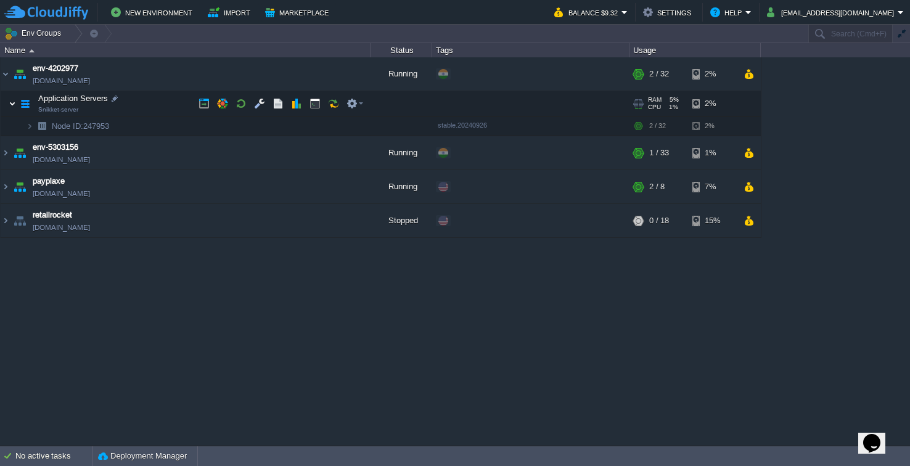
click at [10, 102] on img at bounding box center [12, 103] width 7 height 25
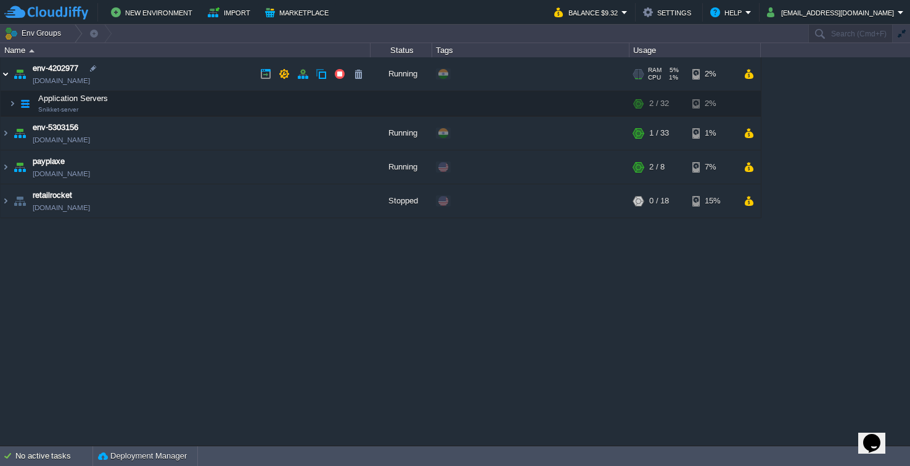
click at [4, 77] on img at bounding box center [6, 73] width 10 height 33
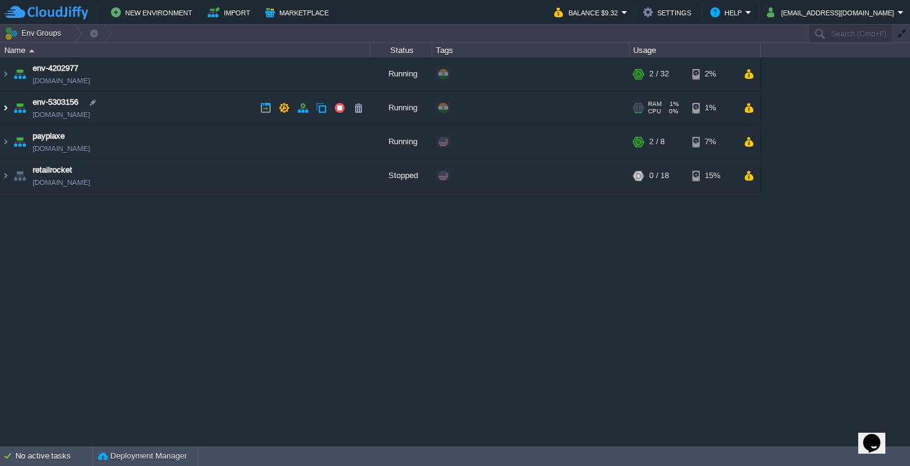
click at [9, 103] on img at bounding box center [6, 107] width 10 height 33
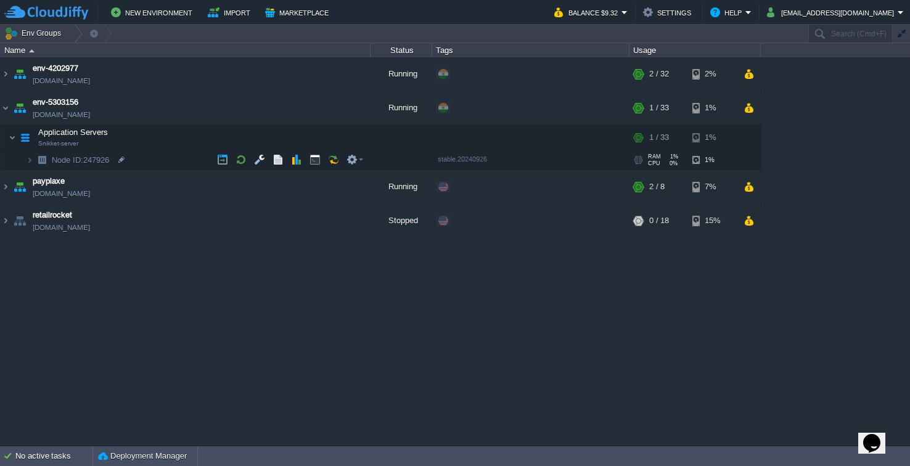
click at [25, 157] on img at bounding box center [17, 155] width 17 height 11
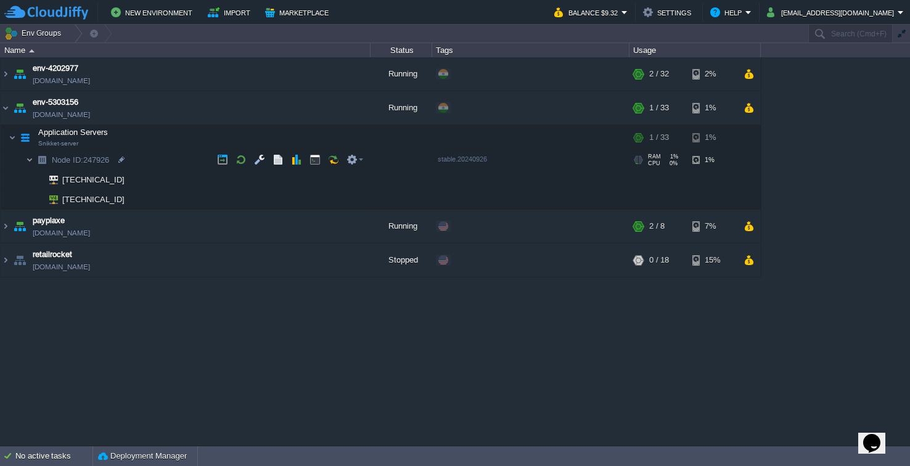
click at [30, 162] on img at bounding box center [29, 159] width 7 height 19
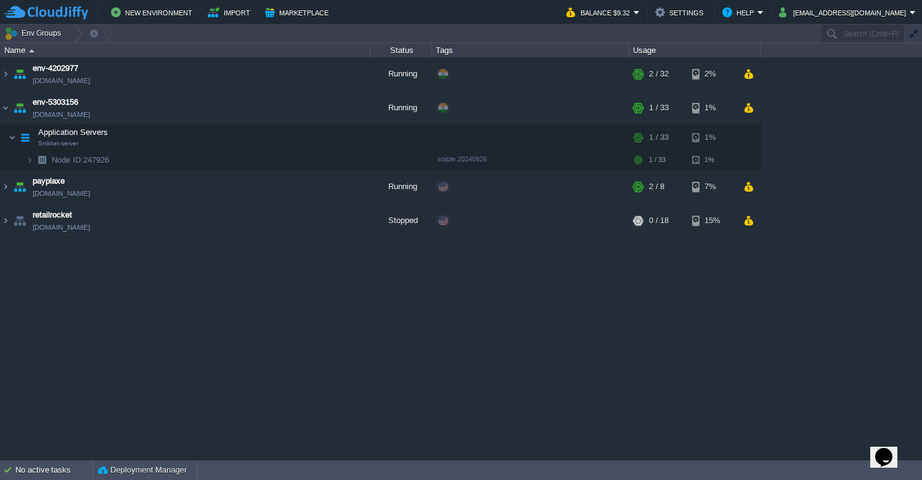
click at [763, 46] on div "Name Status Tags Usage" at bounding box center [383, 50] width 766 height 14
drag, startPoint x: 759, startPoint y: 48, endPoint x: 809, endPoint y: 47, distance: 49.9
click at [808, 47] on div "Name Status Tags Usage" at bounding box center [461, 50] width 922 height 14
click at [848, 152] on div "env-4202977 env-4202977.in1.cloudjiffy.net Running + Add to Env Group RAM 5% CP…" at bounding box center [461, 258] width 922 height 402
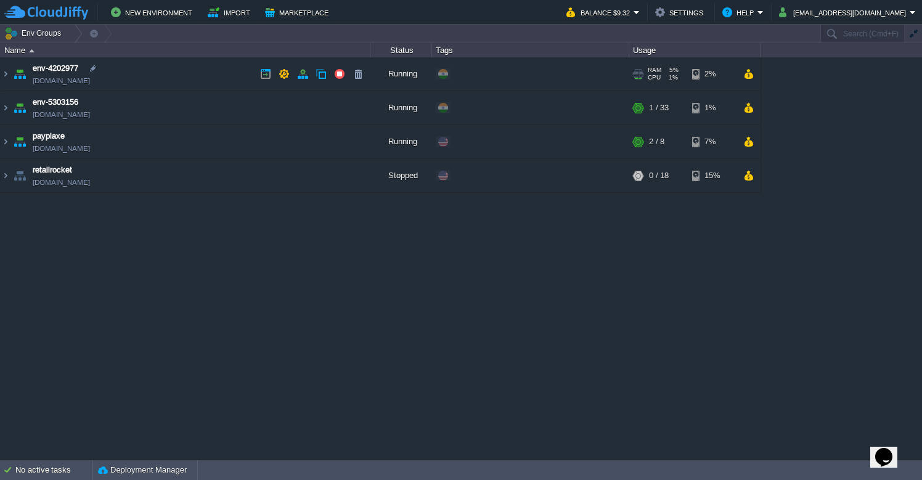
click at [653, 75] on span "CPU" at bounding box center [654, 77] width 13 height 7
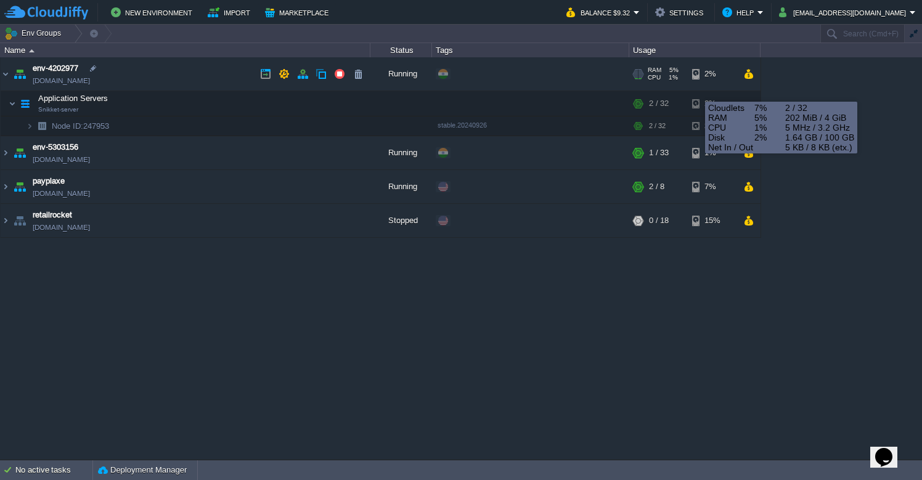
click at [697, 78] on div "2%" at bounding box center [712, 73] width 40 height 33
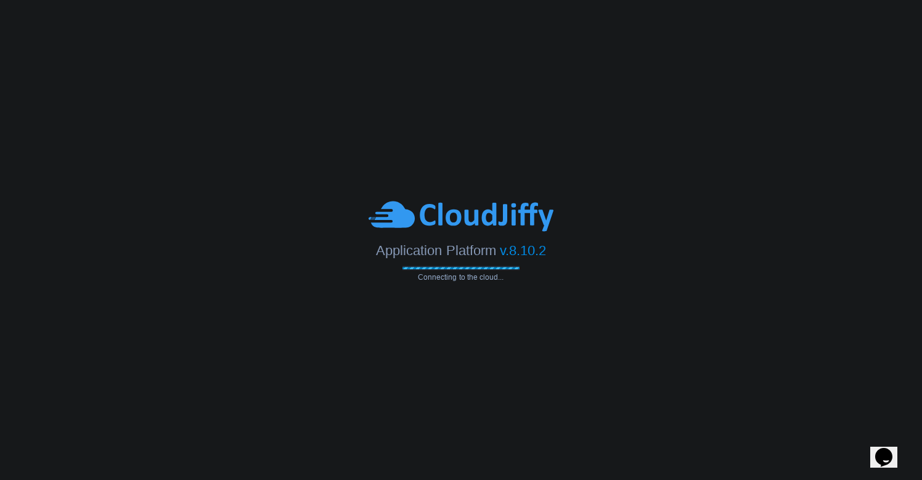
click at [677, 345] on body "Application Platform v.8.10.2 Connecting to the cloud..." at bounding box center [461, 240] width 922 height 480
